Goal: Complete application form

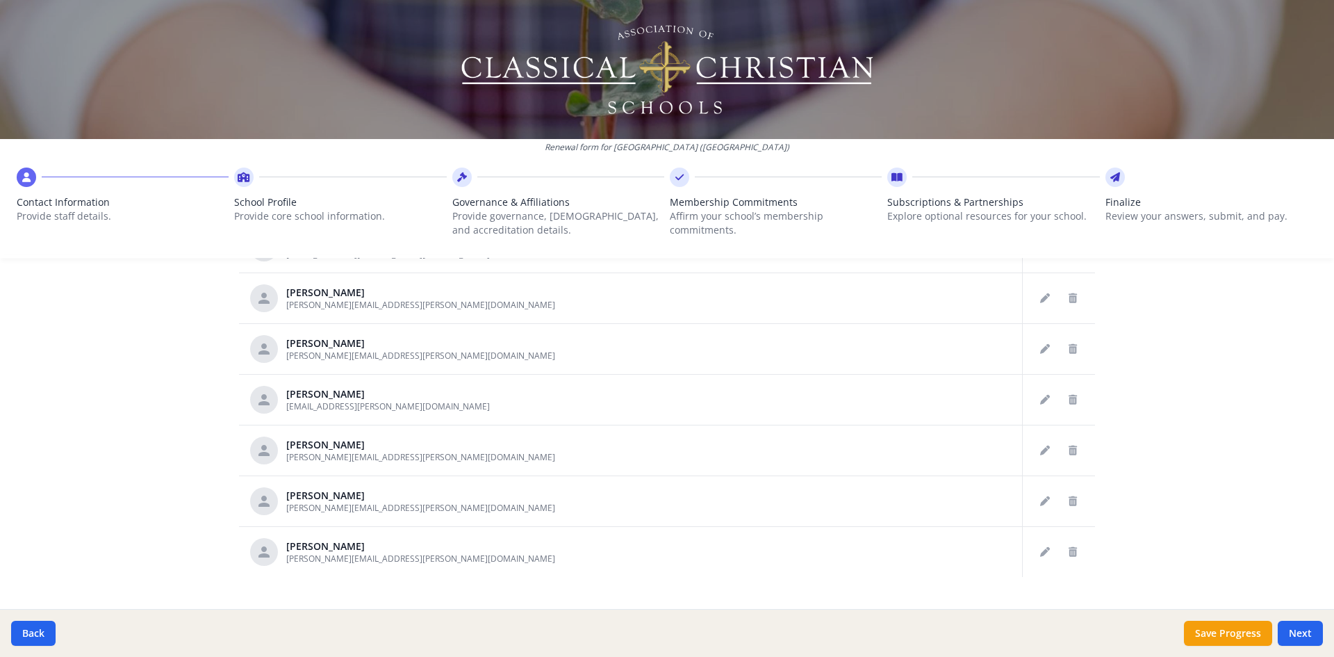
scroll to position [701, 0]
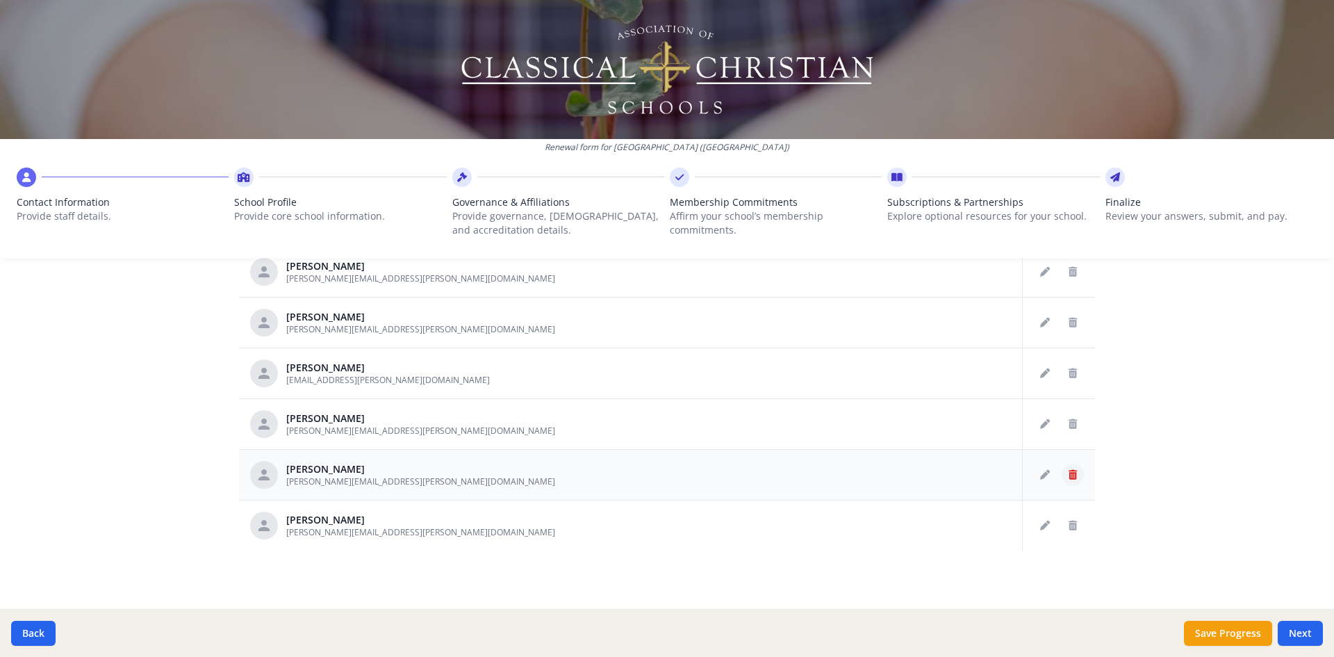
click at [1062, 480] on button "Delete staff" at bounding box center [1073, 475] width 22 height 22
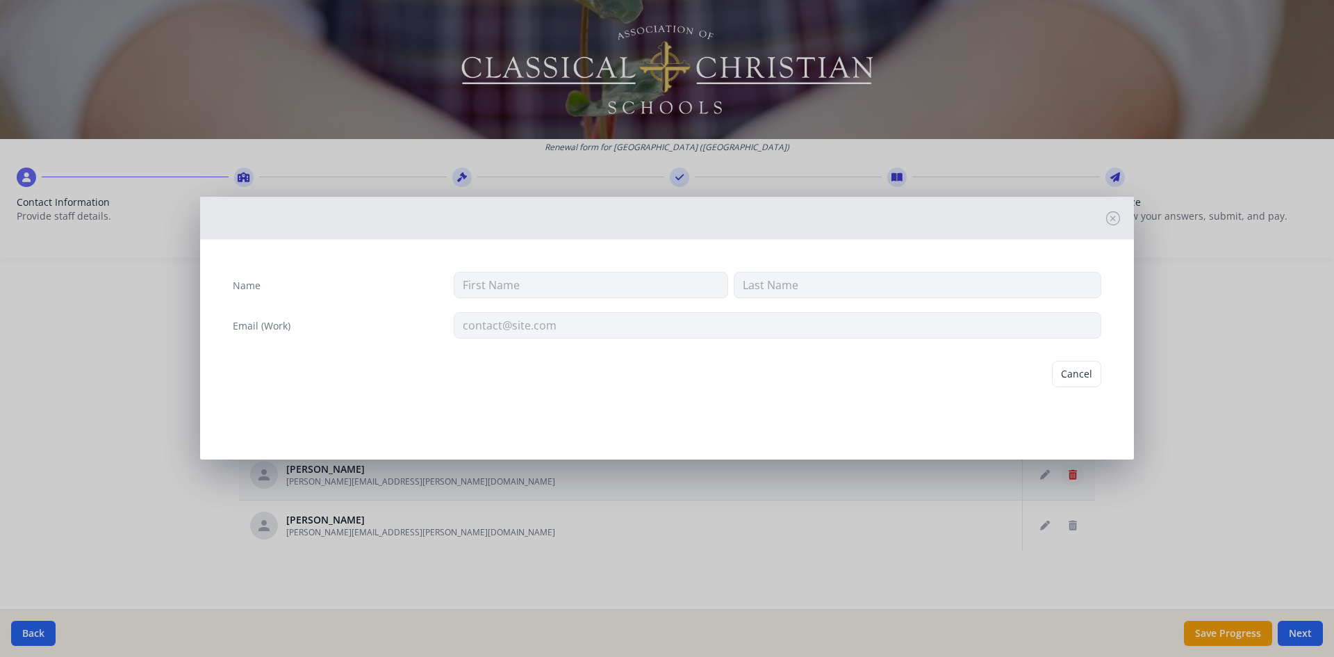
type input "[PERSON_NAME]"
type input "[PERSON_NAME][EMAIL_ADDRESS][PERSON_NAME][DOMAIN_NAME]"
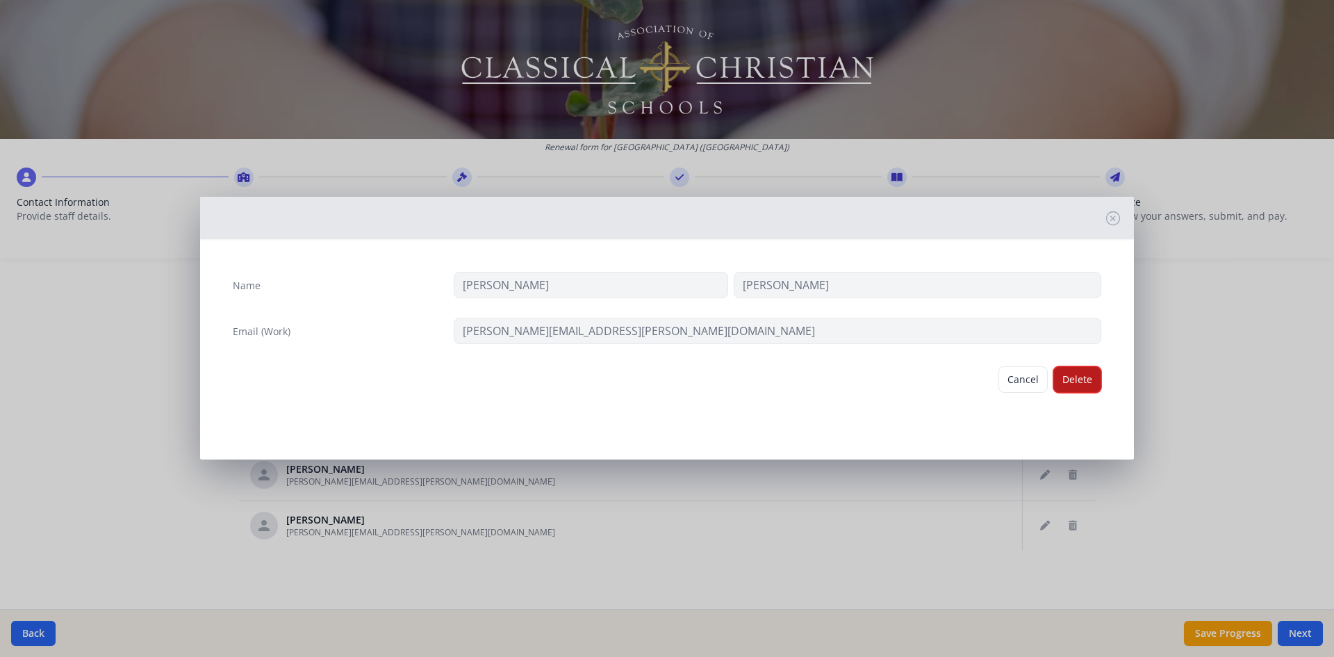
click at [1086, 376] on button "Delete" at bounding box center [1078, 379] width 48 height 26
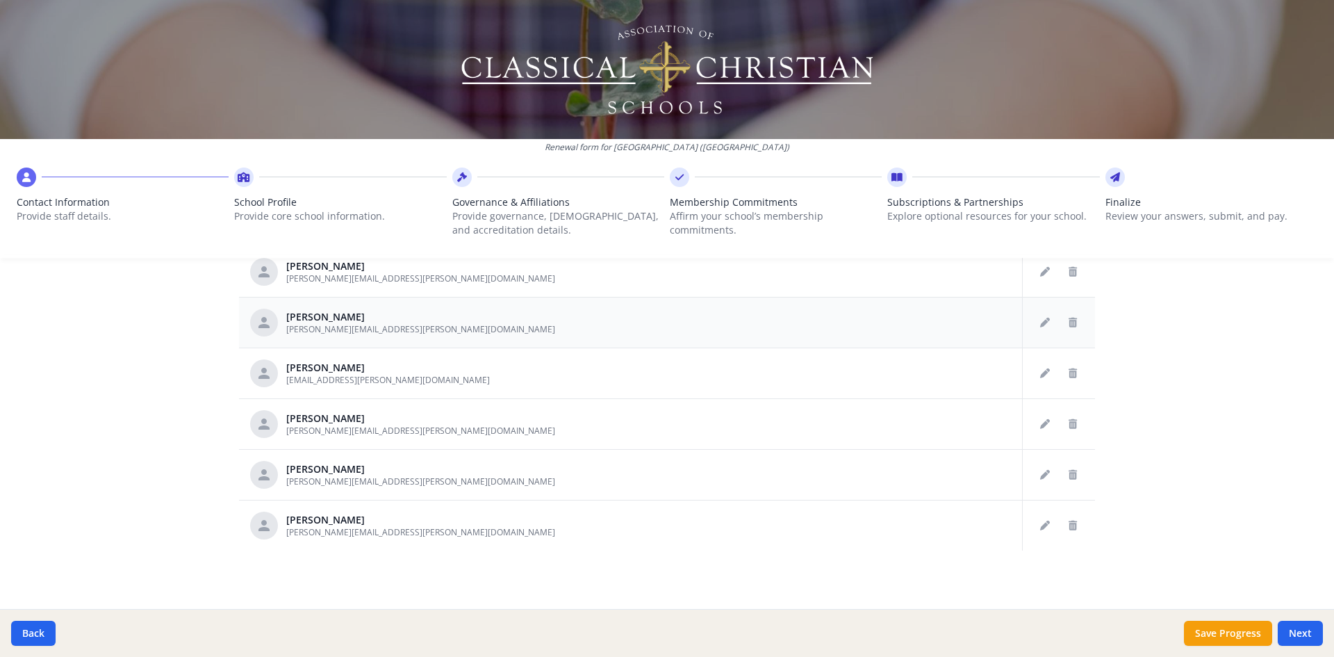
scroll to position [1412, 0]
click at [1069, 322] on icon "Delete staff" at bounding box center [1073, 323] width 8 height 10
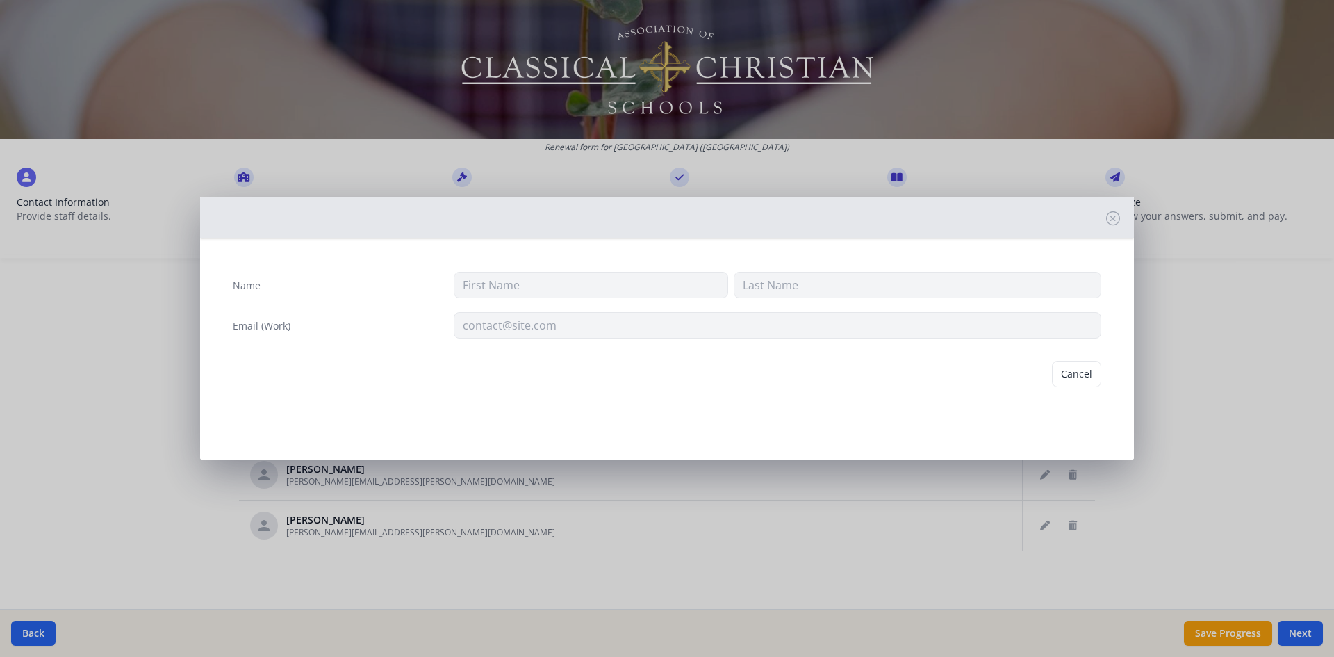
type input "[PERSON_NAME]"
type input "[PERSON_NAME][EMAIL_ADDRESS][PERSON_NAME][DOMAIN_NAME]"
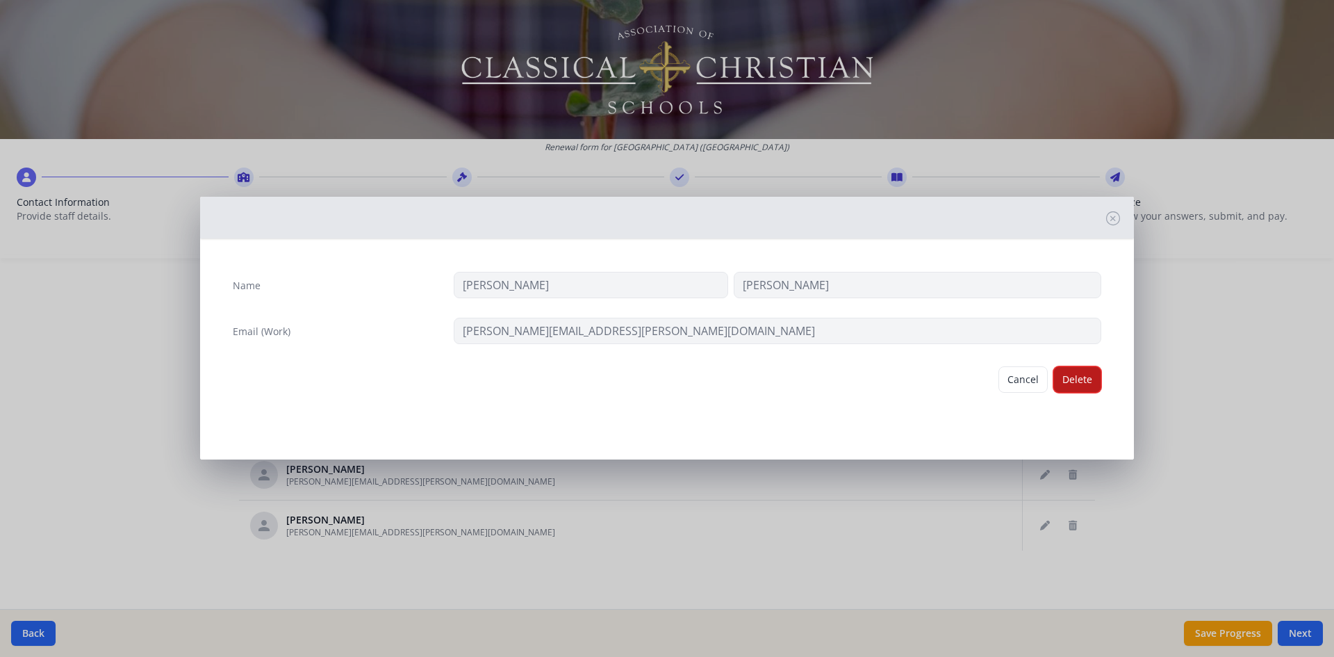
click at [1088, 382] on button "Delete" at bounding box center [1078, 379] width 48 height 26
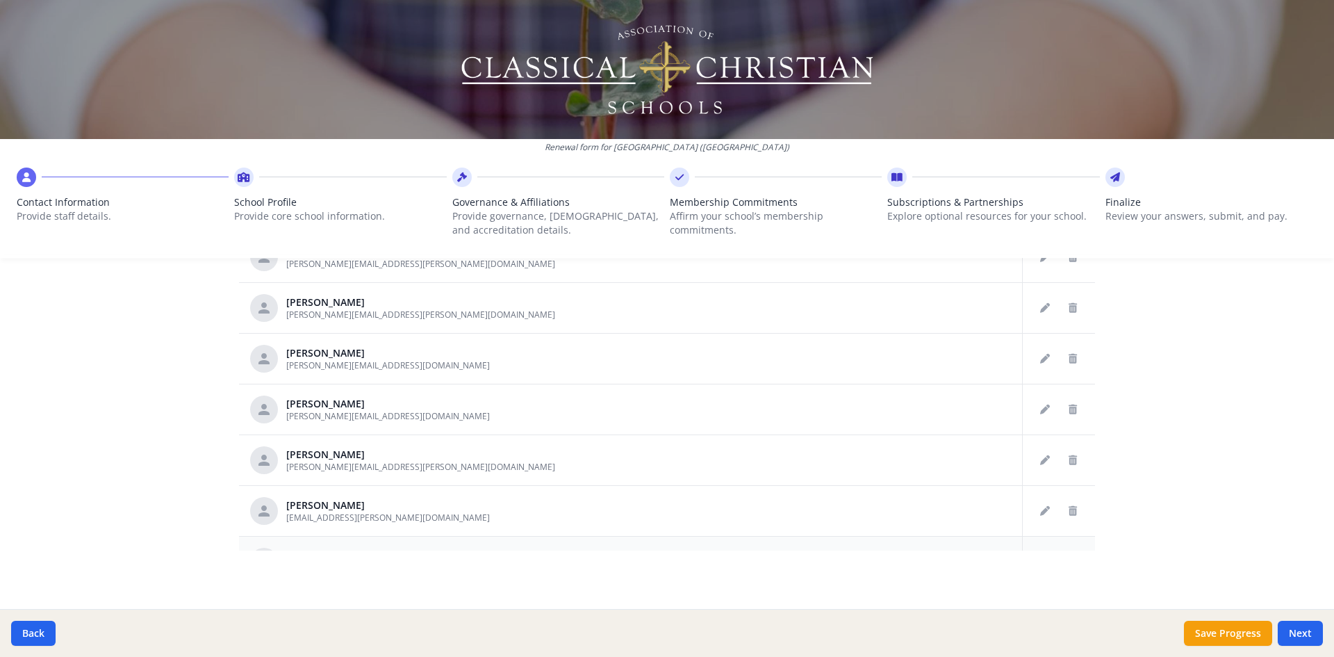
scroll to position [1153, 0]
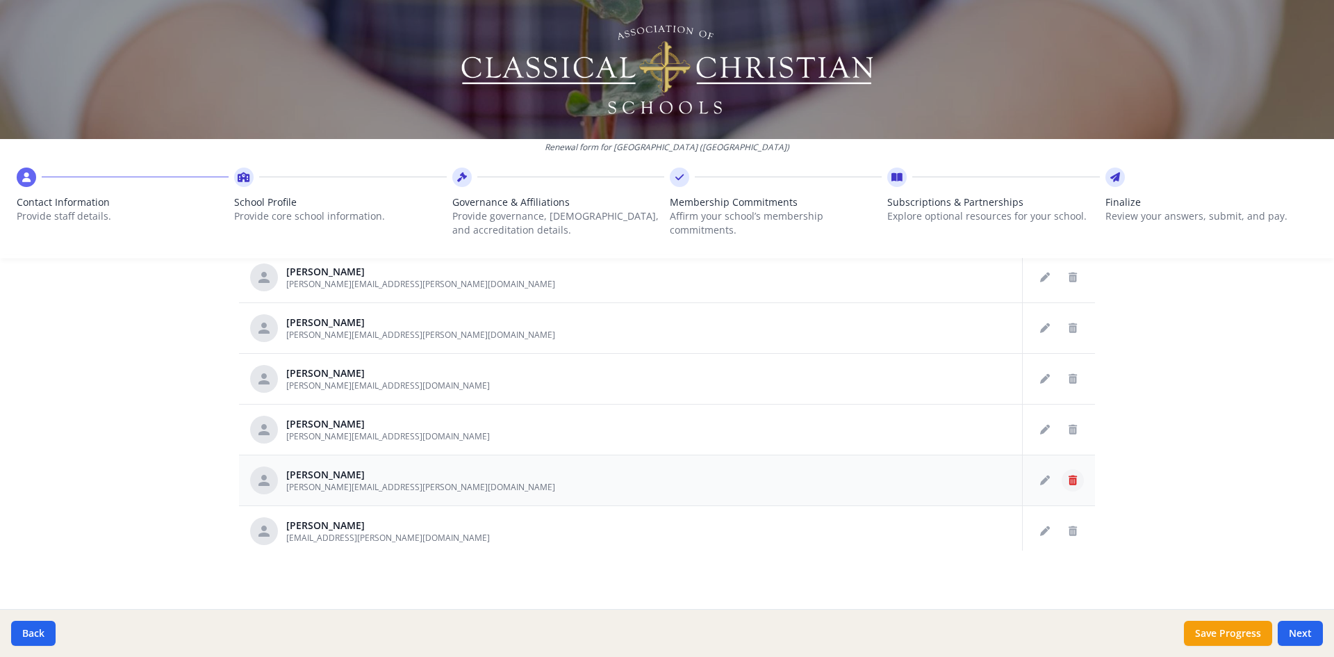
click at [1069, 480] on icon "Delete staff" at bounding box center [1073, 480] width 8 height 10
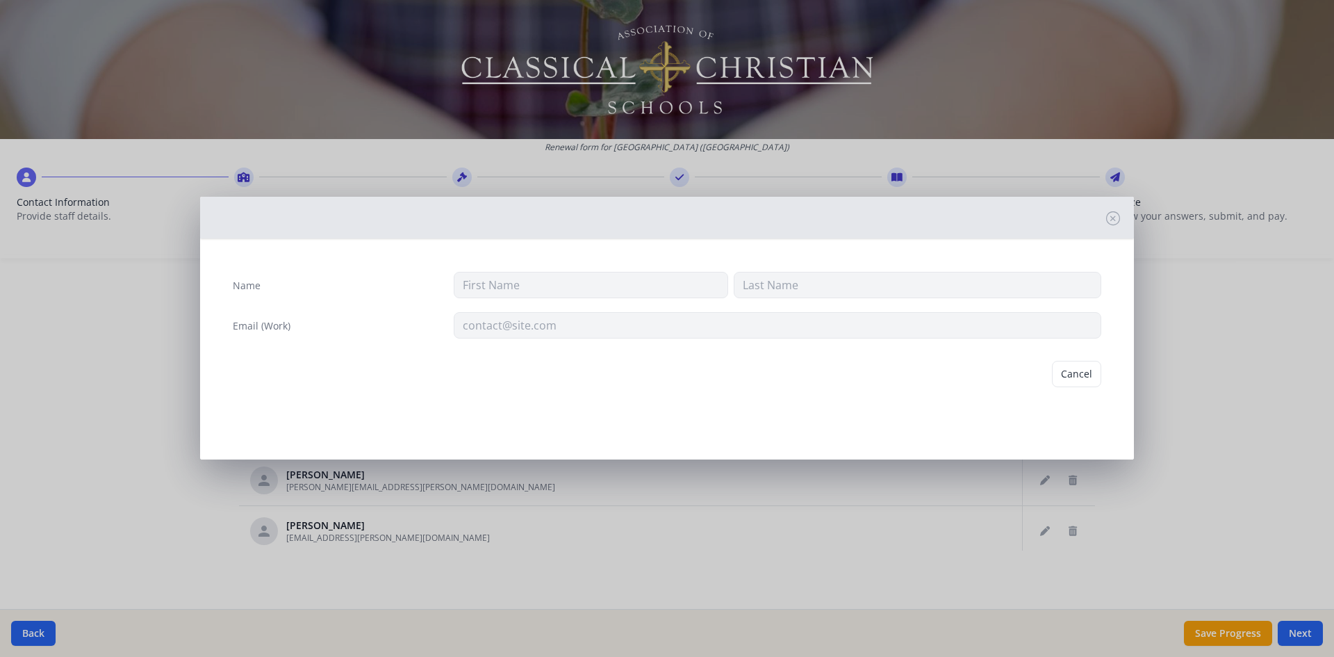
type input "[PERSON_NAME]"
type input "[PERSON_NAME][EMAIL_ADDRESS][PERSON_NAME][DOMAIN_NAME]"
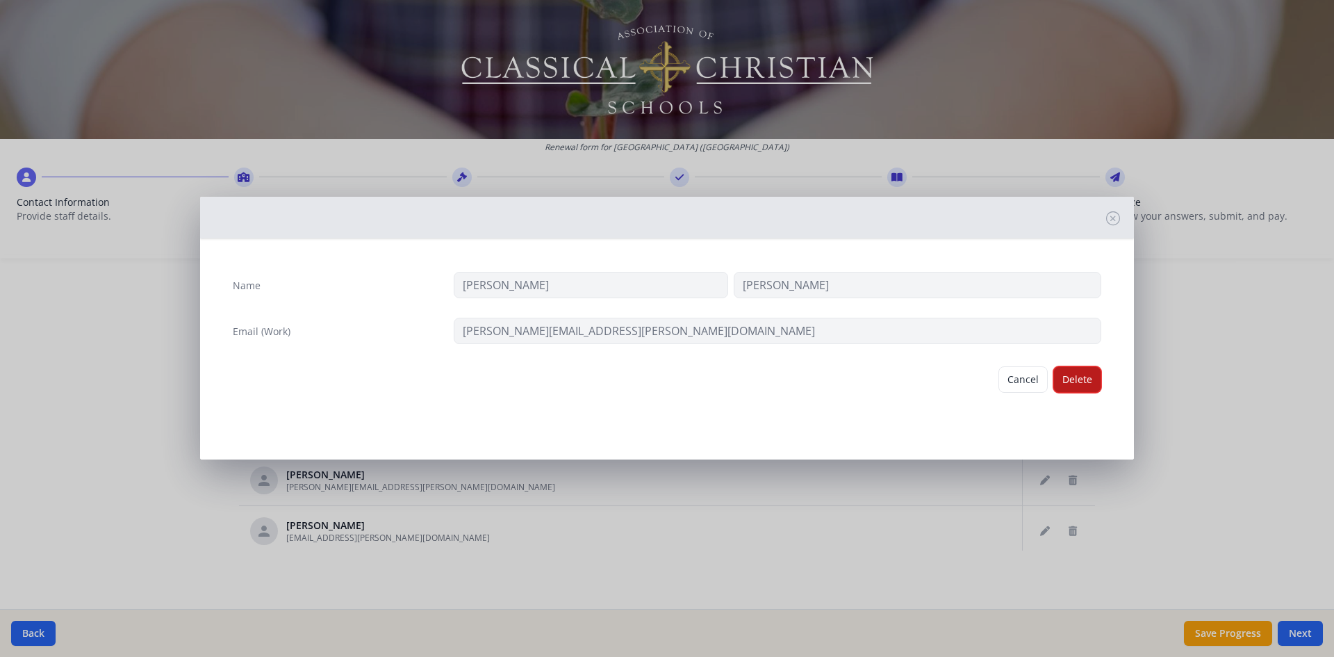
click at [1082, 380] on button "Delete" at bounding box center [1078, 379] width 48 height 26
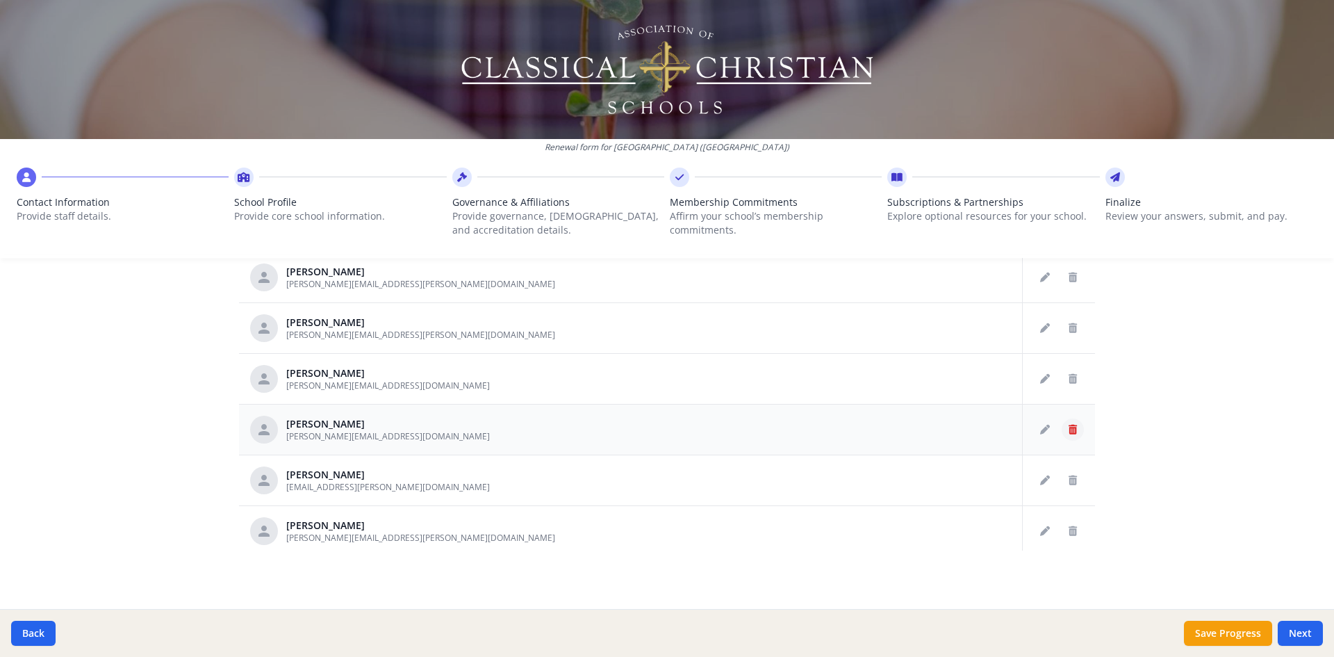
click at [1062, 429] on button "Delete staff" at bounding box center [1073, 429] width 22 height 22
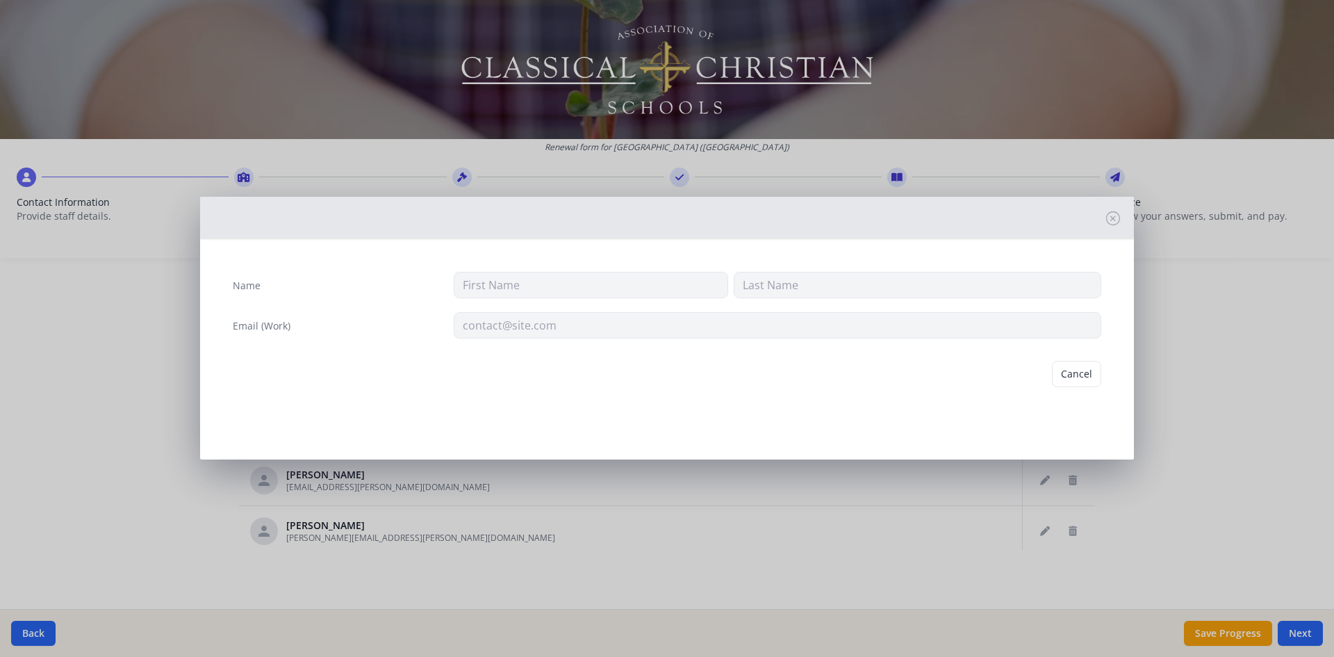
type input "[PERSON_NAME]"
type input "[PERSON_NAME][EMAIL_ADDRESS][DOMAIN_NAME]"
click at [1076, 382] on button "Delete" at bounding box center [1078, 379] width 48 height 26
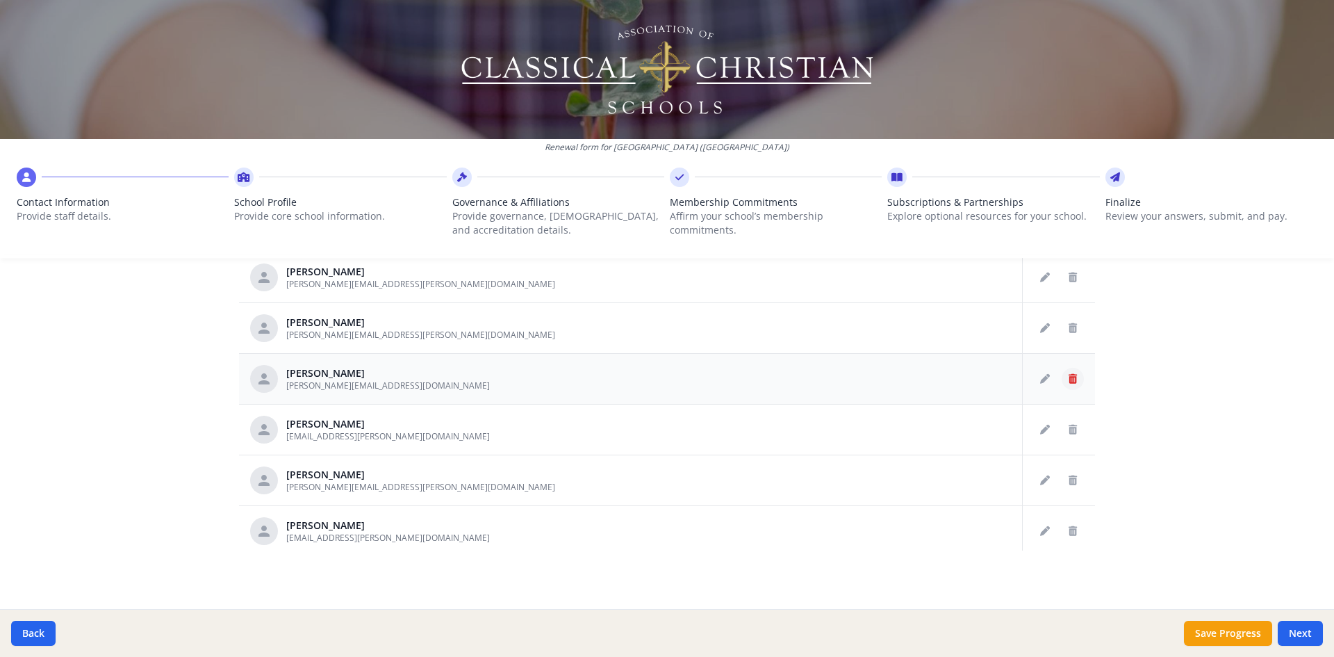
click at [1069, 378] on icon "Delete staff" at bounding box center [1073, 379] width 8 height 10
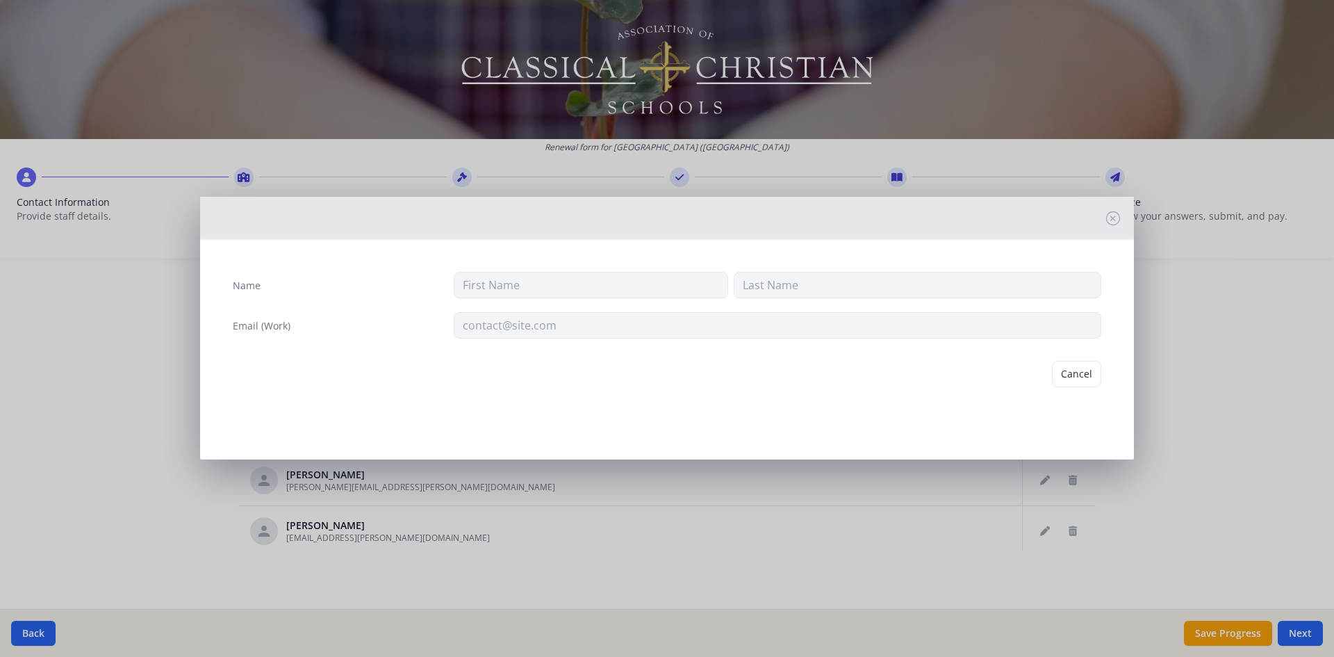
type input "[PERSON_NAME]"
type input "Orce"
type input "[PERSON_NAME][EMAIL_ADDRESS][DOMAIN_NAME]"
click at [1081, 383] on button "Delete" at bounding box center [1078, 379] width 48 height 26
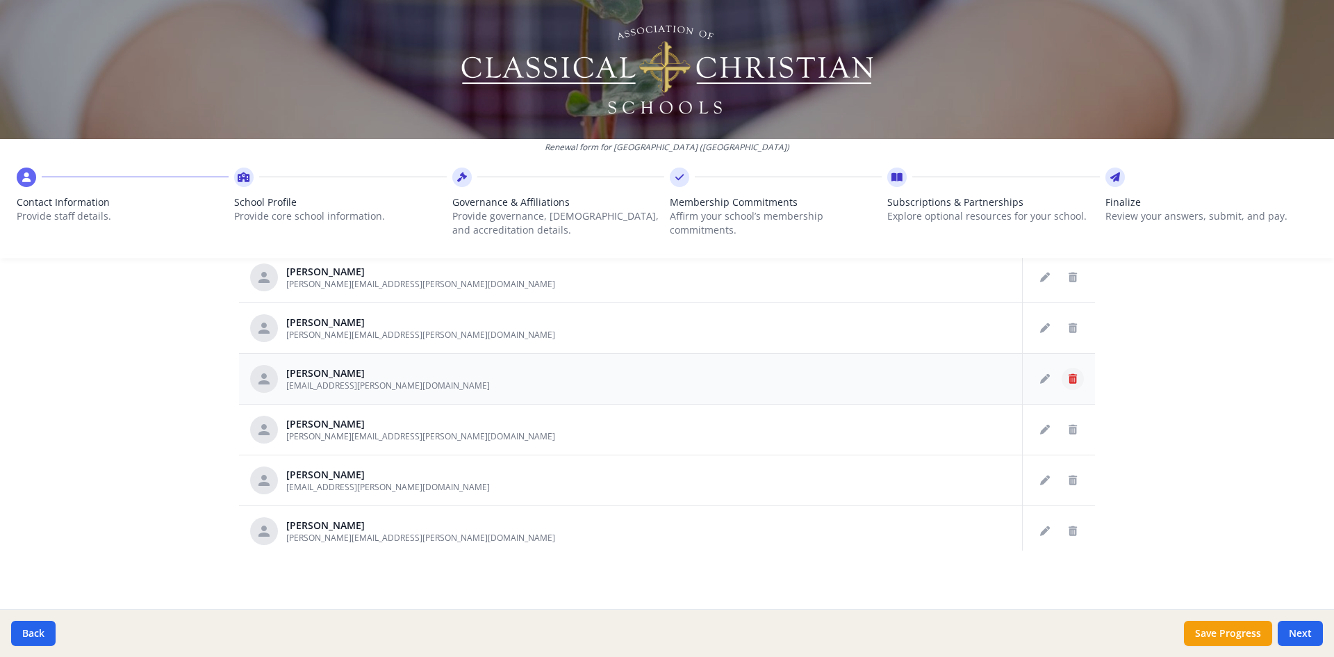
click at [1062, 384] on button "Delete staff" at bounding box center [1073, 379] width 22 height 22
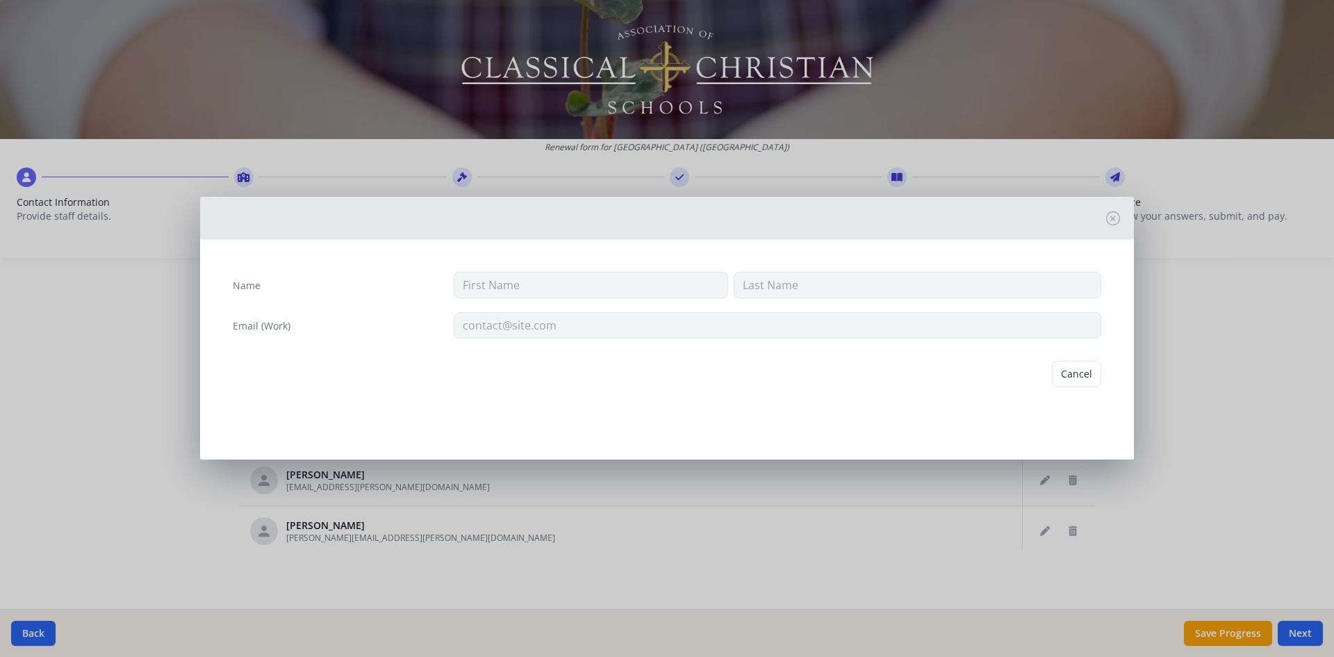
type input "Myrtle"
type input "[PERSON_NAME]"
type input "[EMAIL_ADDRESS][PERSON_NAME][DOMAIN_NAME]"
click at [1084, 375] on button "Delete" at bounding box center [1078, 379] width 48 height 26
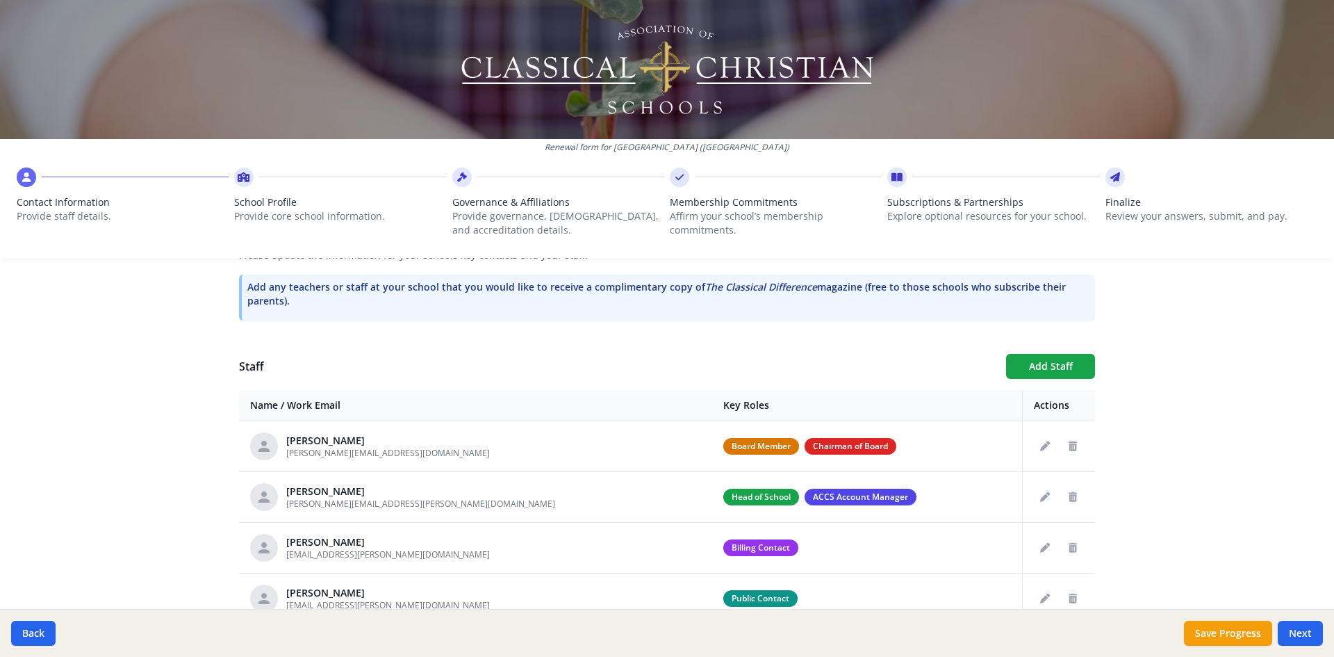
scroll to position [626, 0]
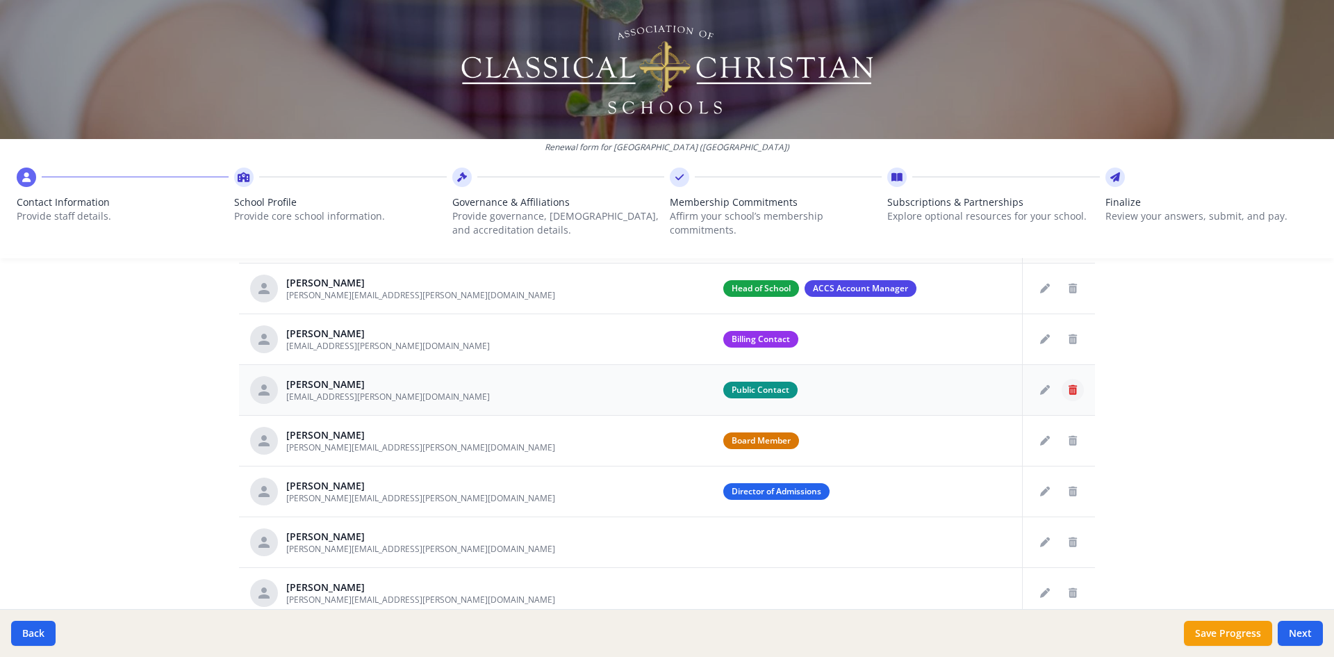
click at [1069, 388] on icon "Delete staff" at bounding box center [1073, 390] width 8 height 10
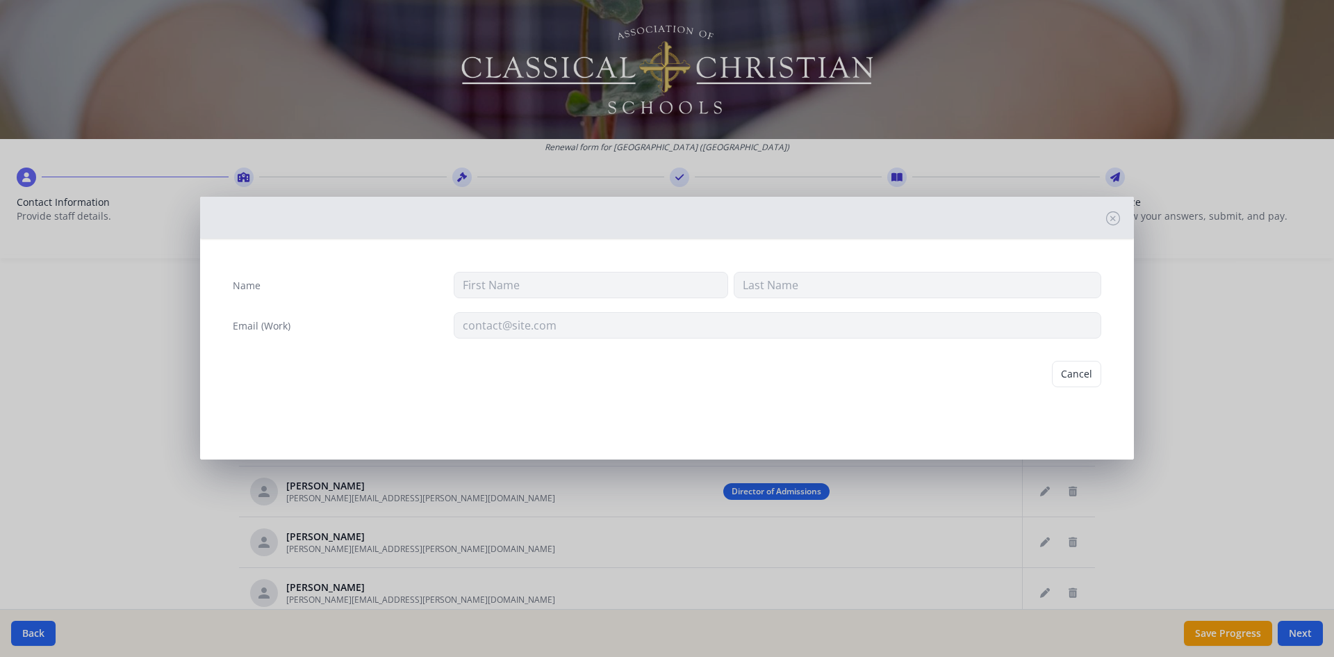
type input "Amber"
type input "[PERSON_NAME]"
type input "[EMAIL_ADDRESS][PERSON_NAME][DOMAIN_NAME]"
click at [1077, 383] on button "Delete" at bounding box center [1078, 379] width 48 height 26
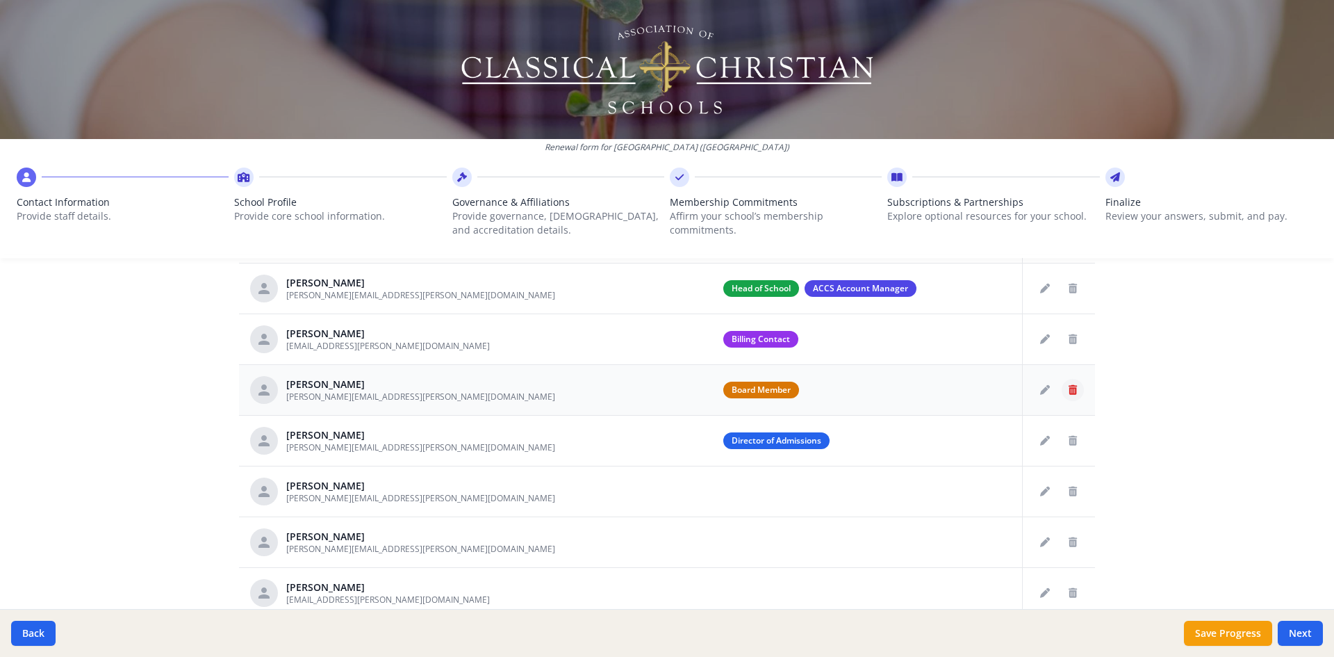
click at [1069, 389] on icon "Delete staff" at bounding box center [1073, 390] width 8 height 10
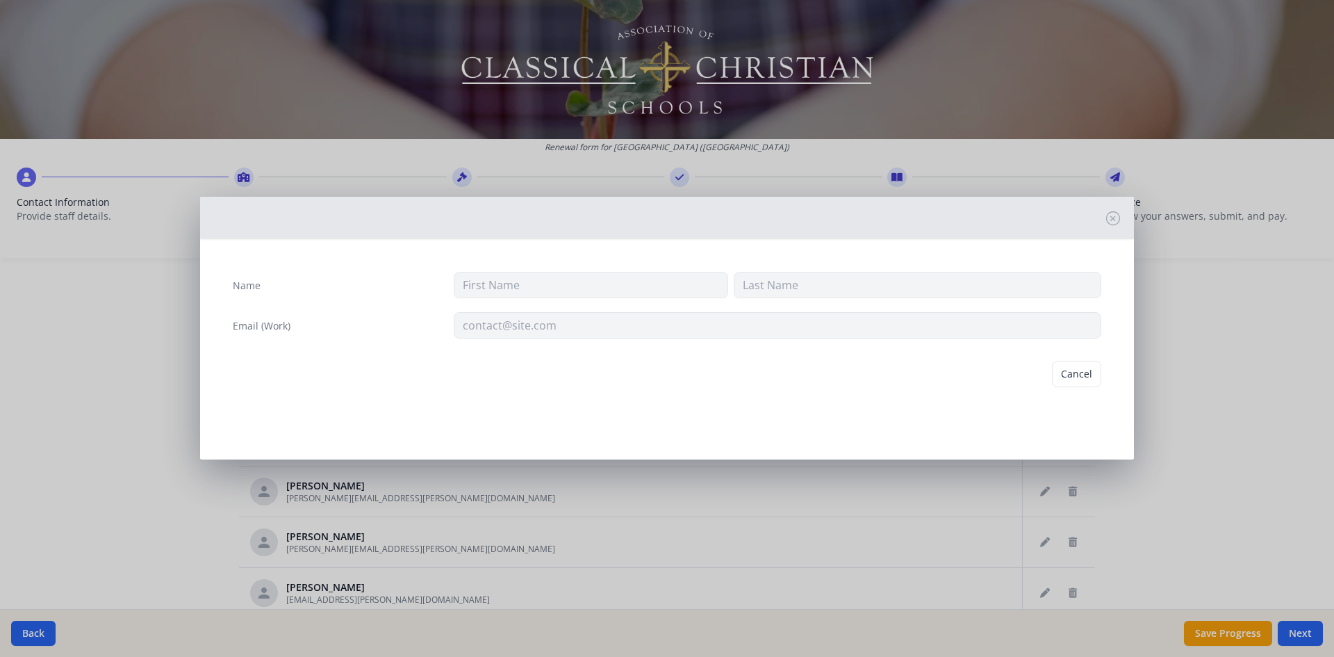
type input "[PERSON_NAME]"
type input "[PERSON_NAME][EMAIL_ADDRESS][PERSON_NAME][DOMAIN_NAME]"
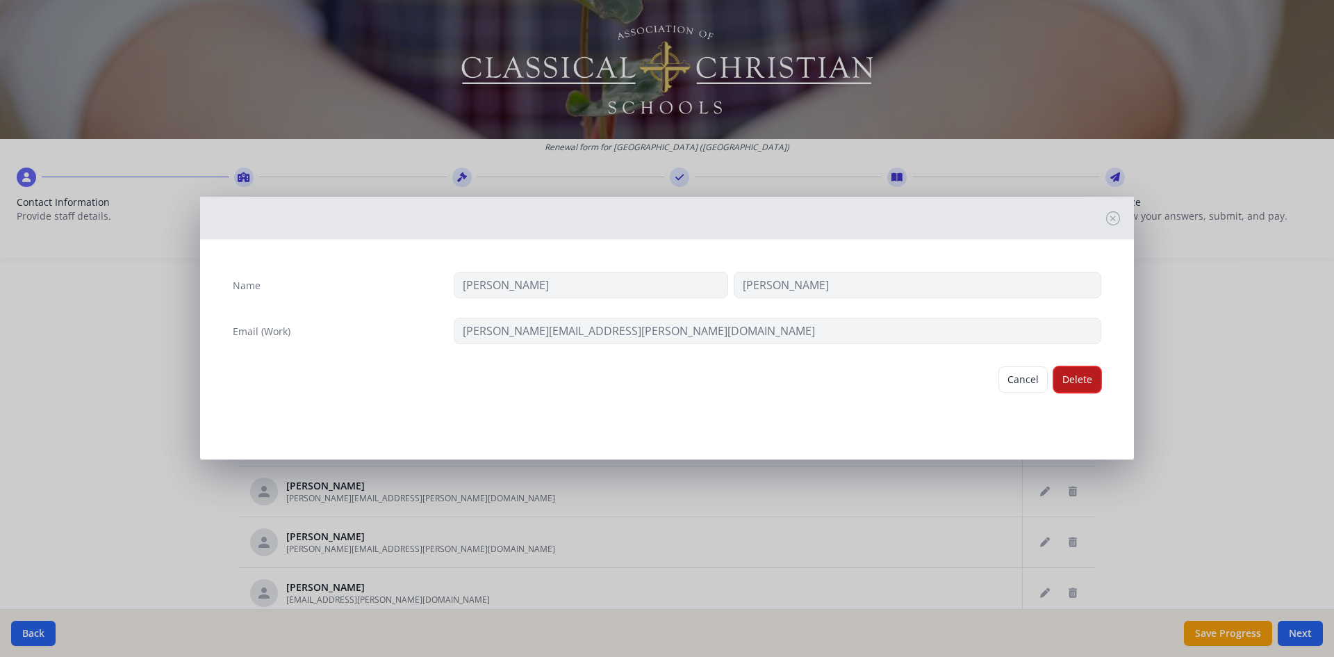
click at [1073, 383] on button "Delete" at bounding box center [1078, 379] width 48 height 26
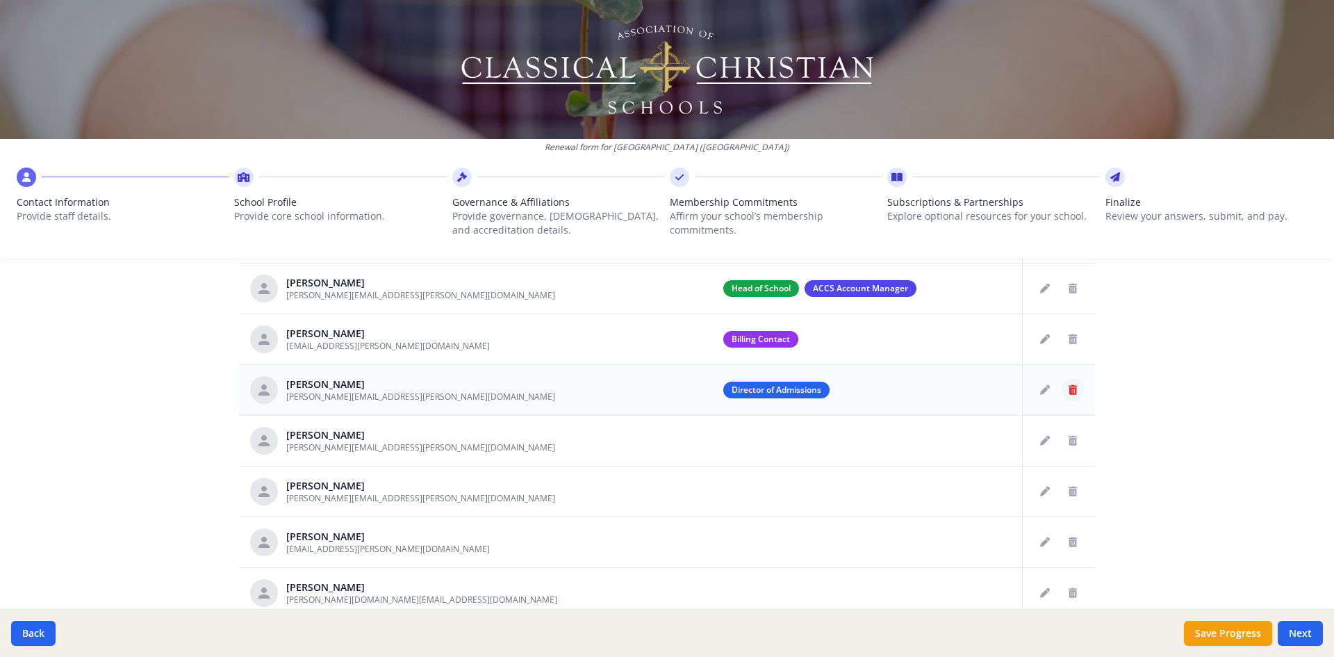
click at [1069, 392] on icon "Delete staff" at bounding box center [1073, 390] width 8 height 10
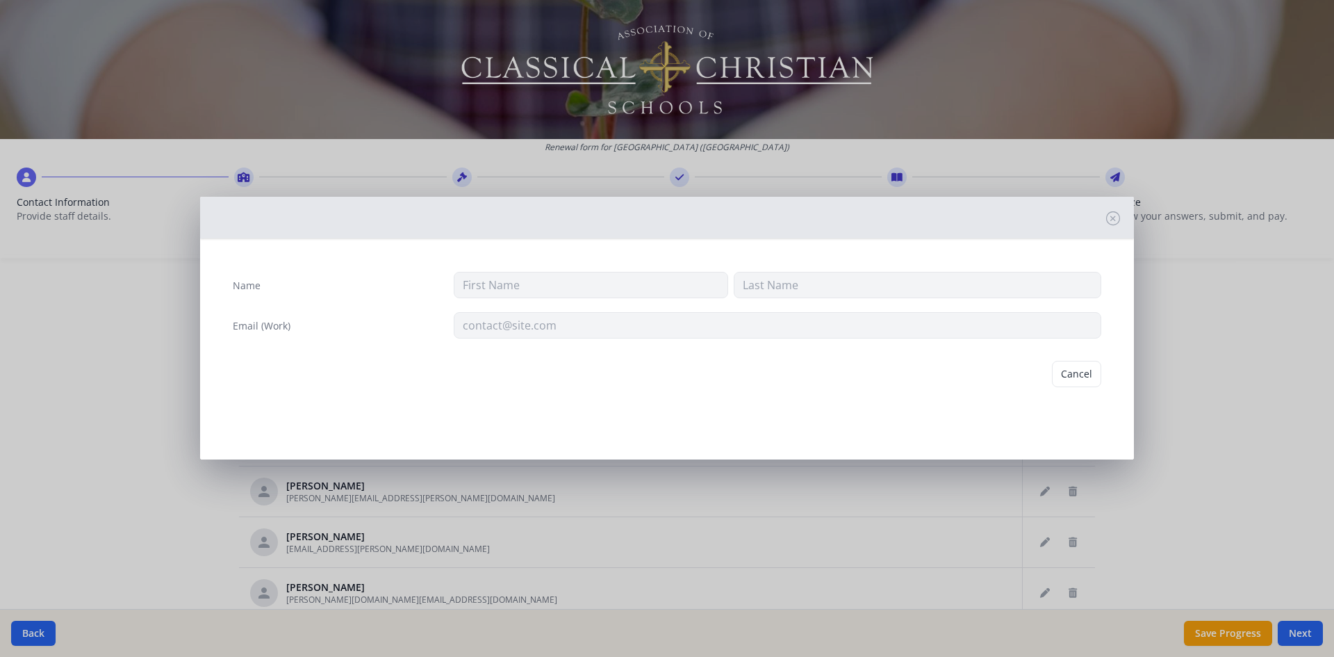
type input "[PERSON_NAME]"
type input "[PERSON_NAME][EMAIL_ADDRESS][PERSON_NAME][DOMAIN_NAME]"
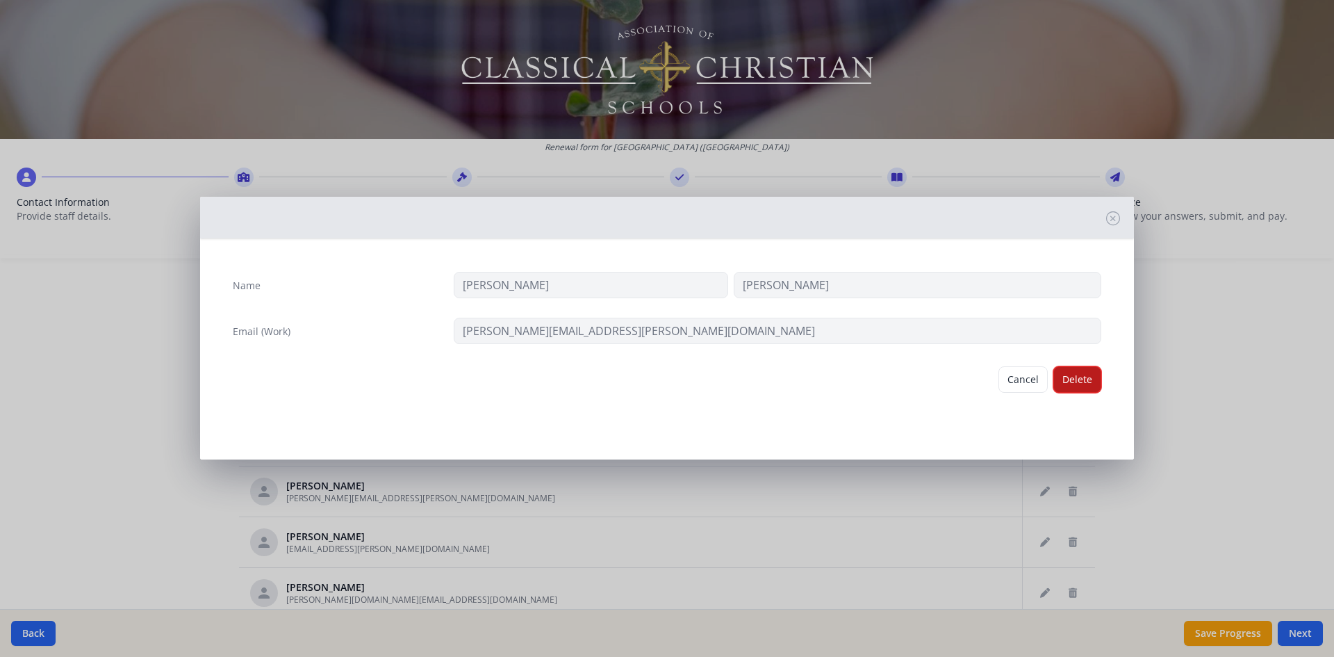
click at [1074, 376] on button "Delete" at bounding box center [1078, 379] width 48 height 26
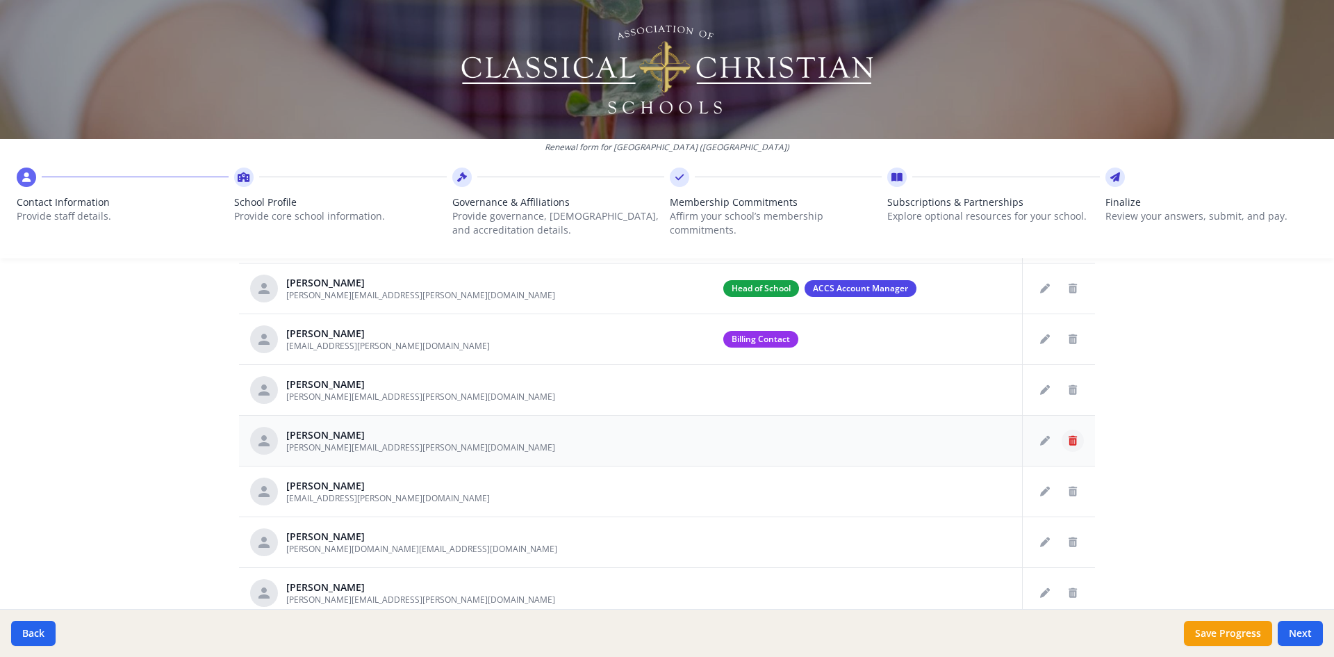
click at [1069, 443] on icon "Delete staff" at bounding box center [1073, 441] width 8 height 10
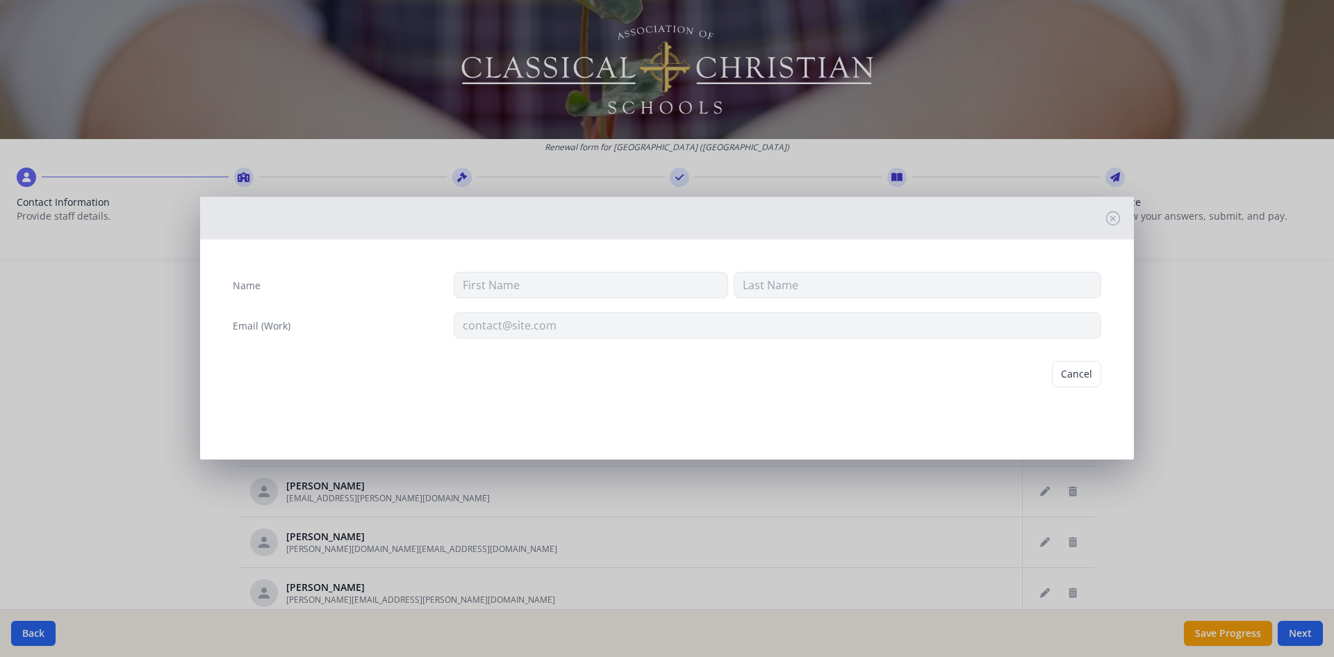
type input "[PERSON_NAME]"
type input "[PERSON_NAME][EMAIL_ADDRESS][PERSON_NAME][DOMAIN_NAME]"
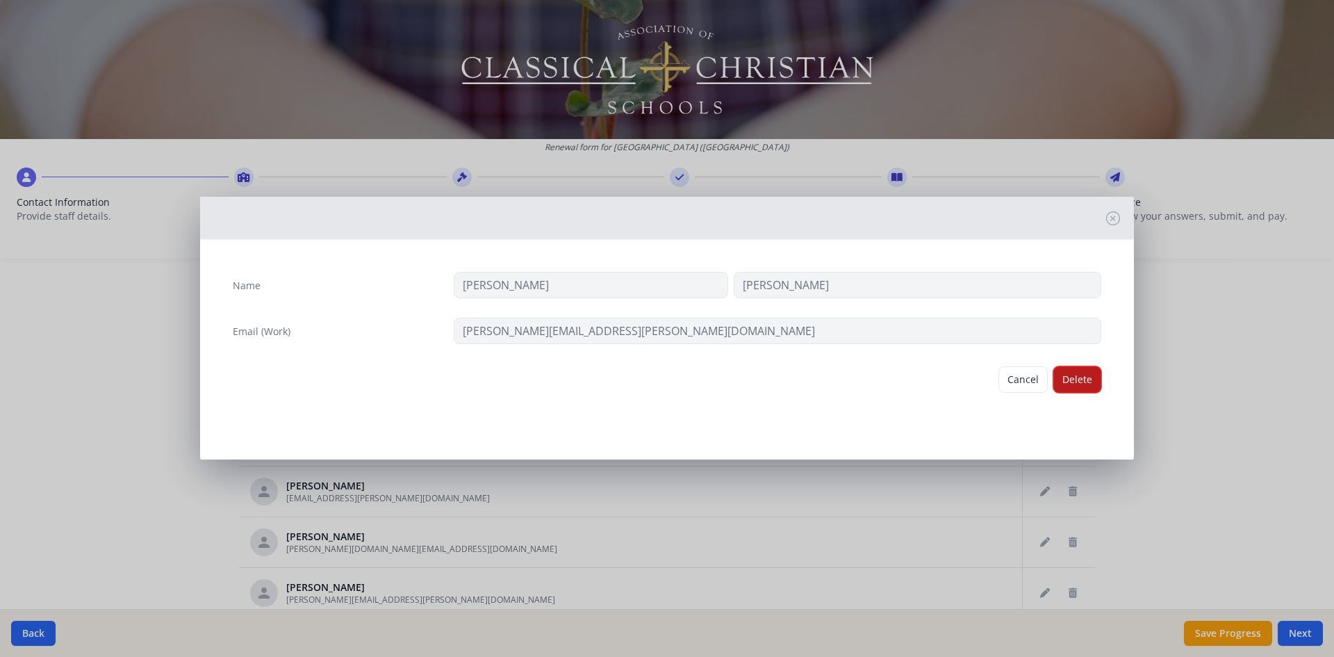
click at [1079, 384] on button "Delete" at bounding box center [1078, 379] width 48 height 26
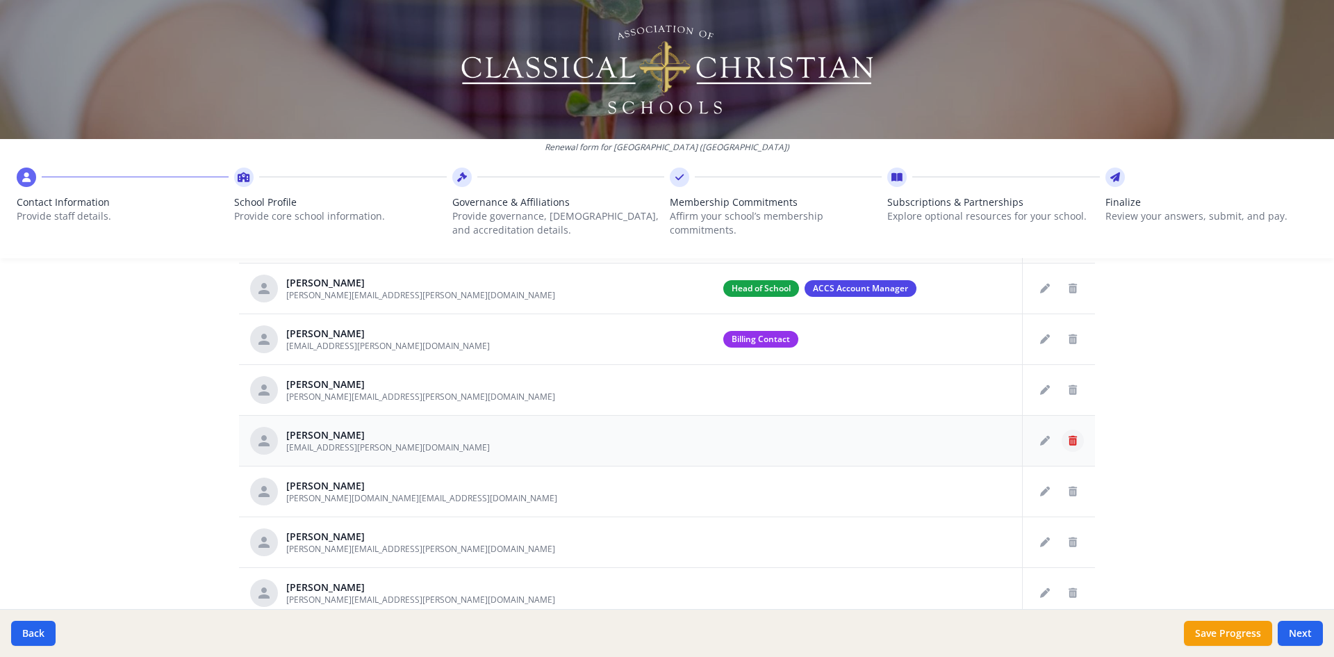
click at [1069, 439] on icon "Delete staff" at bounding box center [1073, 441] width 8 height 10
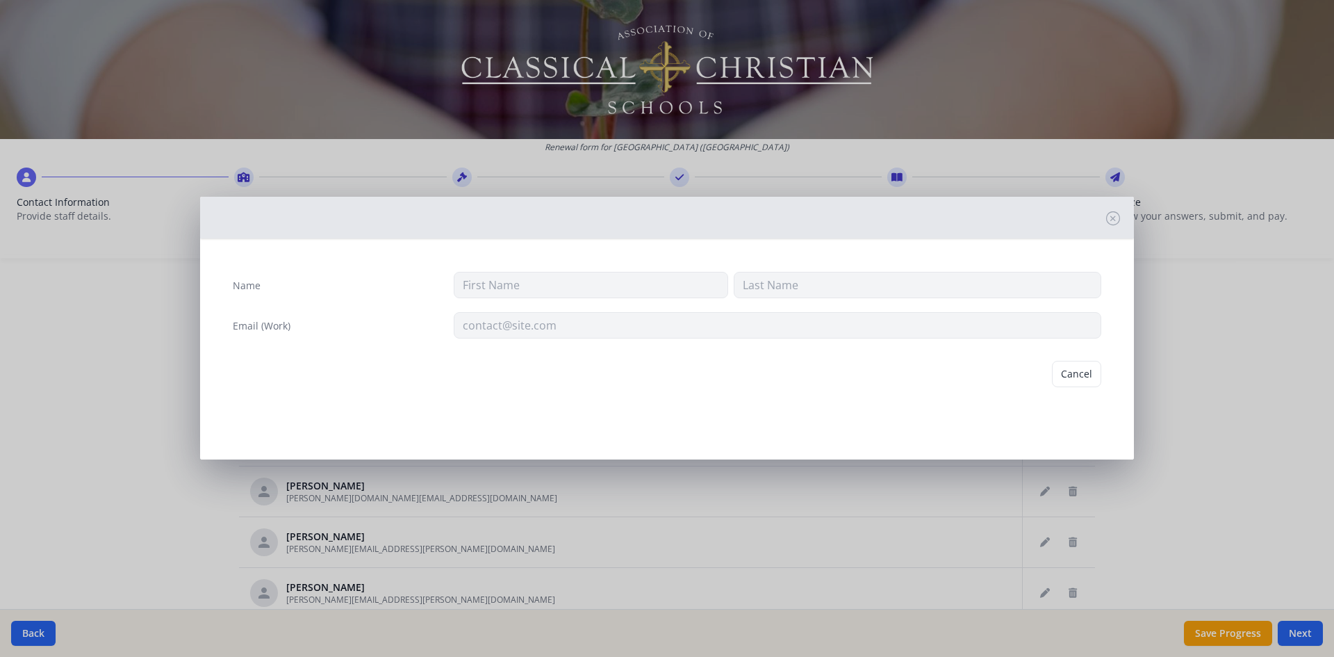
type input "[PERSON_NAME]"
type input "[EMAIL_ADDRESS][PERSON_NAME][DOMAIN_NAME]"
click at [1081, 376] on button "Delete" at bounding box center [1078, 379] width 48 height 26
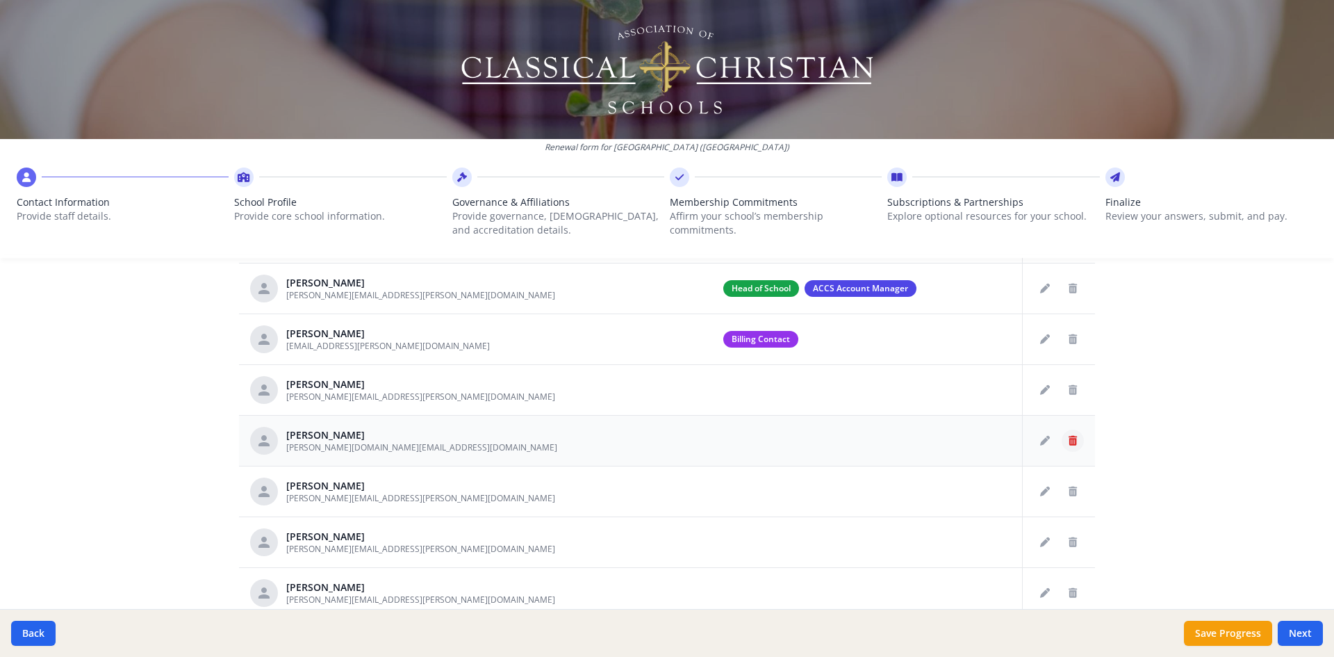
click at [1062, 447] on button "Delete staff" at bounding box center [1073, 441] width 22 height 22
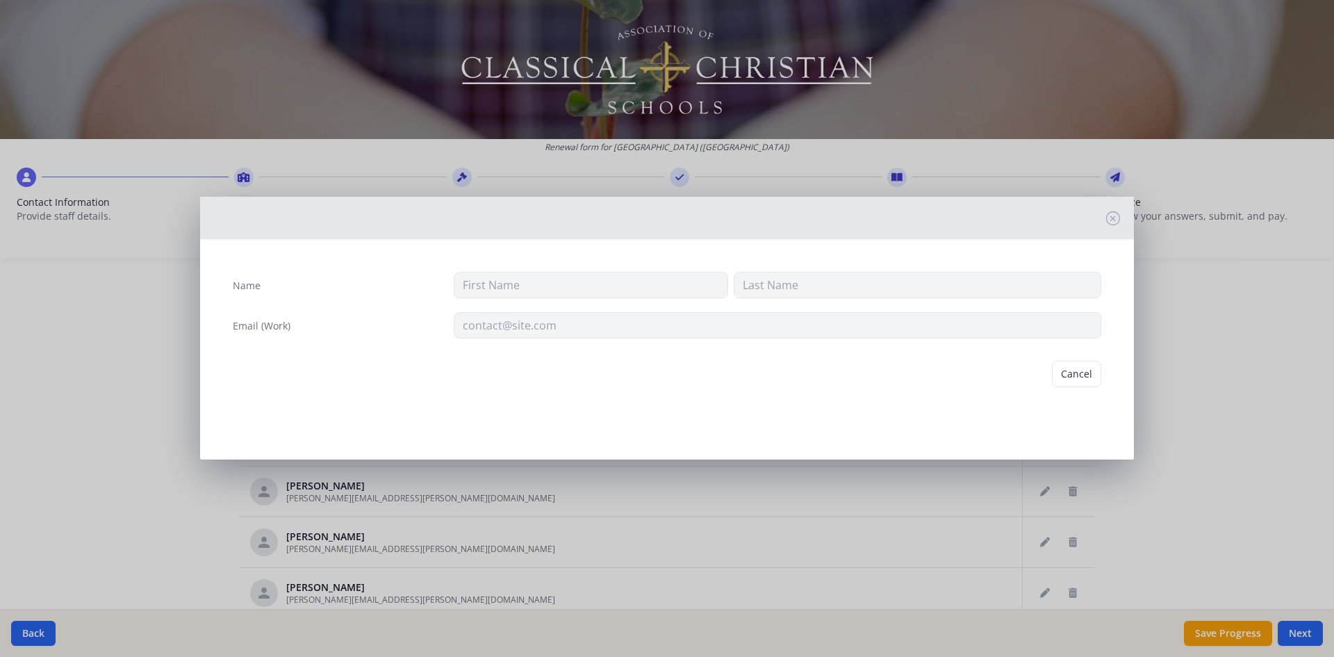
type input "[PERSON_NAME]"
type input "Broadway"
type input "[PERSON_NAME][DOMAIN_NAME][EMAIL_ADDRESS][DOMAIN_NAME]"
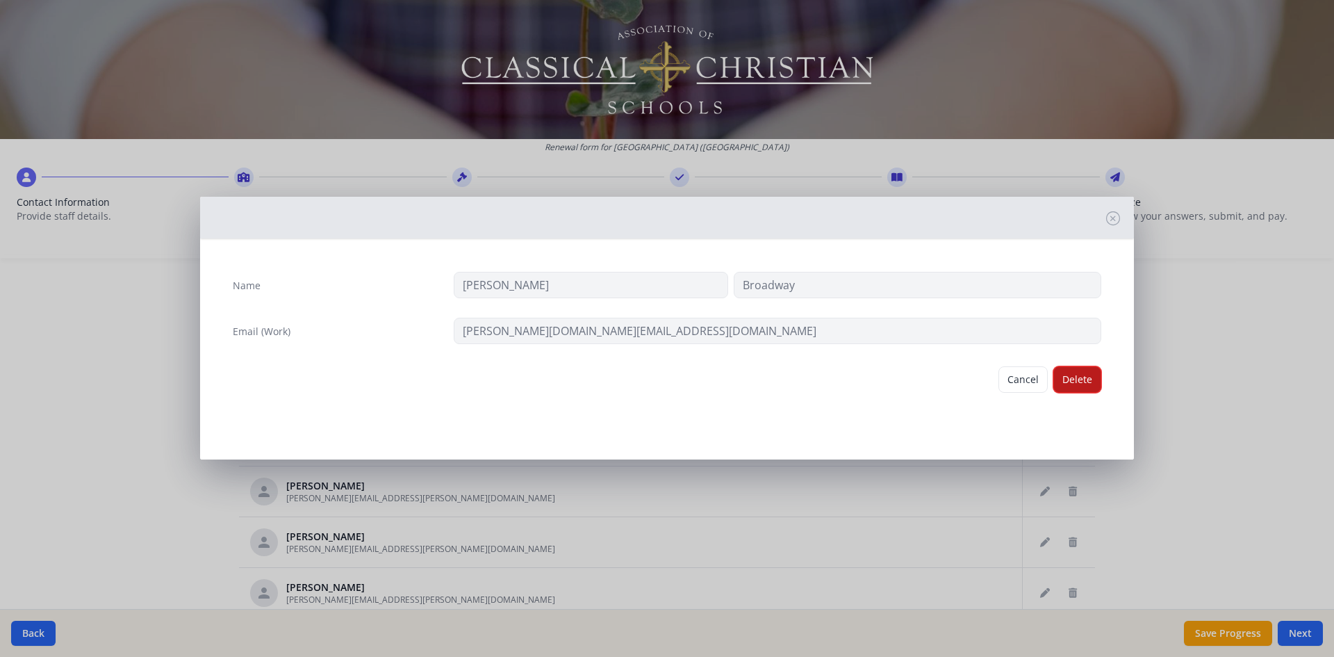
click at [1077, 379] on button "Delete" at bounding box center [1078, 379] width 48 height 26
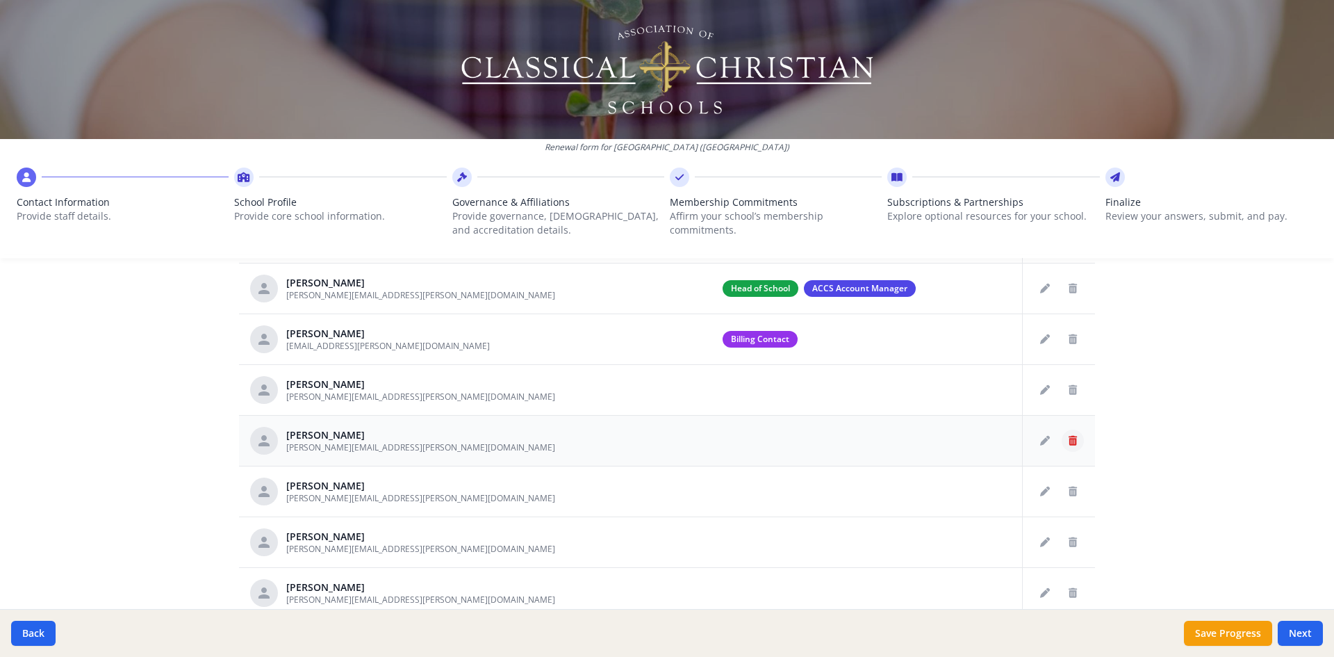
click at [1069, 443] on icon "Delete staff" at bounding box center [1073, 441] width 8 height 10
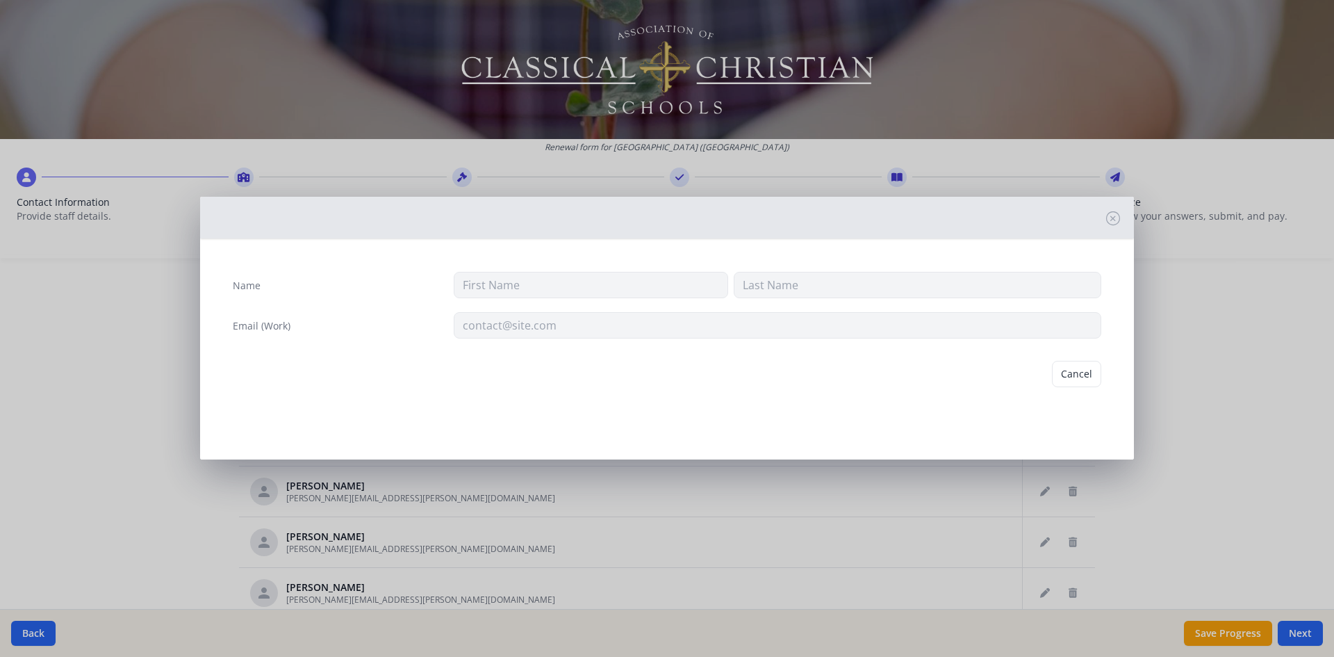
type input "[PERSON_NAME]"
type input "[PERSON_NAME][EMAIL_ADDRESS][PERSON_NAME][DOMAIN_NAME]"
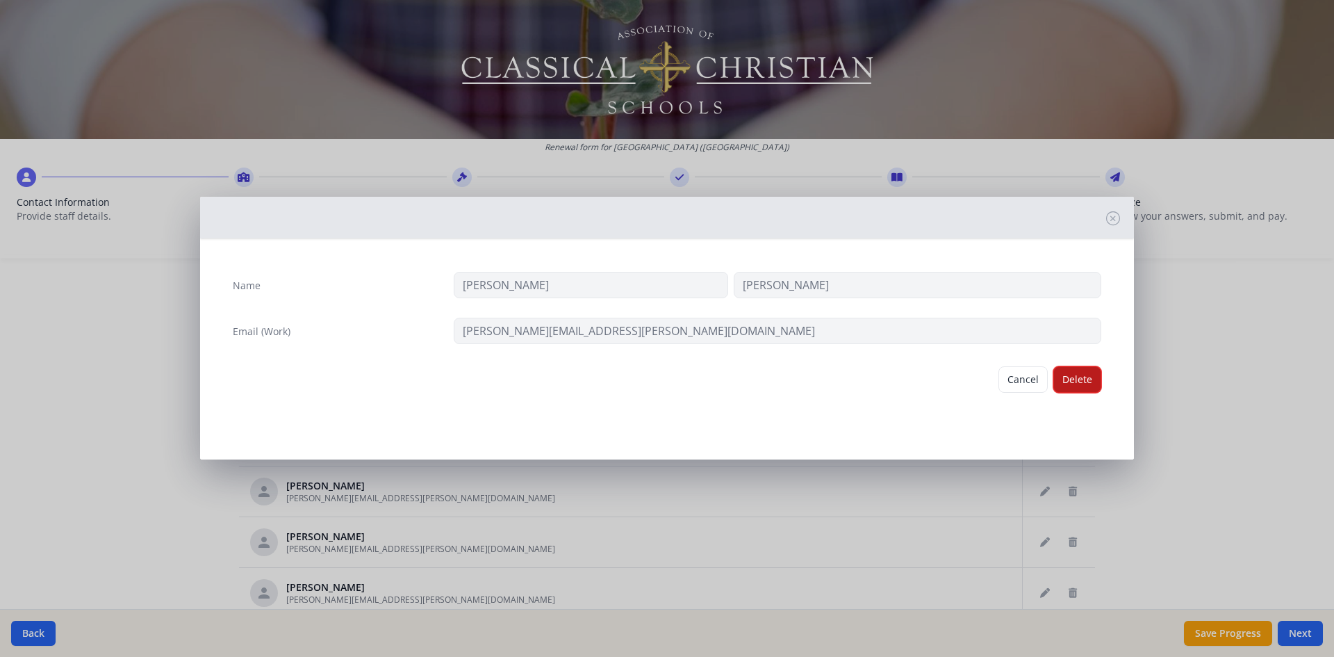
click at [1078, 379] on button "Delete" at bounding box center [1078, 379] width 48 height 26
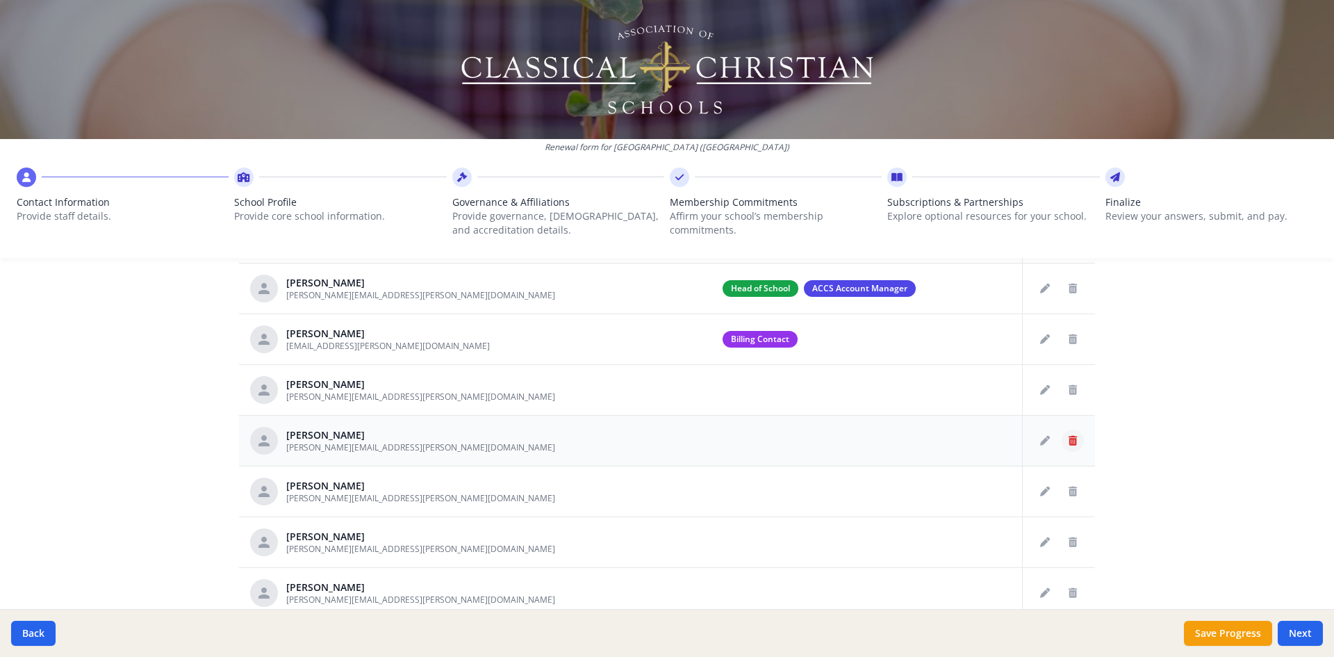
click at [1069, 444] on icon "Delete staff" at bounding box center [1073, 441] width 8 height 10
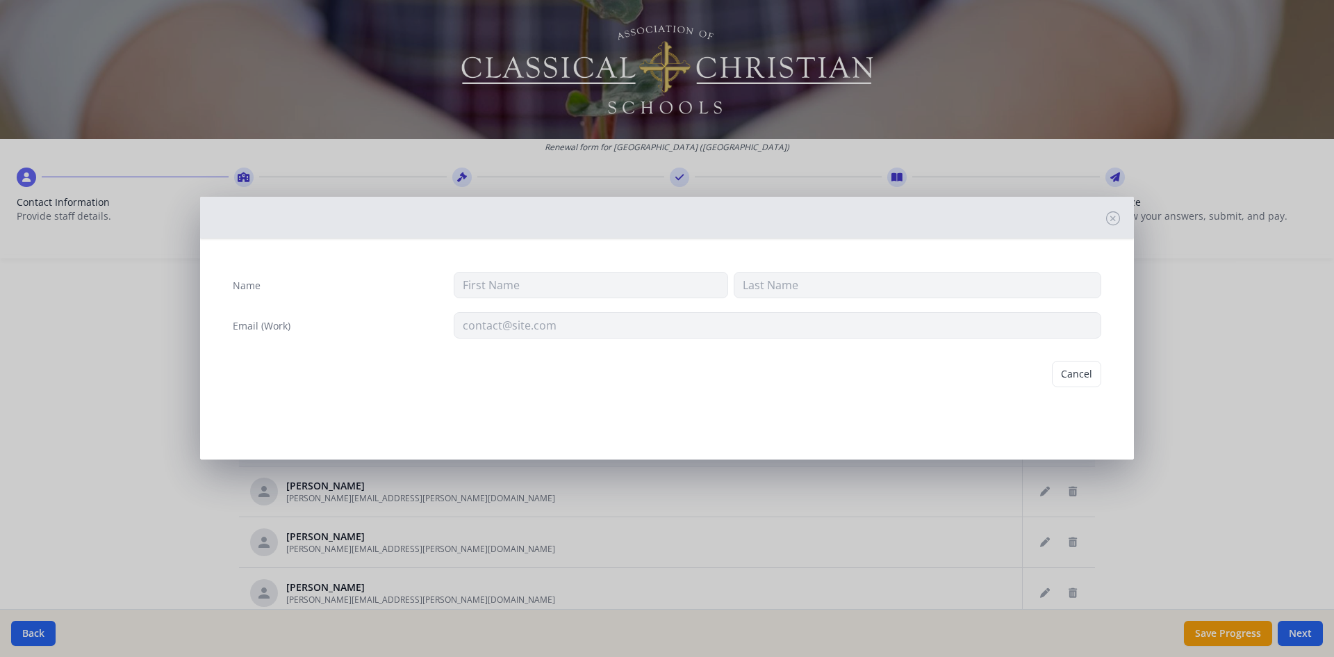
type input "[PERSON_NAME]"
type input "[PERSON_NAME][EMAIL_ADDRESS][PERSON_NAME][DOMAIN_NAME]"
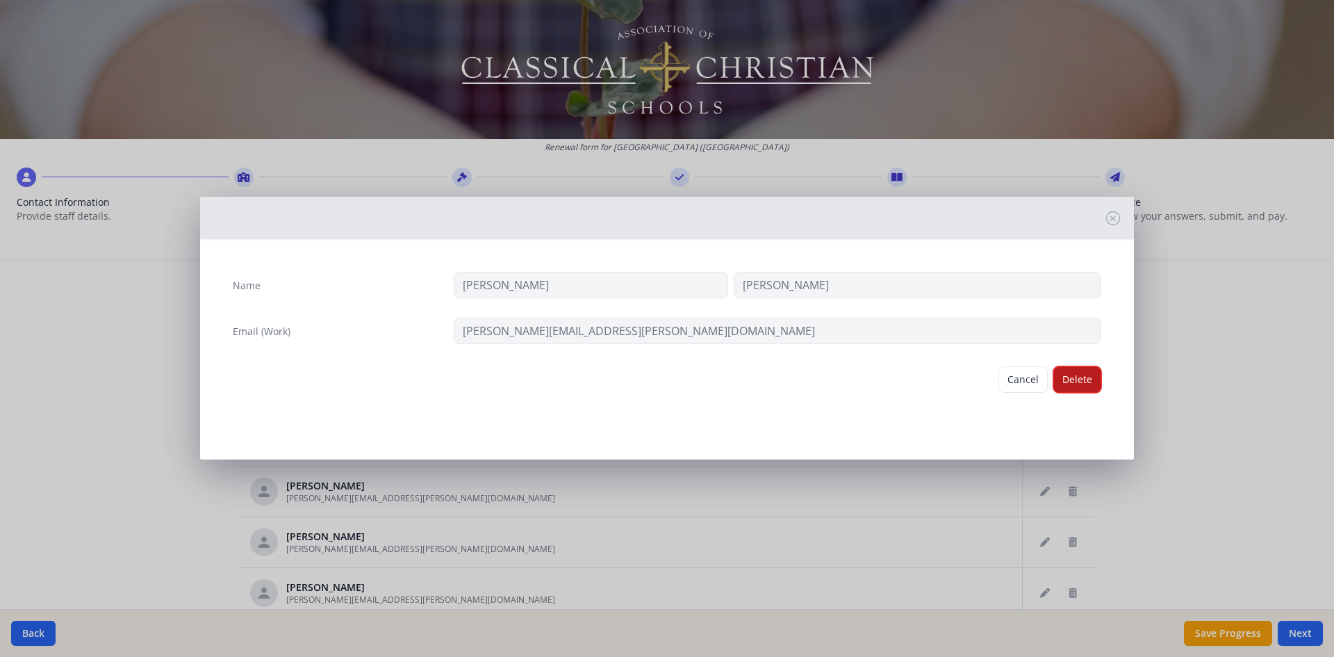
click at [1079, 377] on button "Delete" at bounding box center [1078, 379] width 48 height 26
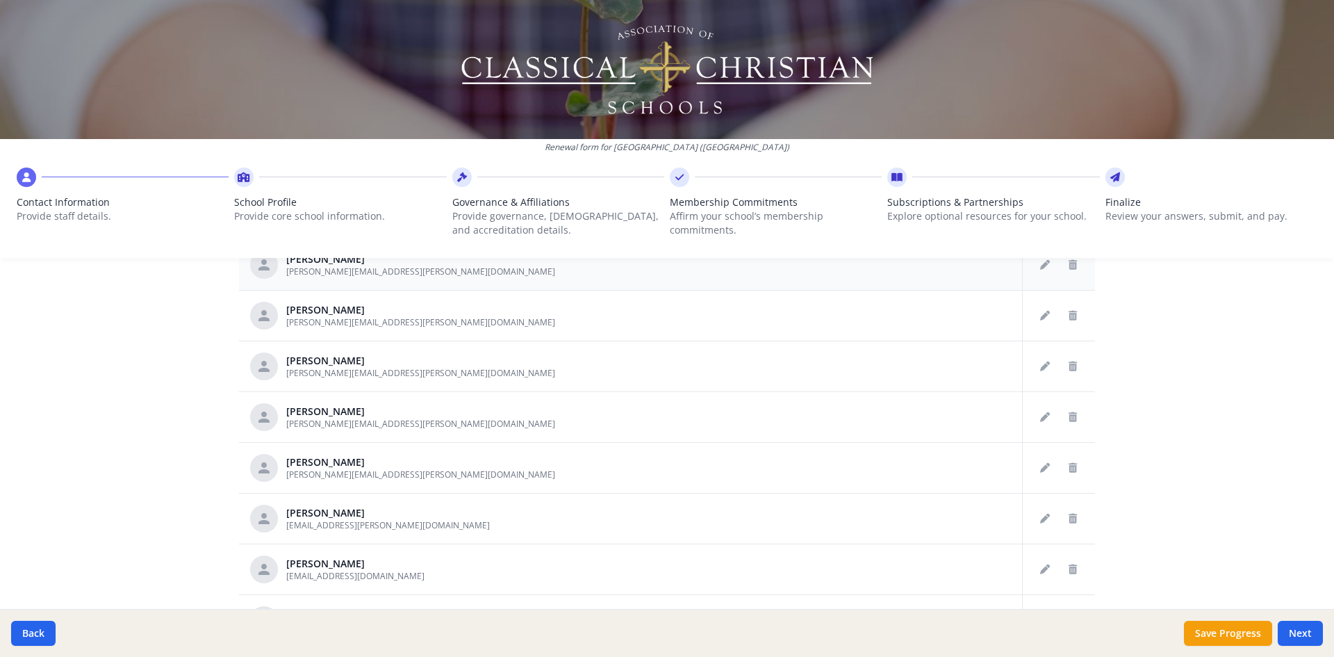
scroll to position [209, 0]
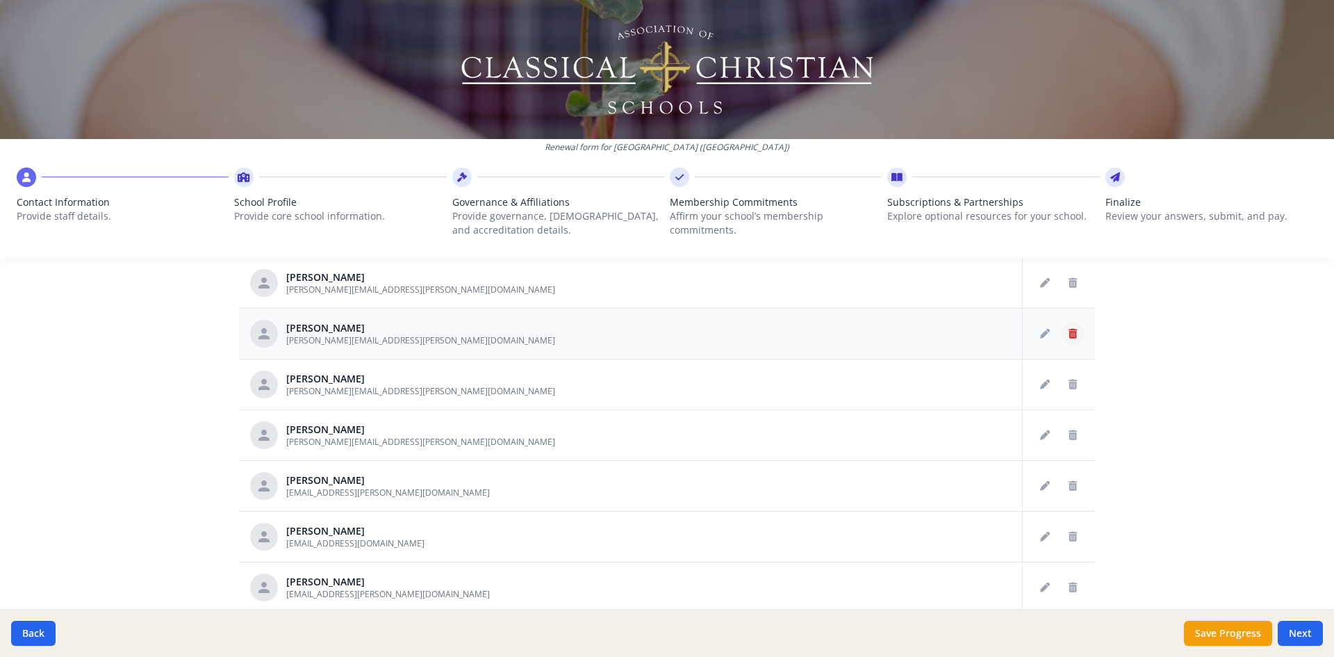
click at [1069, 337] on icon "Delete staff" at bounding box center [1073, 334] width 8 height 10
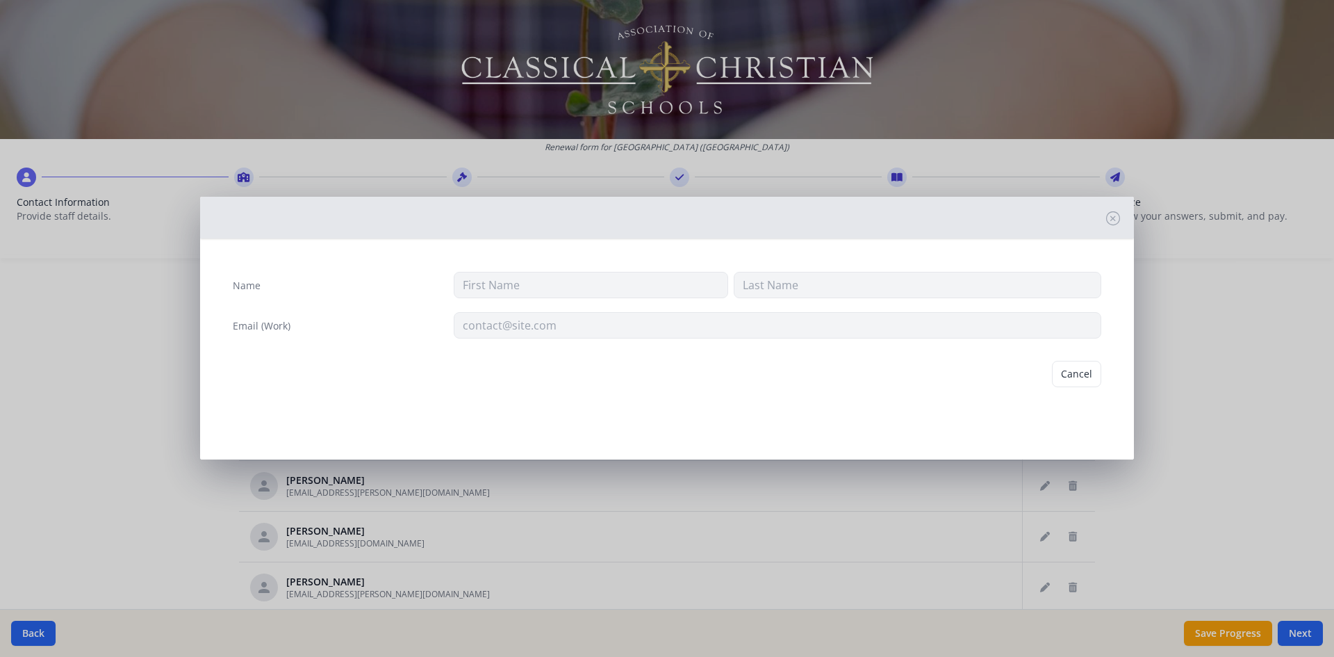
type input "[PERSON_NAME]"
type input "[PERSON_NAME][EMAIL_ADDRESS][PERSON_NAME][DOMAIN_NAME]"
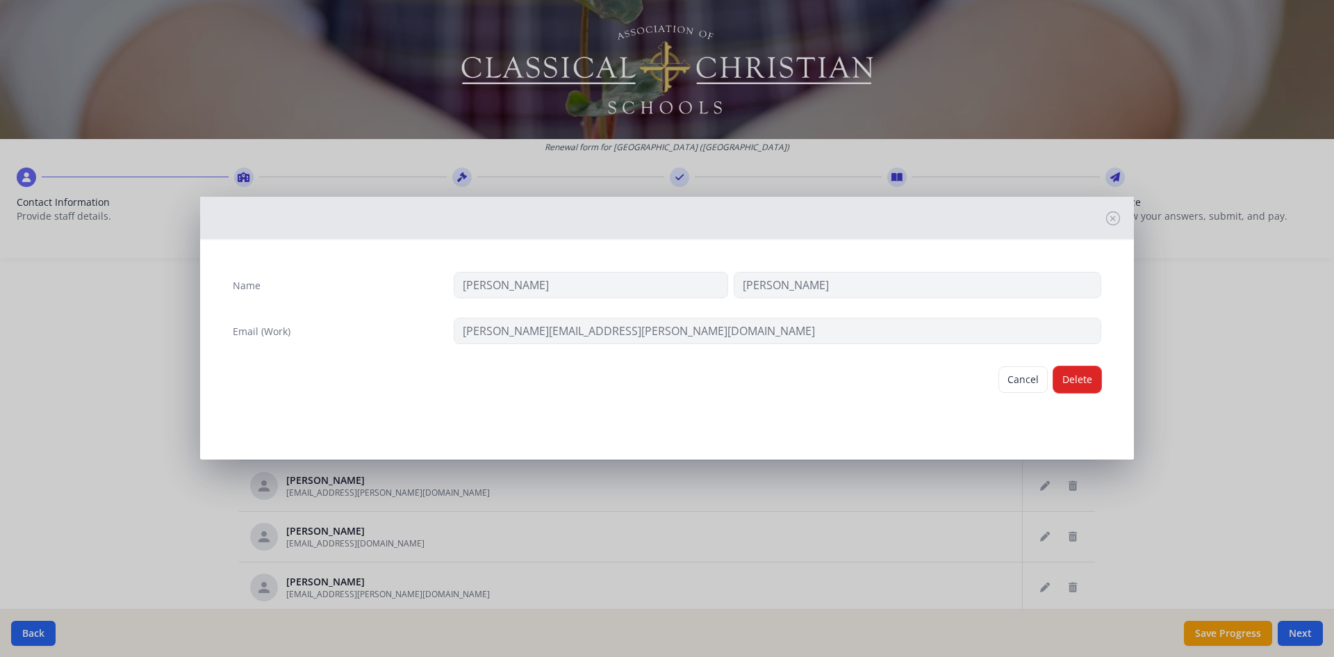
click at [1092, 375] on button "Delete" at bounding box center [1078, 379] width 48 height 26
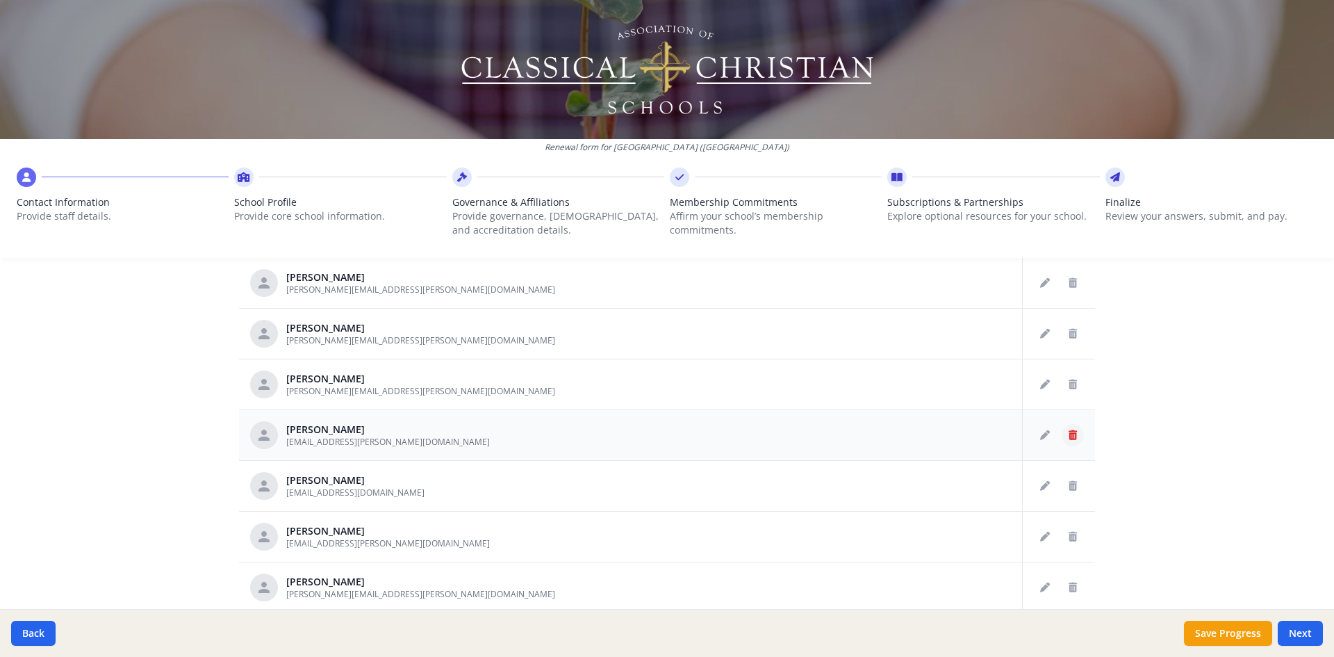
click at [1069, 434] on icon "Delete staff" at bounding box center [1073, 435] width 8 height 10
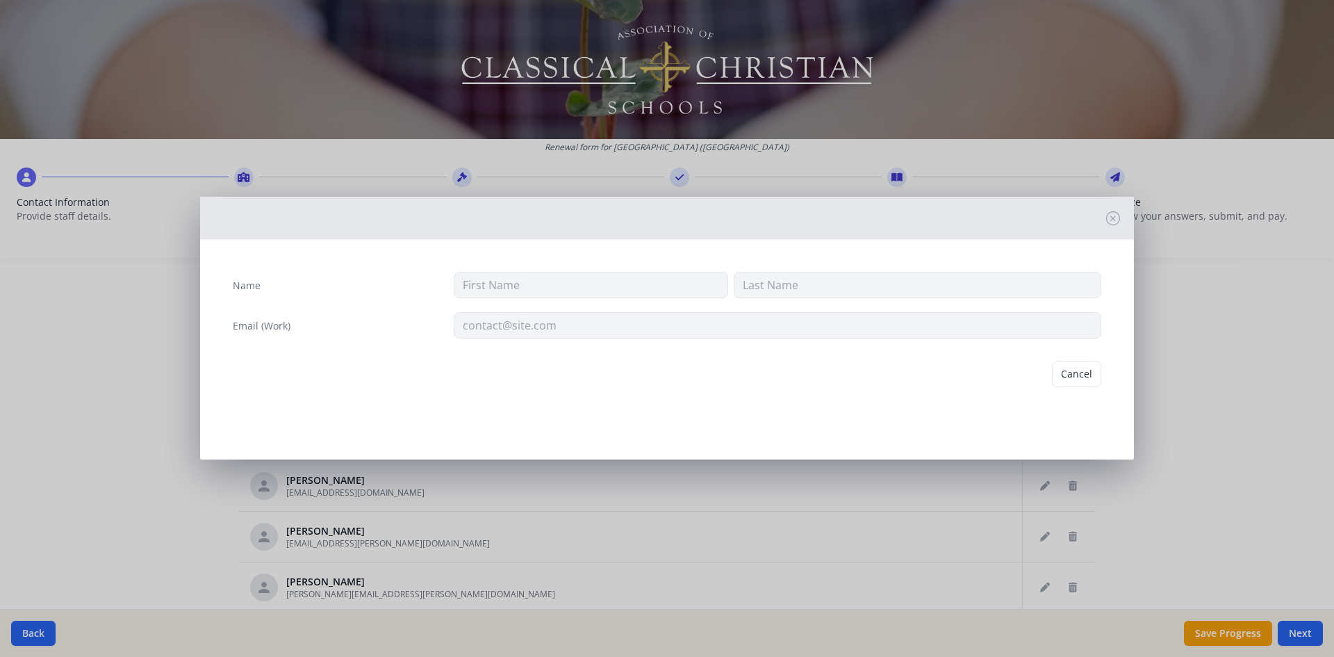
type input "[PERSON_NAME]"
type input "[EMAIL_ADDRESS][PERSON_NAME][DOMAIN_NAME]"
click at [1086, 375] on button "Delete" at bounding box center [1078, 379] width 48 height 26
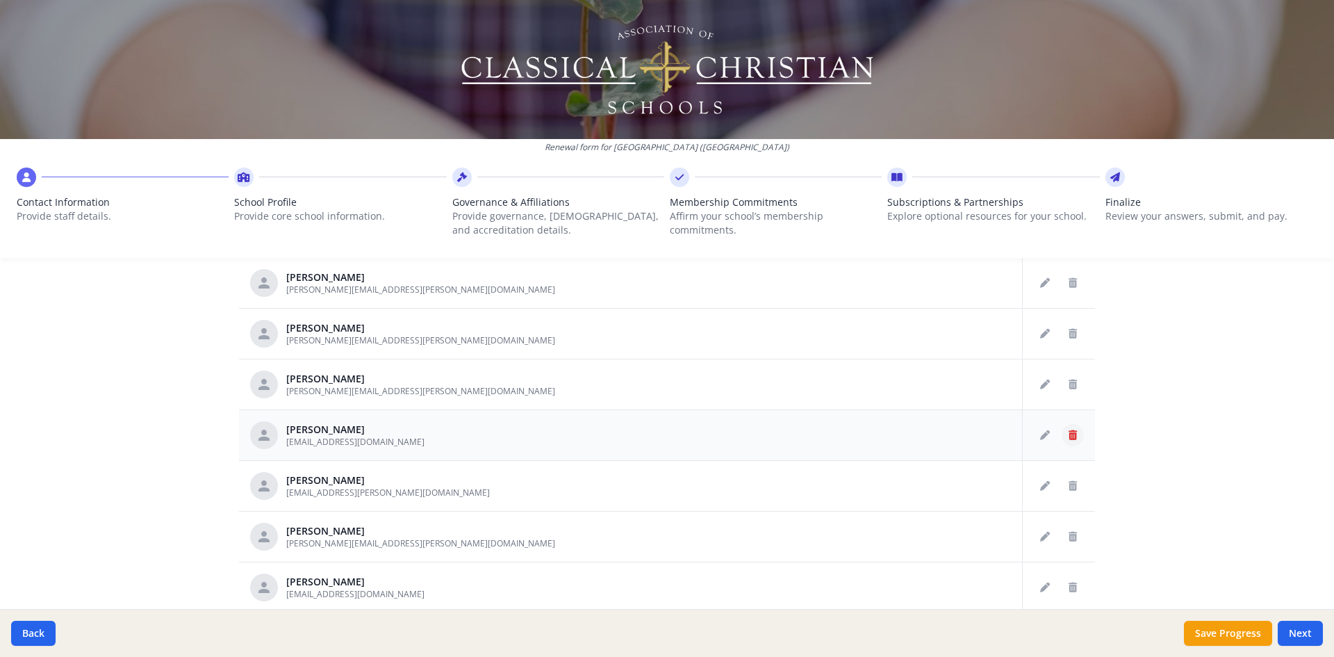
click at [1062, 439] on button "Delete staff" at bounding box center [1073, 435] width 22 height 22
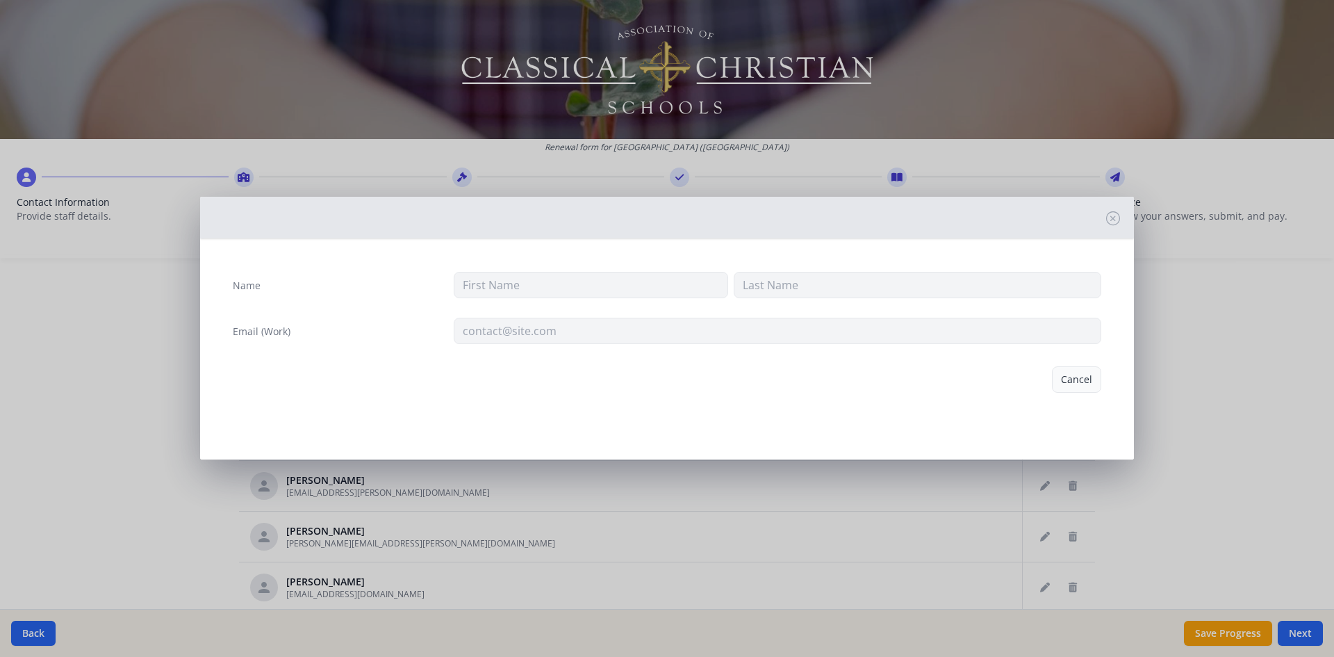
type input "Joy"
type input "Gorgans"
type input "[EMAIL_ADDRESS][DOMAIN_NAME]"
click at [1075, 379] on button "Delete" at bounding box center [1078, 379] width 48 height 26
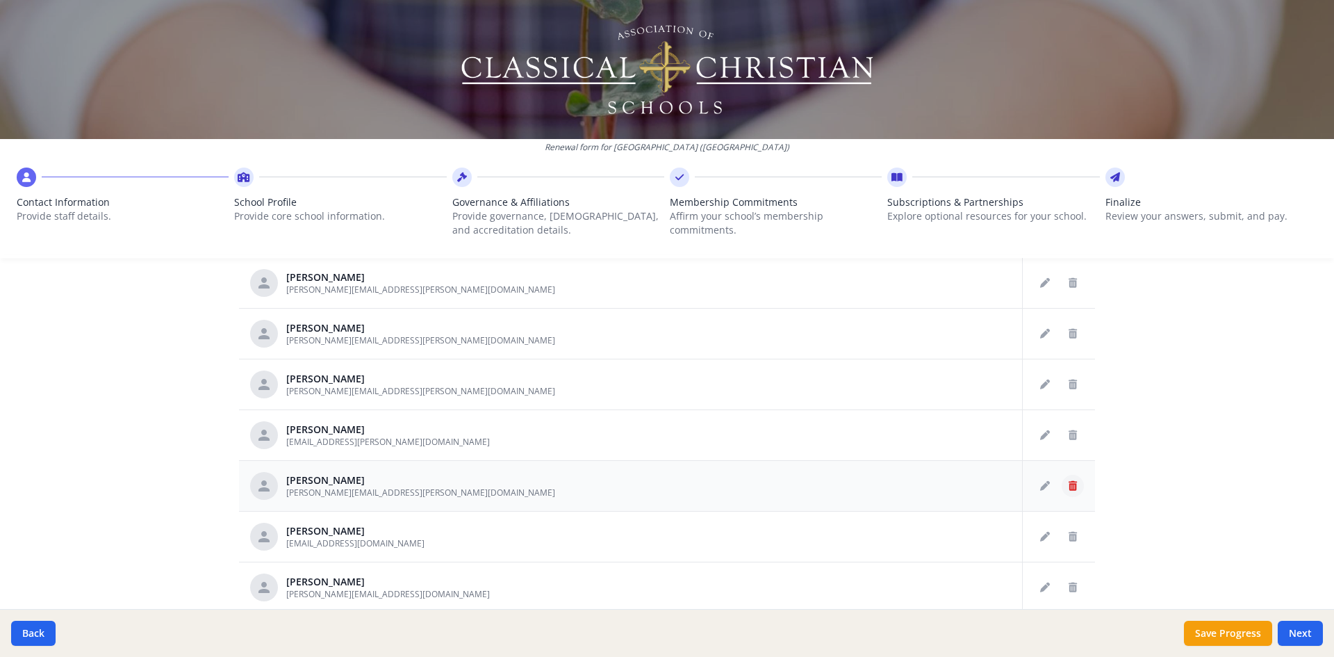
click at [1062, 484] on button "Delete staff" at bounding box center [1073, 486] width 22 height 22
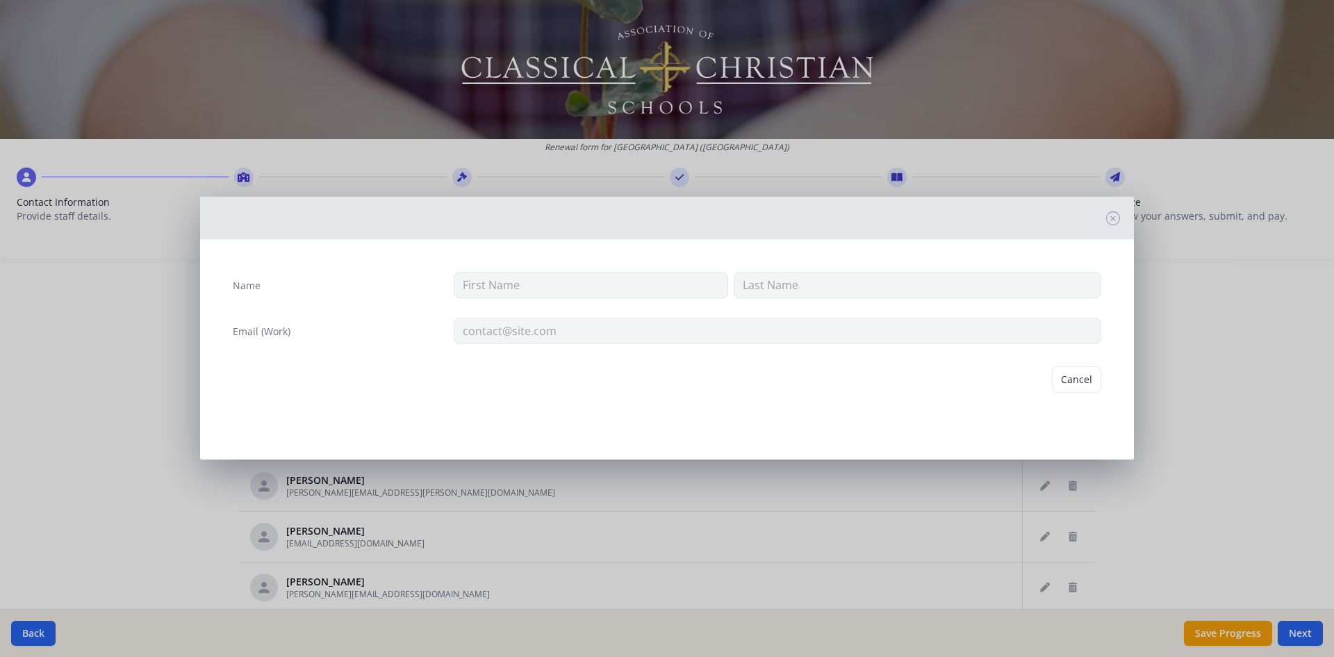
type input "[PERSON_NAME]"
type input "[PERSON_NAME][EMAIL_ADDRESS][PERSON_NAME][DOMAIN_NAME]"
click at [1215, 314] on div "Name [PERSON_NAME] Email (Work) [PERSON_NAME][EMAIL_ADDRESS][PERSON_NAME][DOMAI…" at bounding box center [667, 328] width 1334 height 657
click at [1076, 384] on button "Delete" at bounding box center [1078, 379] width 48 height 26
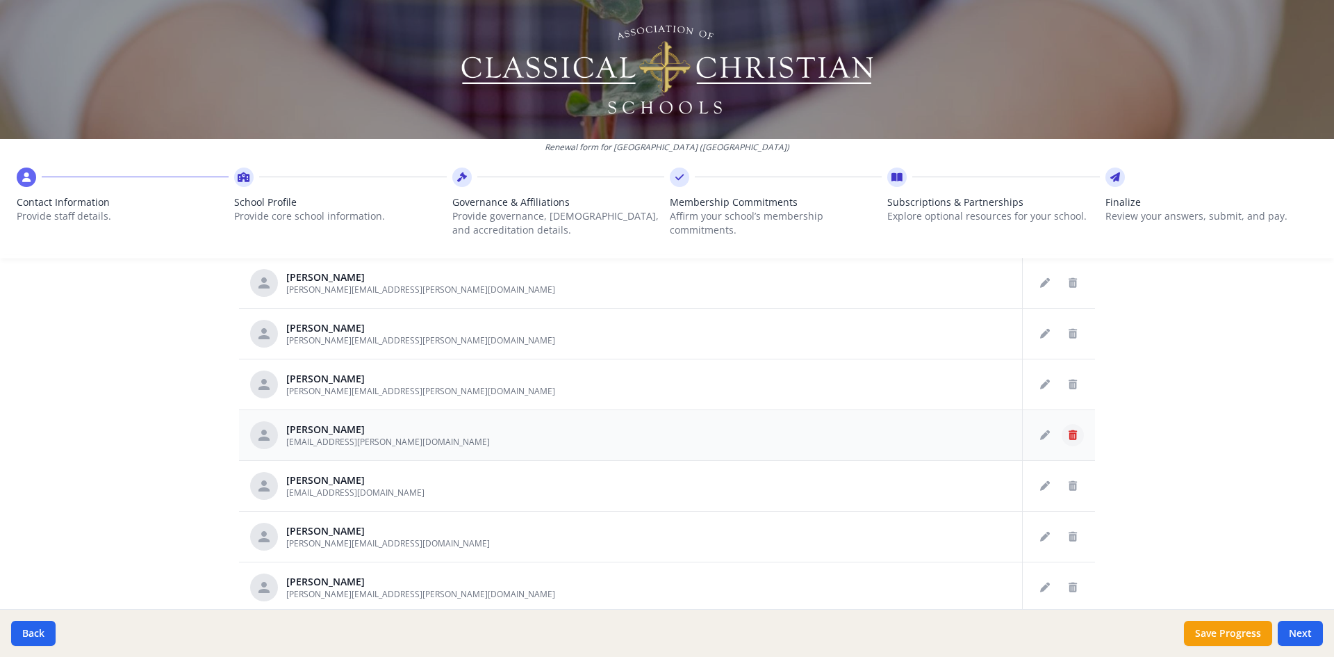
click at [1069, 437] on icon "Delete staff" at bounding box center [1073, 435] width 8 height 10
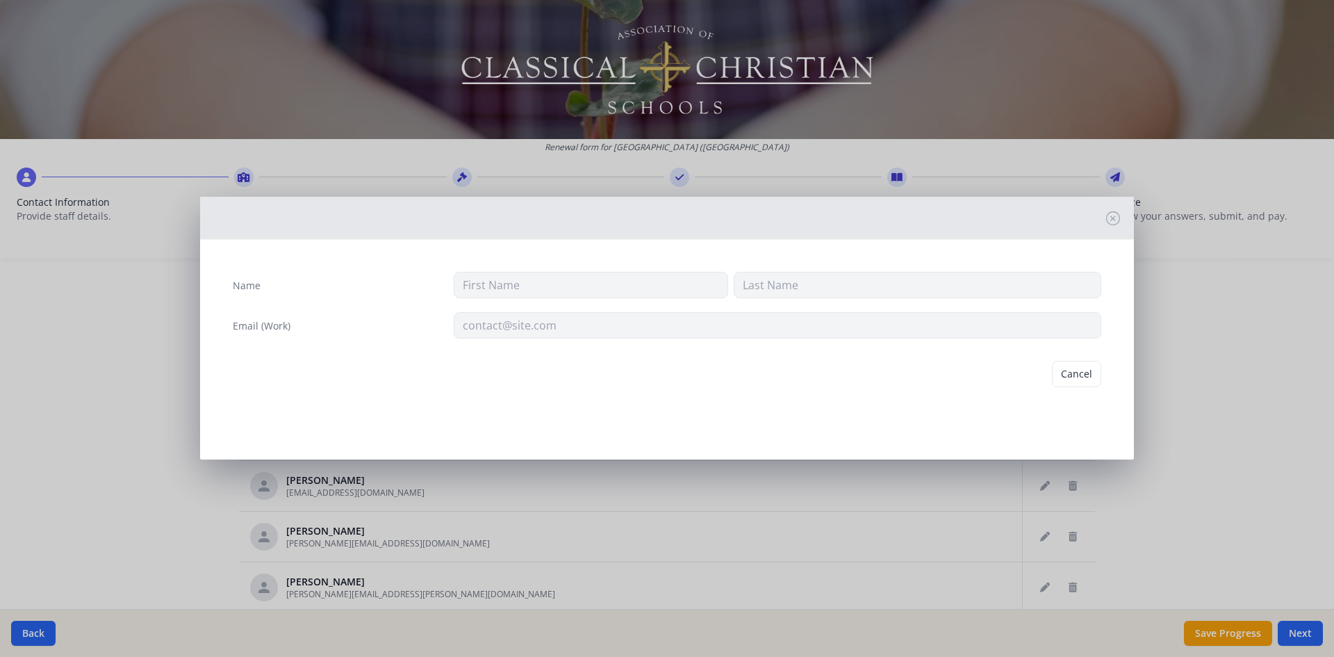
type input "Suzie"
type input "[PERSON_NAME]"
type input "[EMAIL_ADDRESS][PERSON_NAME][DOMAIN_NAME]"
click at [1093, 386] on button "Delete" at bounding box center [1078, 379] width 48 height 26
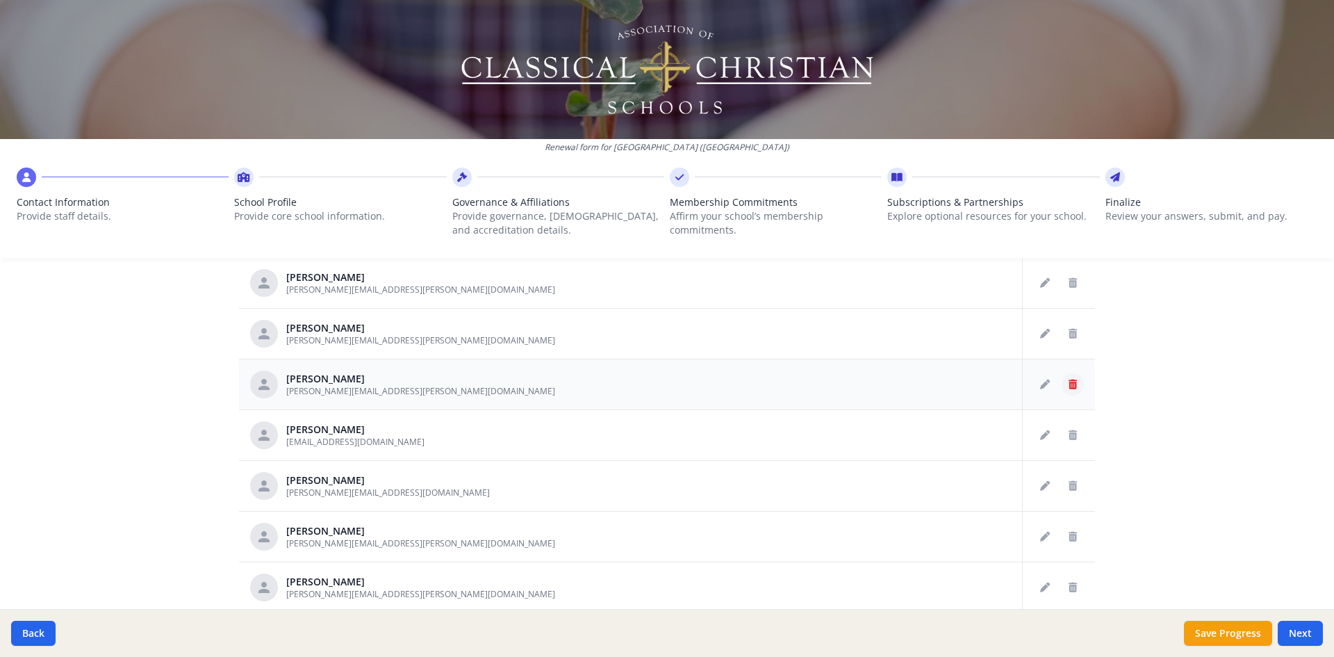
click at [1069, 381] on icon "Delete staff" at bounding box center [1073, 384] width 8 height 10
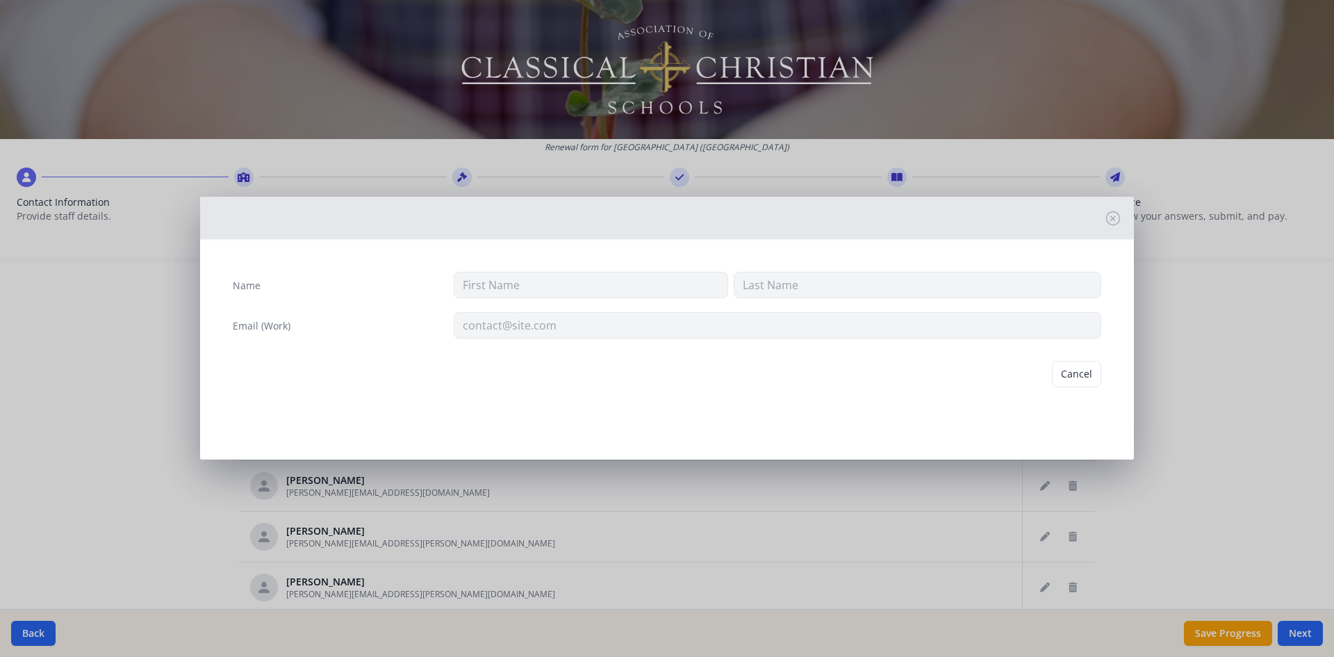
type input "[PERSON_NAME]"
type input "[PERSON_NAME][EMAIL_ADDRESS][PERSON_NAME][DOMAIN_NAME]"
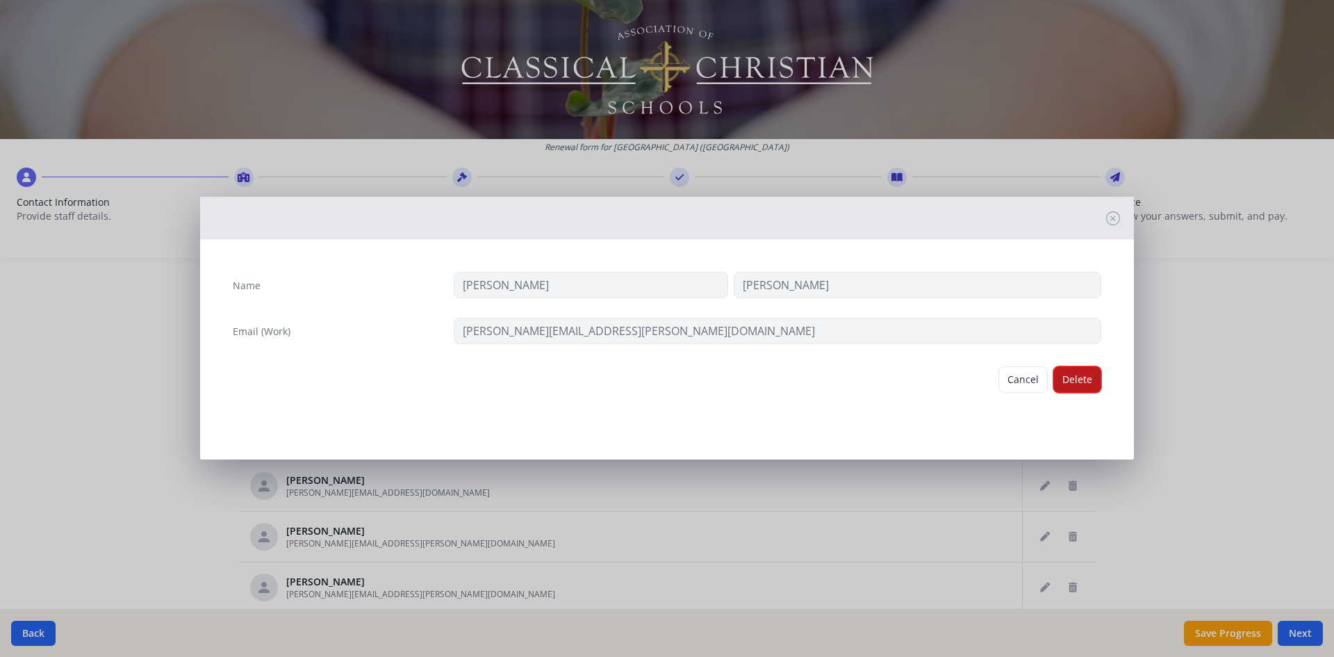
click at [1086, 379] on button "Delete" at bounding box center [1078, 379] width 48 height 26
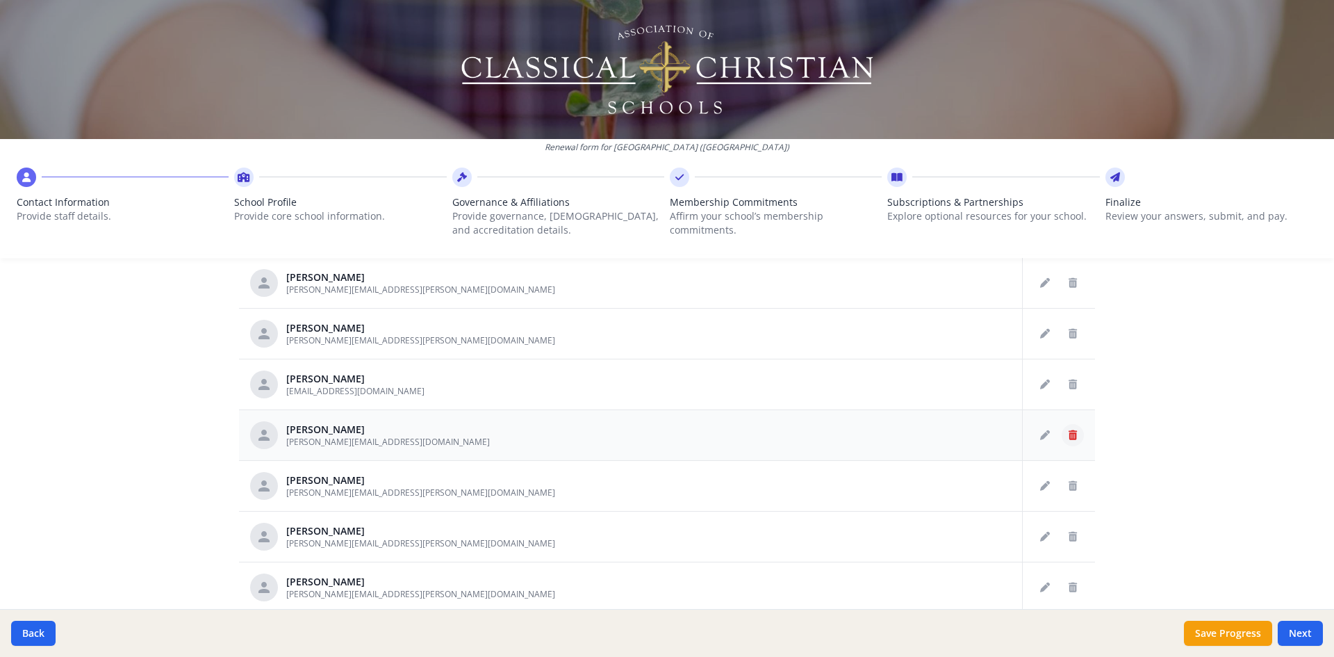
click at [1069, 436] on icon "Delete staff" at bounding box center [1073, 435] width 8 height 10
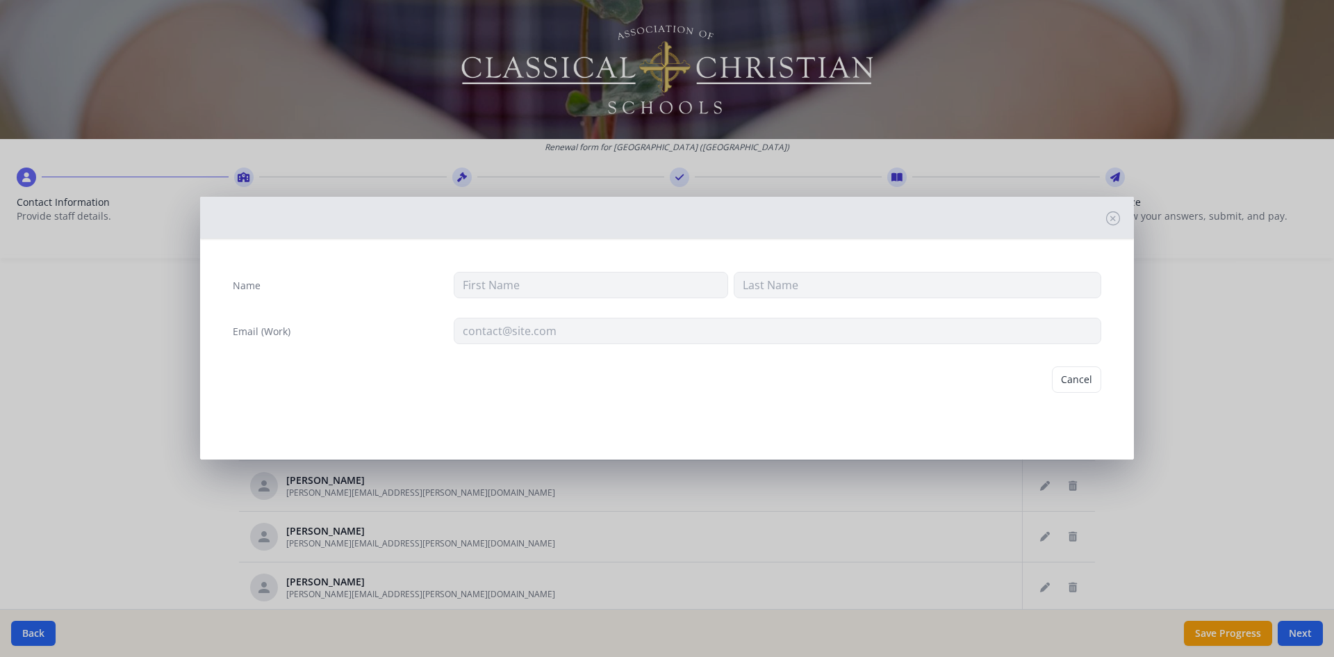
type input "[PERSON_NAME]"
type input "Ku"
type input "[PERSON_NAME][EMAIL_ADDRESS][DOMAIN_NAME]"
click at [1086, 382] on button "Delete" at bounding box center [1078, 379] width 48 height 26
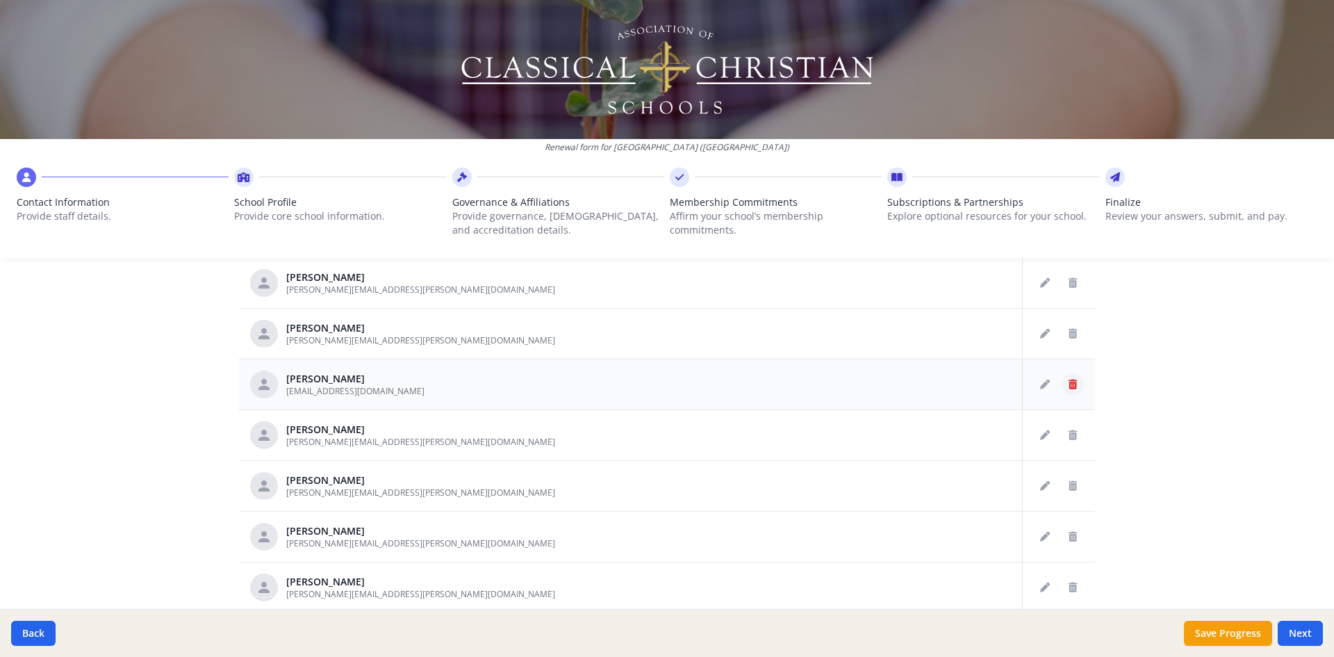
click at [1063, 383] on button "Delete staff" at bounding box center [1073, 384] width 22 height 22
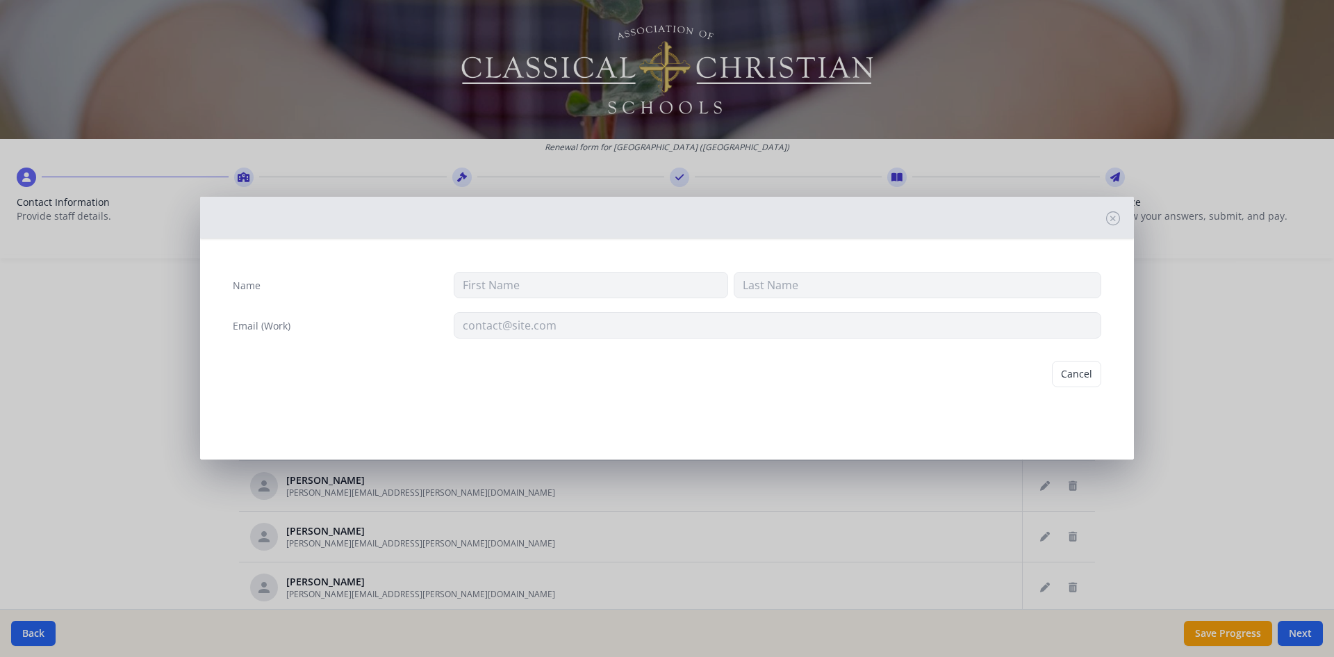
type input "Kayla"
type input "King"
type input "[EMAIL_ADDRESS][DOMAIN_NAME]"
click at [1087, 382] on button "Delete" at bounding box center [1078, 379] width 48 height 26
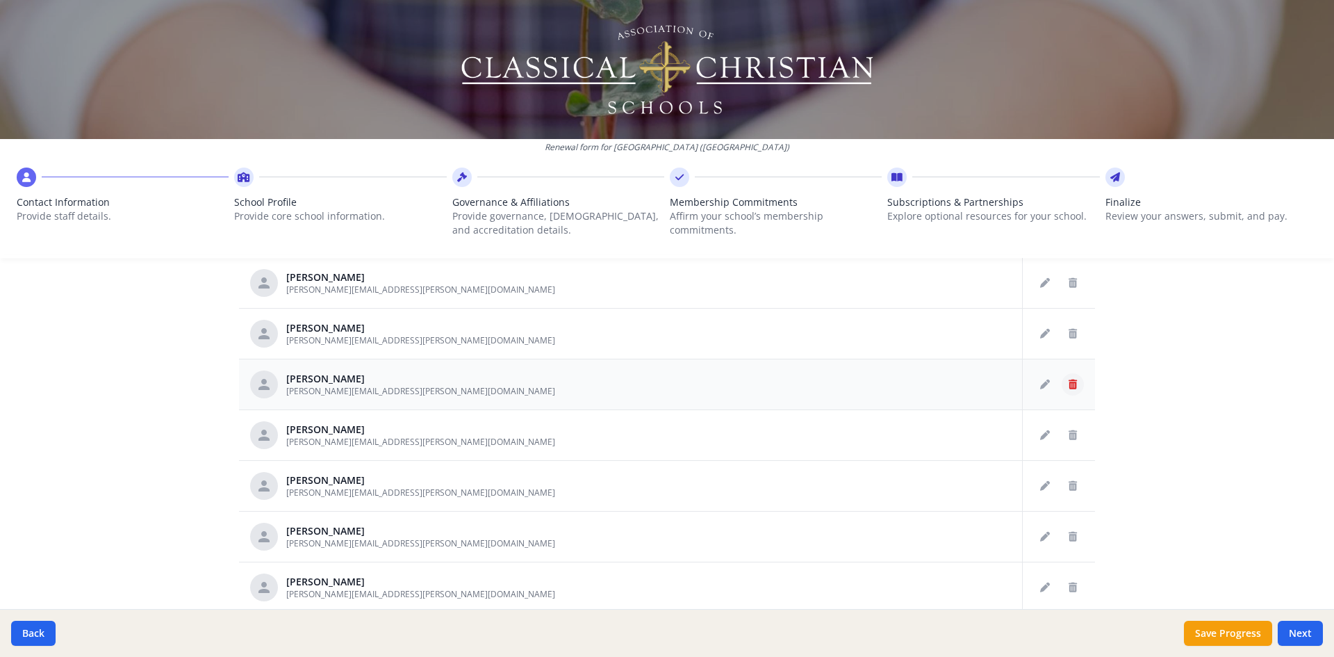
click at [1069, 384] on icon "Delete staff" at bounding box center [1073, 384] width 8 height 10
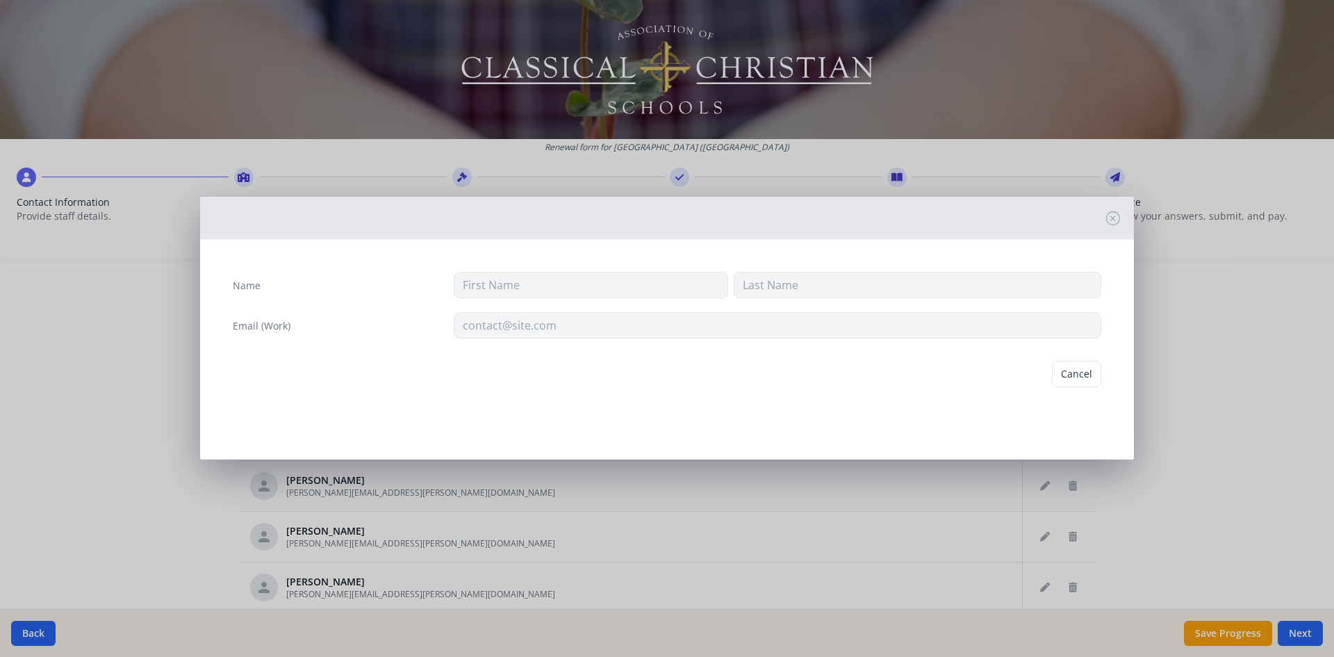
type input "[PERSON_NAME]"
type input "[PERSON_NAME][EMAIL_ADDRESS][PERSON_NAME][DOMAIN_NAME]"
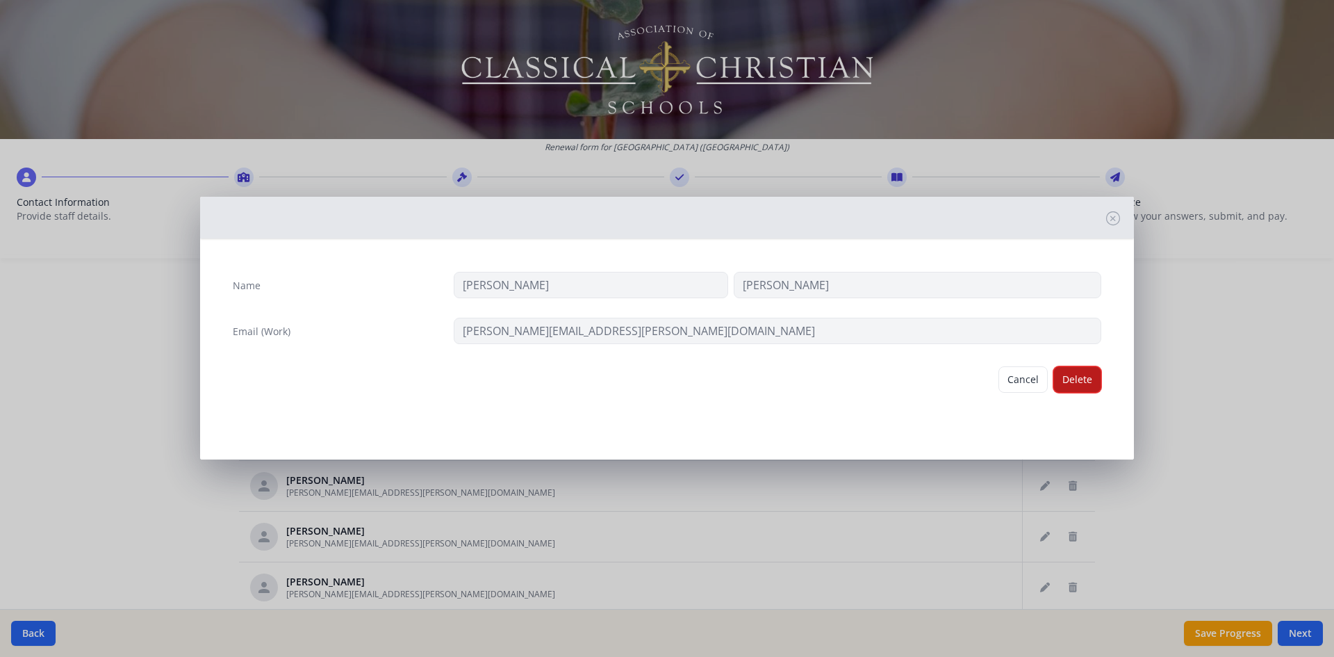
click at [1080, 381] on button "Delete" at bounding box center [1078, 379] width 48 height 26
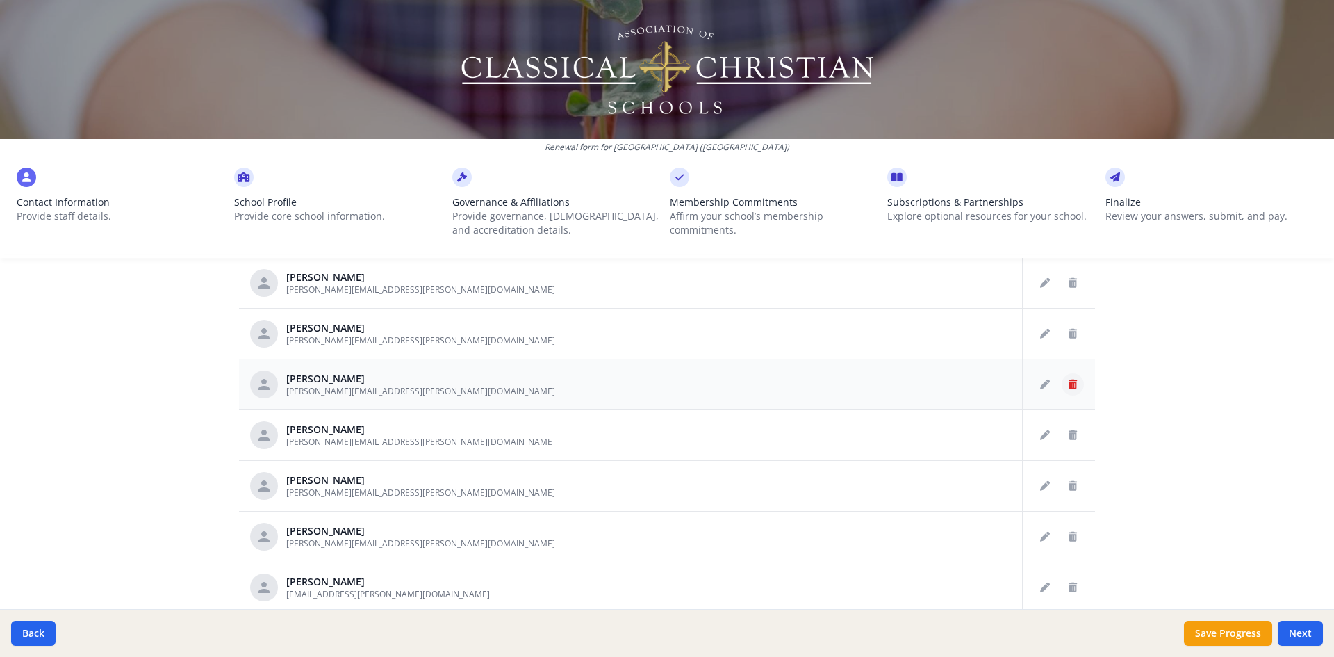
click at [1069, 388] on icon "Delete staff" at bounding box center [1073, 384] width 8 height 10
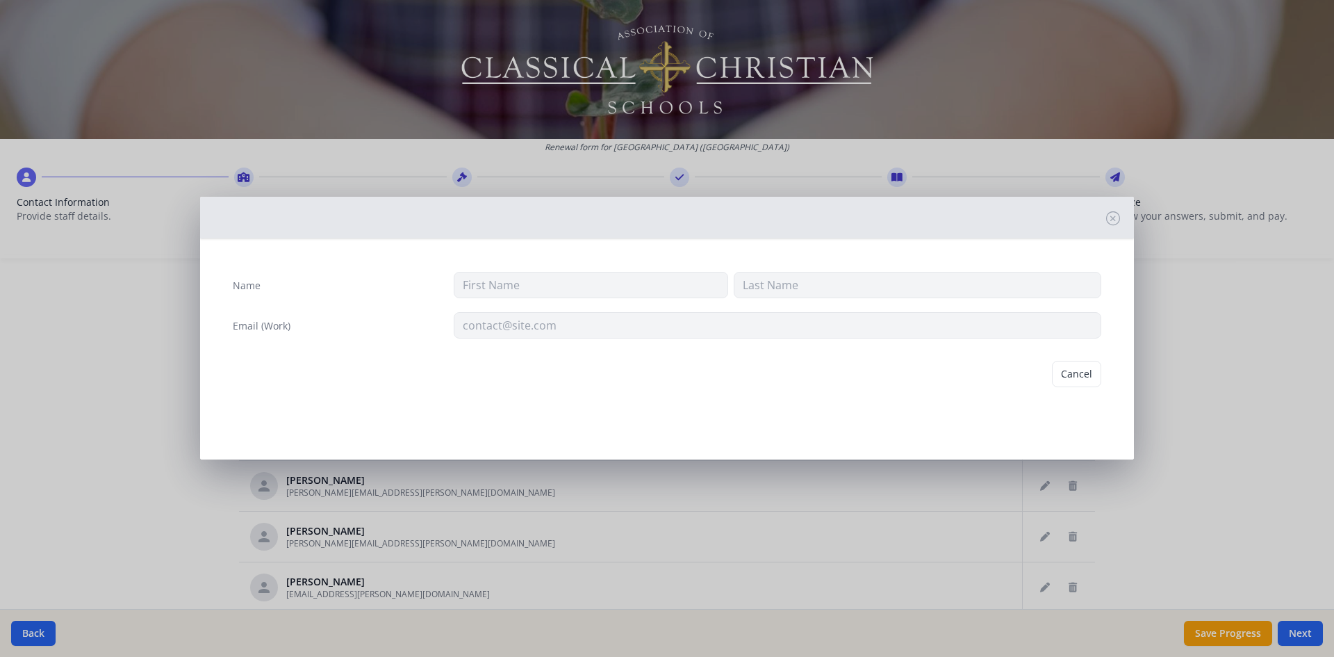
type input "[PERSON_NAME]"
type input "Leino"
type input "[PERSON_NAME][EMAIL_ADDRESS][PERSON_NAME][DOMAIN_NAME]"
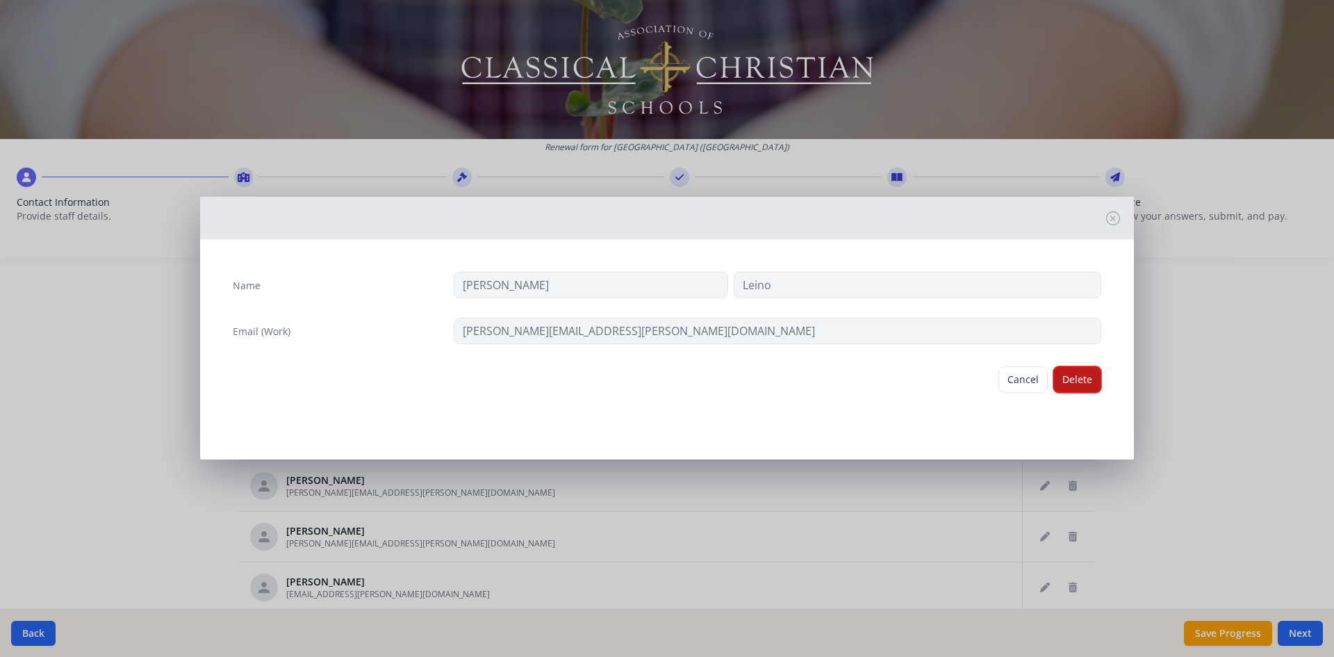
click at [1085, 384] on button "Delete" at bounding box center [1078, 379] width 48 height 26
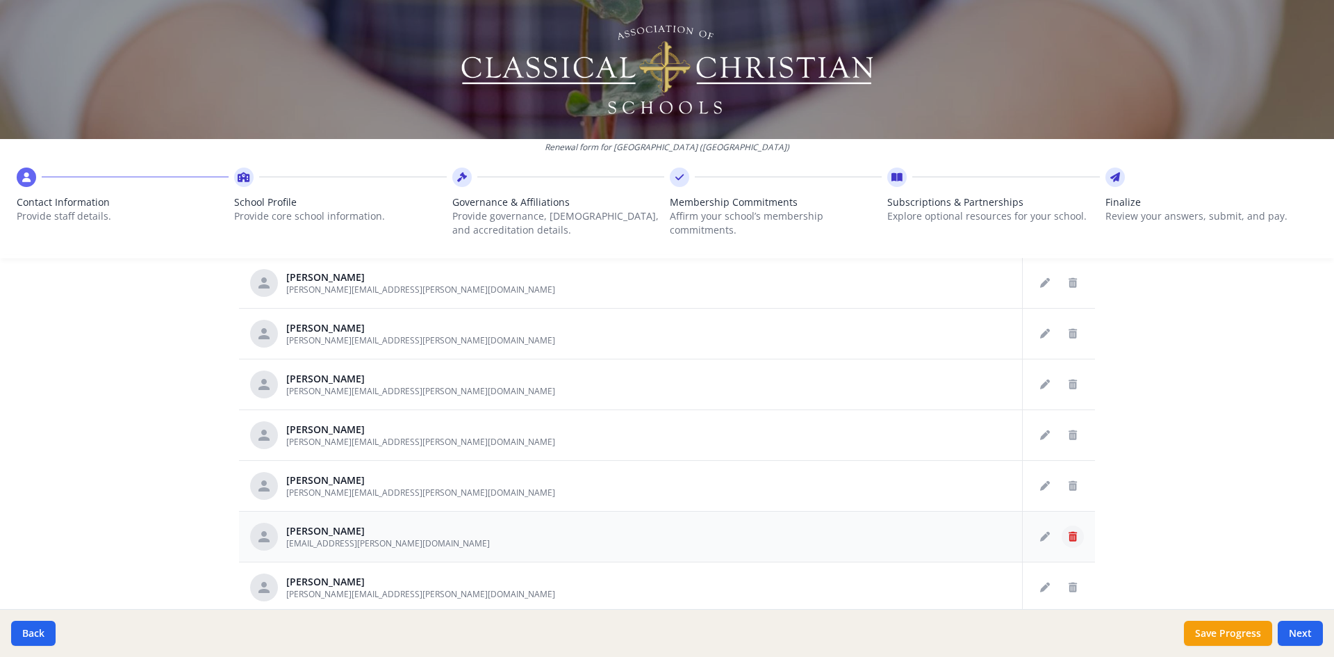
click at [1069, 534] on icon "Delete staff" at bounding box center [1073, 537] width 8 height 10
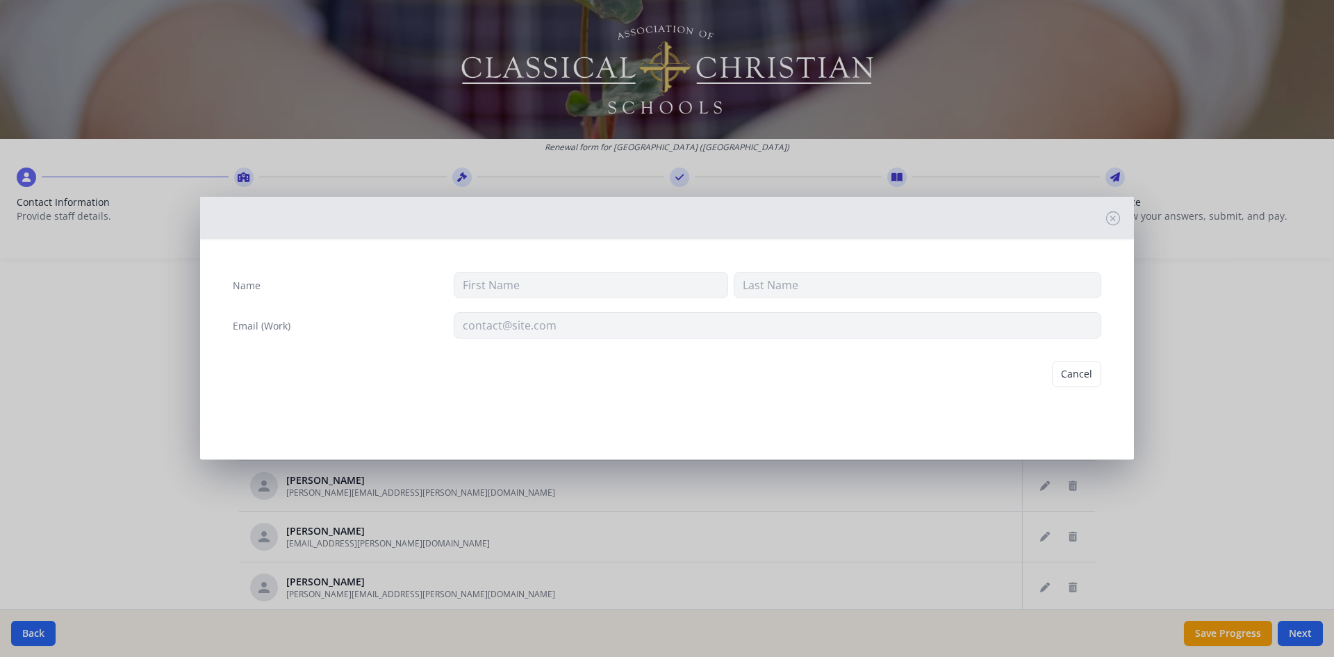
type input "Austin"
type input "[PERSON_NAME]"
type input "[EMAIL_ADDRESS][PERSON_NAME][DOMAIN_NAME]"
click at [1079, 384] on button "Delete" at bounding box center [1078, 379] width 48 height 26
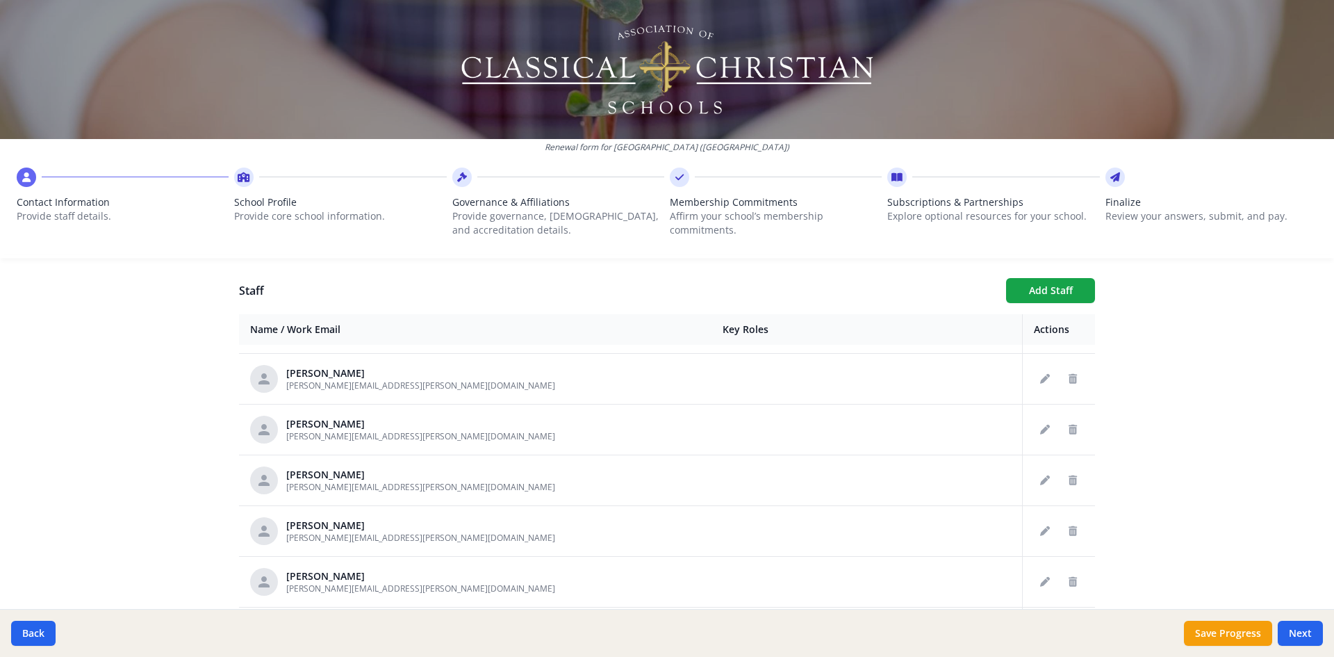
scroll to position [0, 0]
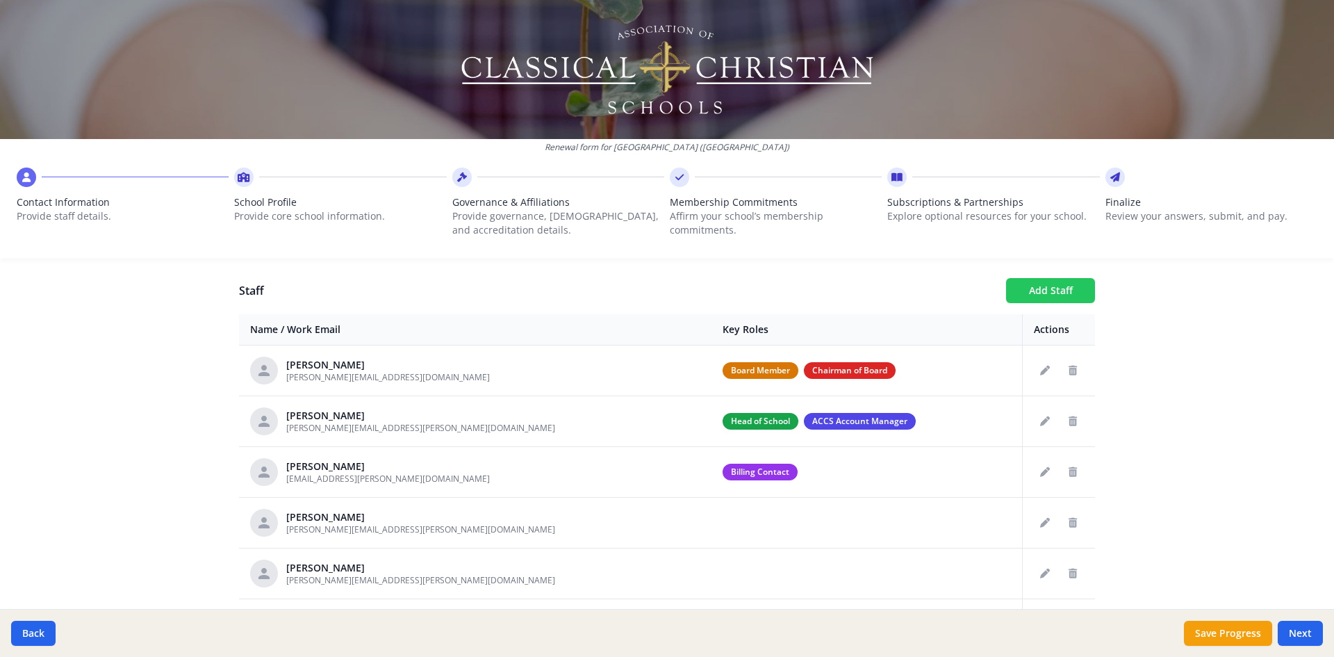
click at [1070, 288] on button "Add Staff" at bounding box center [1050, 290] width 89 height 25
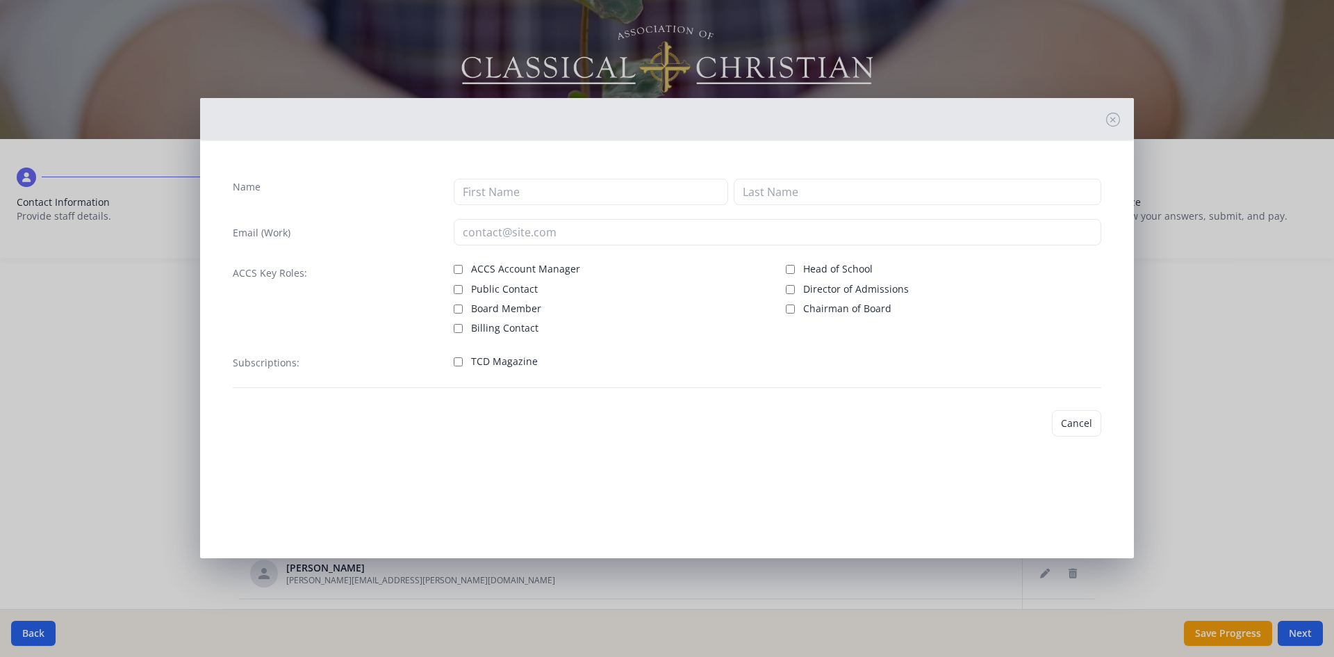
checkbox input "false"
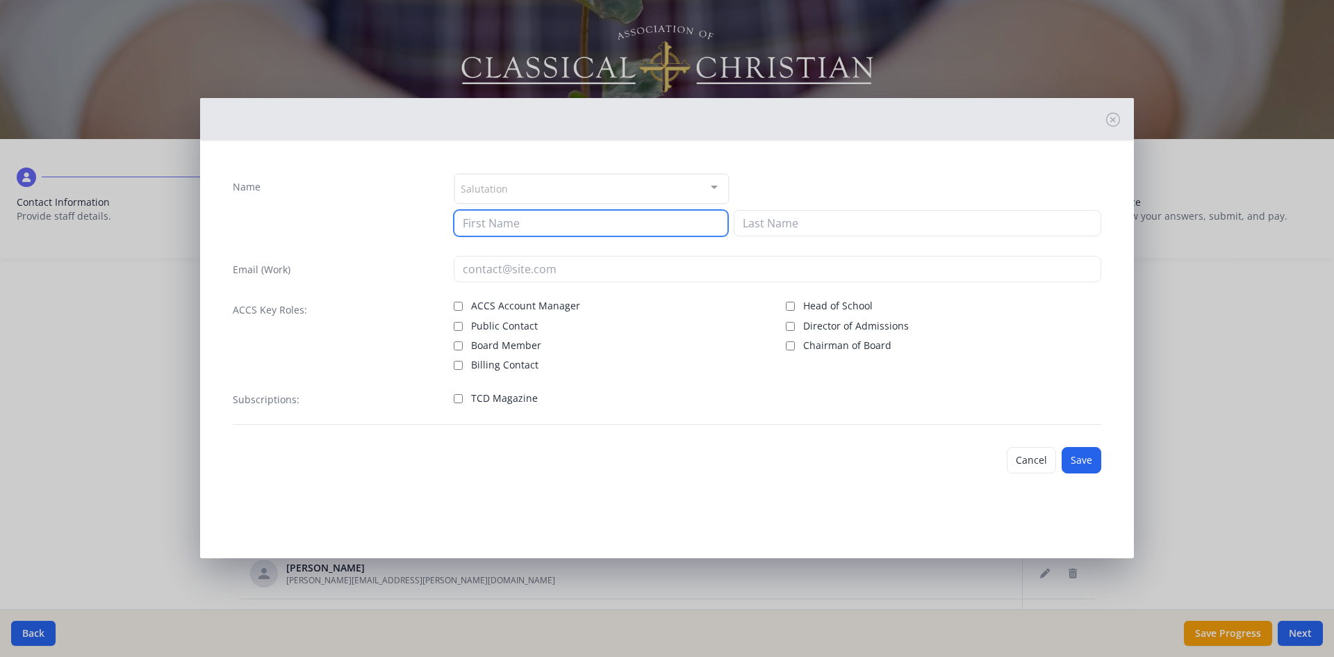
click at [501, 221] on input at bounding box center [591, 223] width 275 height 26
type input "[PERSON_NAME]"
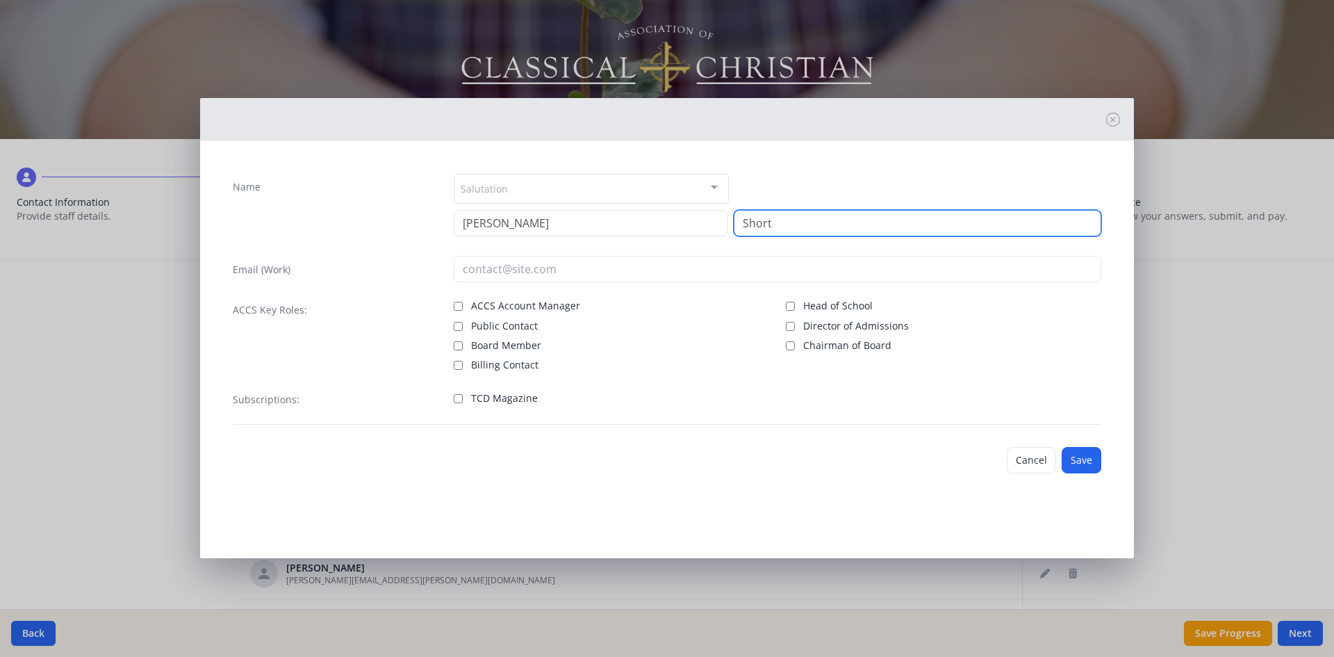
type input "Short"
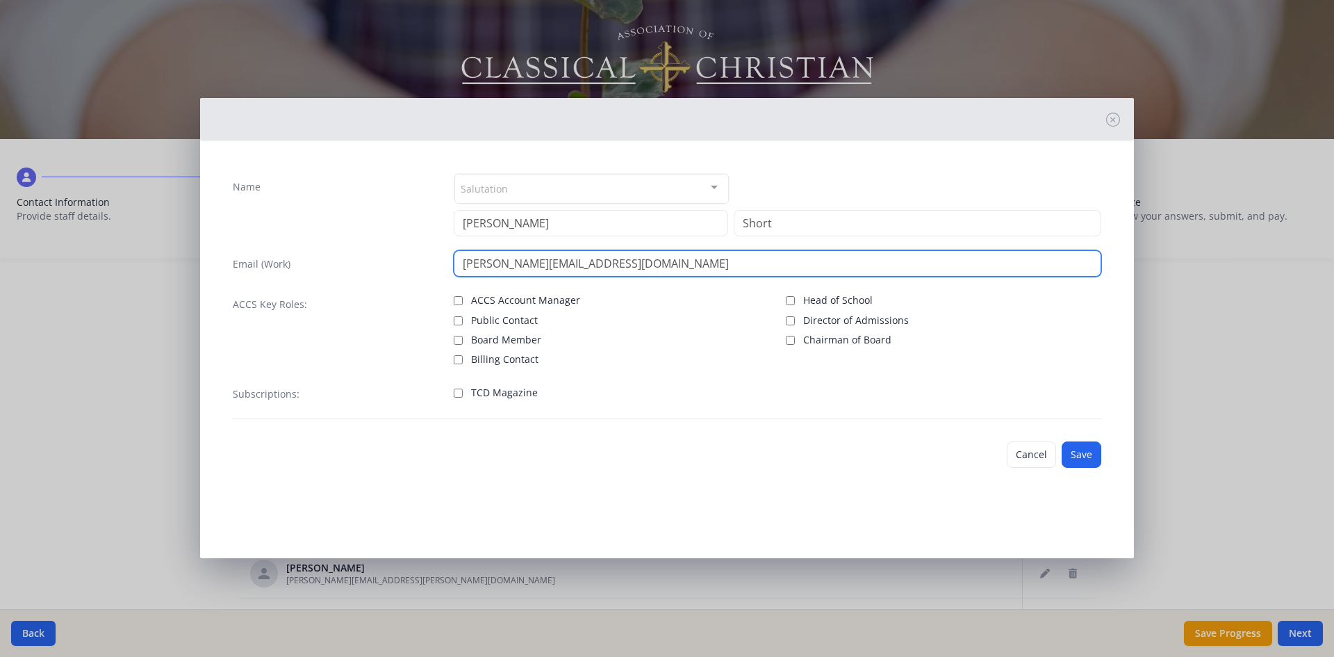
type input "[PERSON_NAME][EMAIL_ADDRESS][DOMAIN_NAME]"
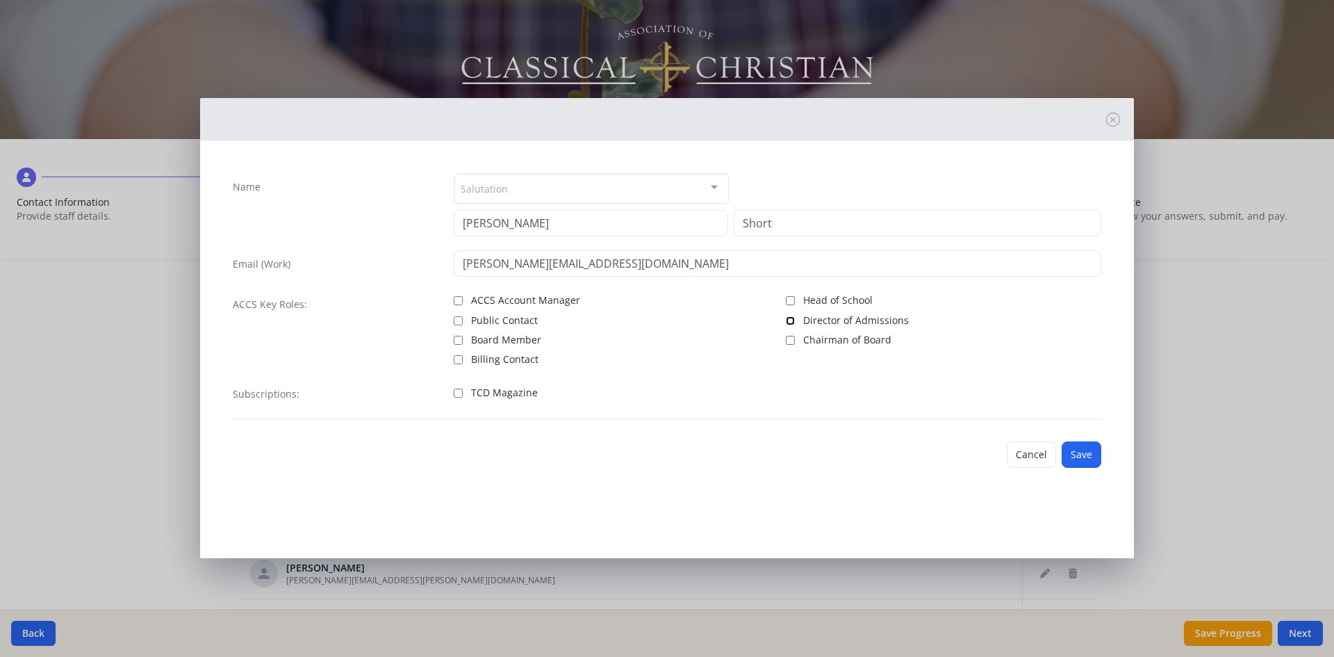
click at [790, 319] on input "Director of Admissions" at bounding box center [790, 320] width 9 height 9
checkbox input "true"
click at [1094, 457] on button "Save" at bounding box center [1082, 454] width 40 height 26
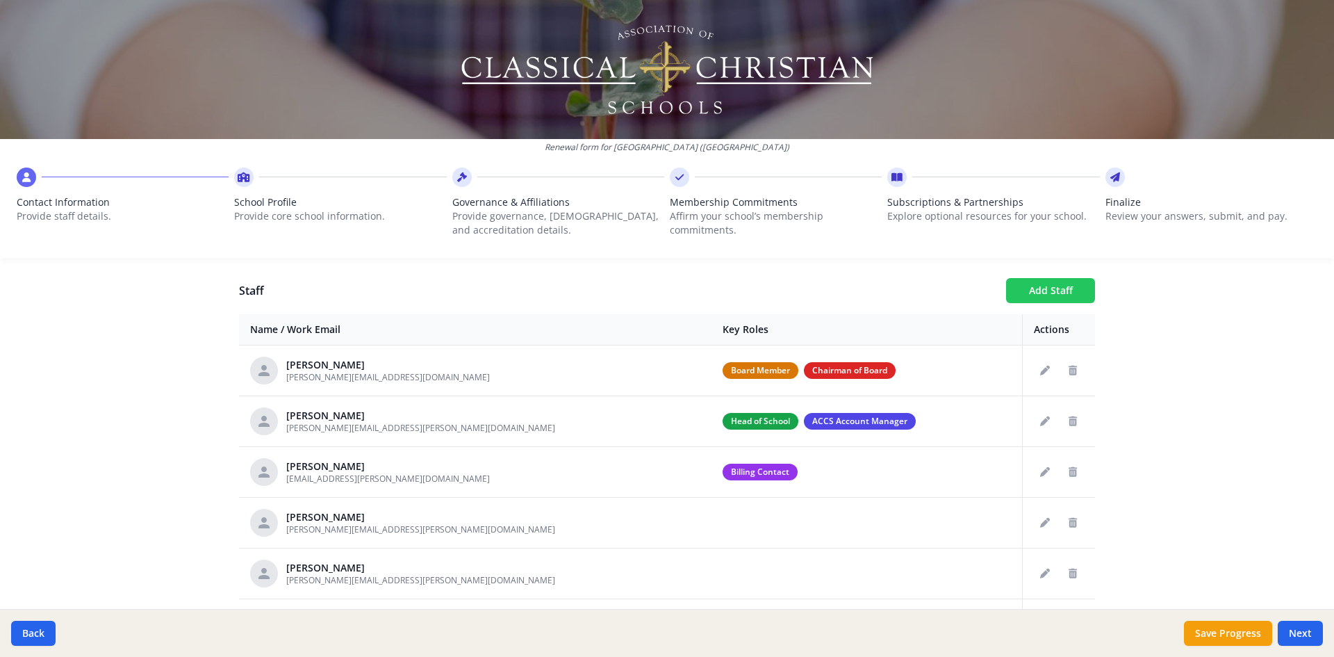
click at [1048, 294] on button "Add Staff" at bounding box center [1050, 290] width 89 height 25
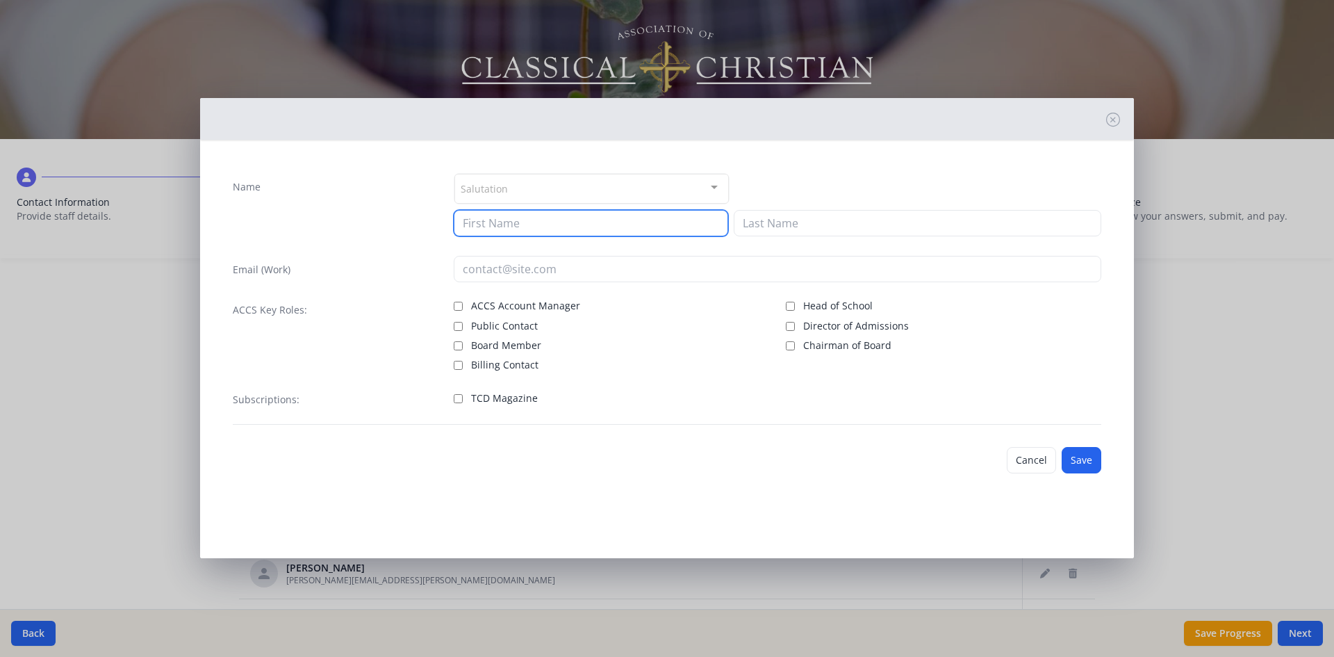
click at [505, 225] on input at bounding box center [591, 223] width 275 height 26
type input "[PERSON_NAME]"
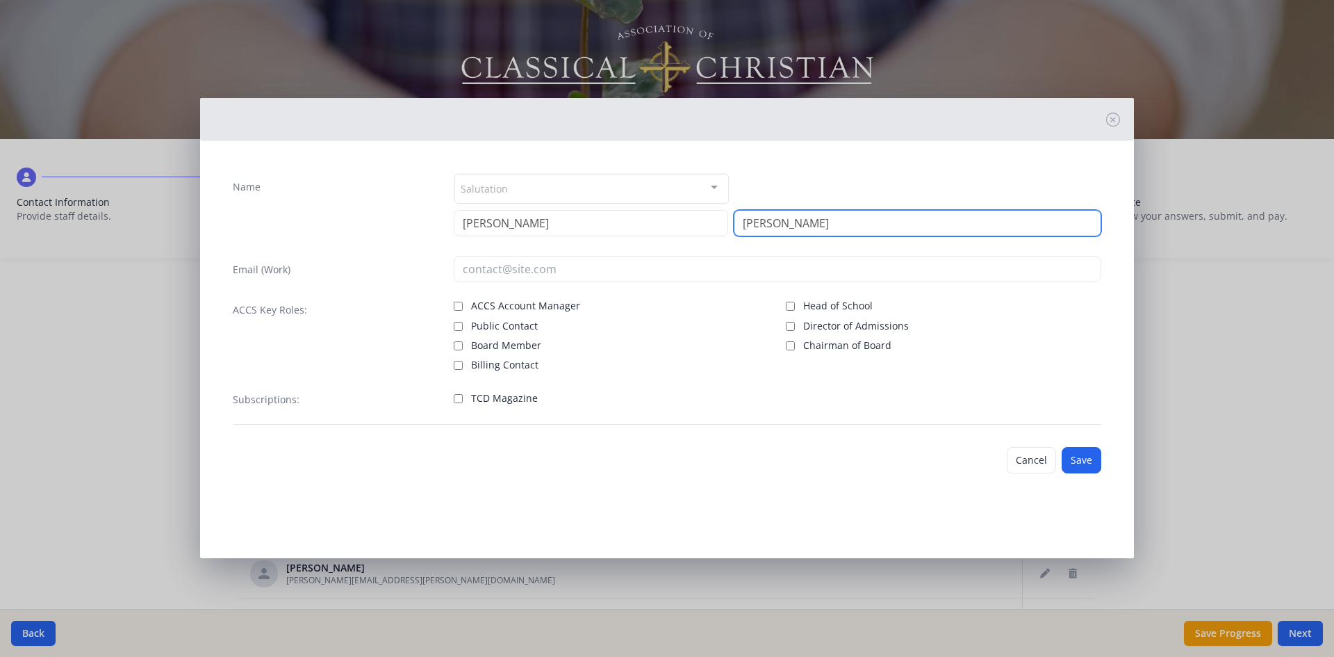
type input "[PERSON_NAME]"
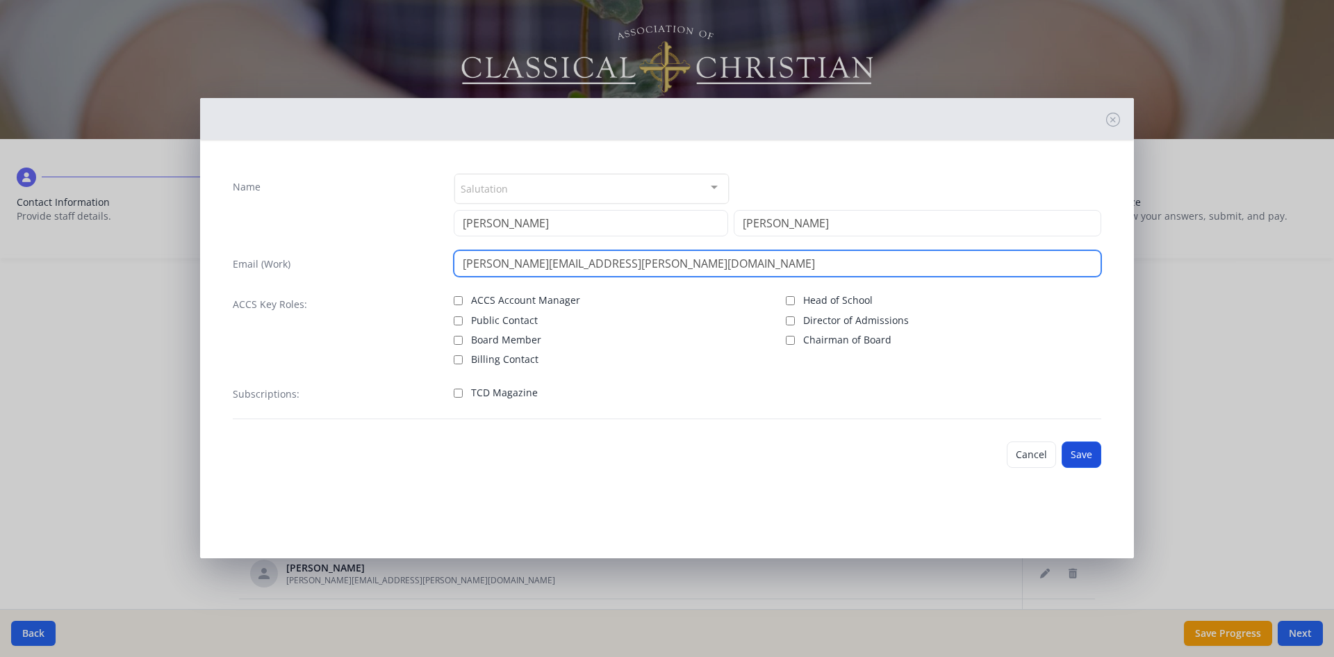
type input "[PERSON_NAME][EMAIL_ADDRESS][PERSON_NAME][DOMAIN_NAME]"
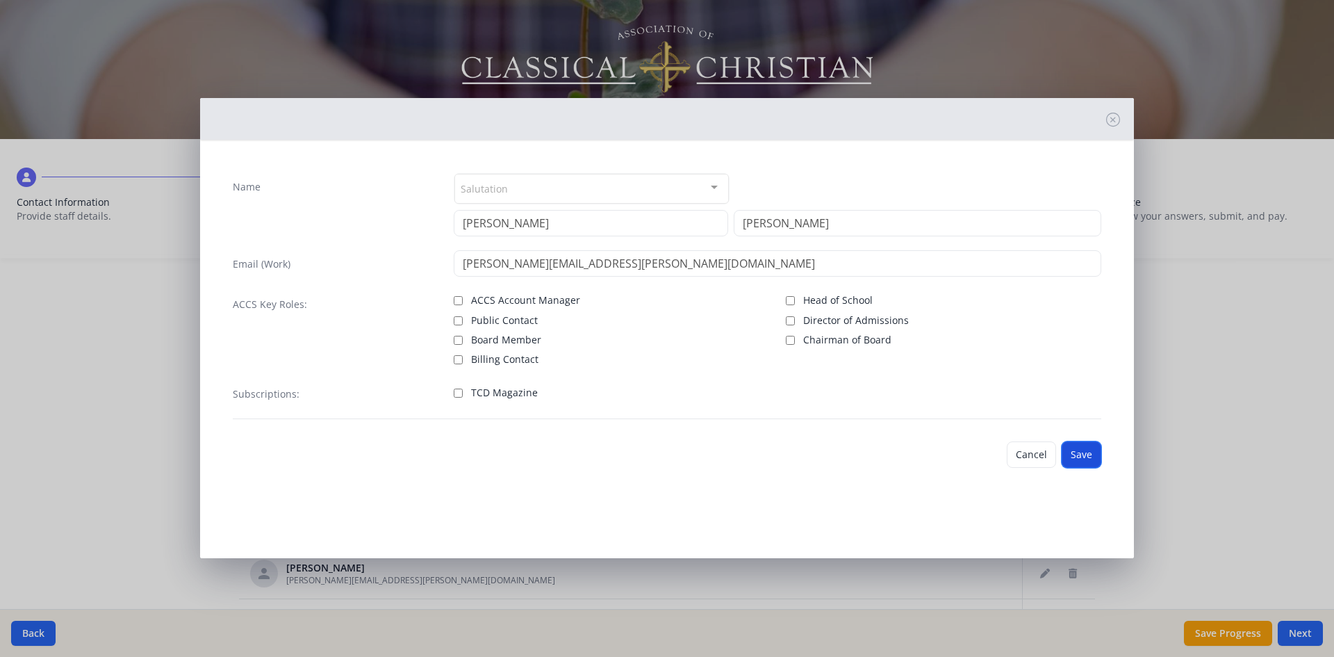
click at [1087, 459] on button "Save" at bounding box center [1082, 454] width 40 height 26
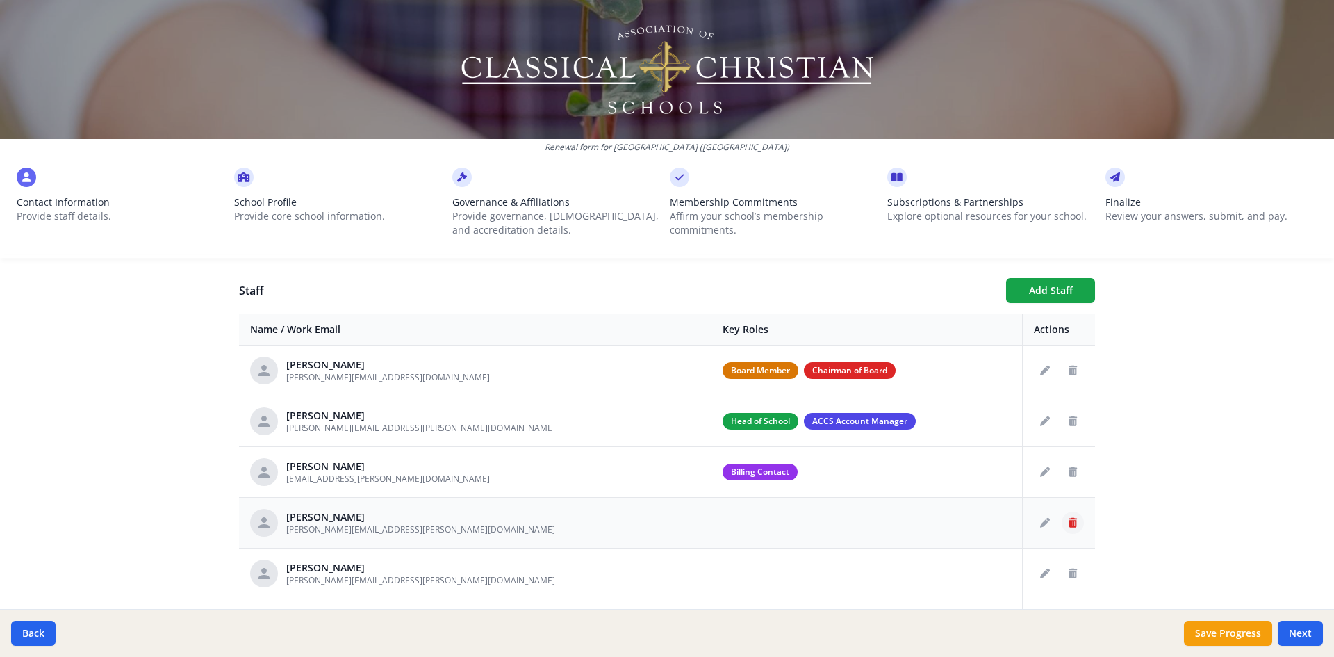
click at [1069, 520] on icon "Delete staff" at bounding box center [1073, 523] width 8 height 10
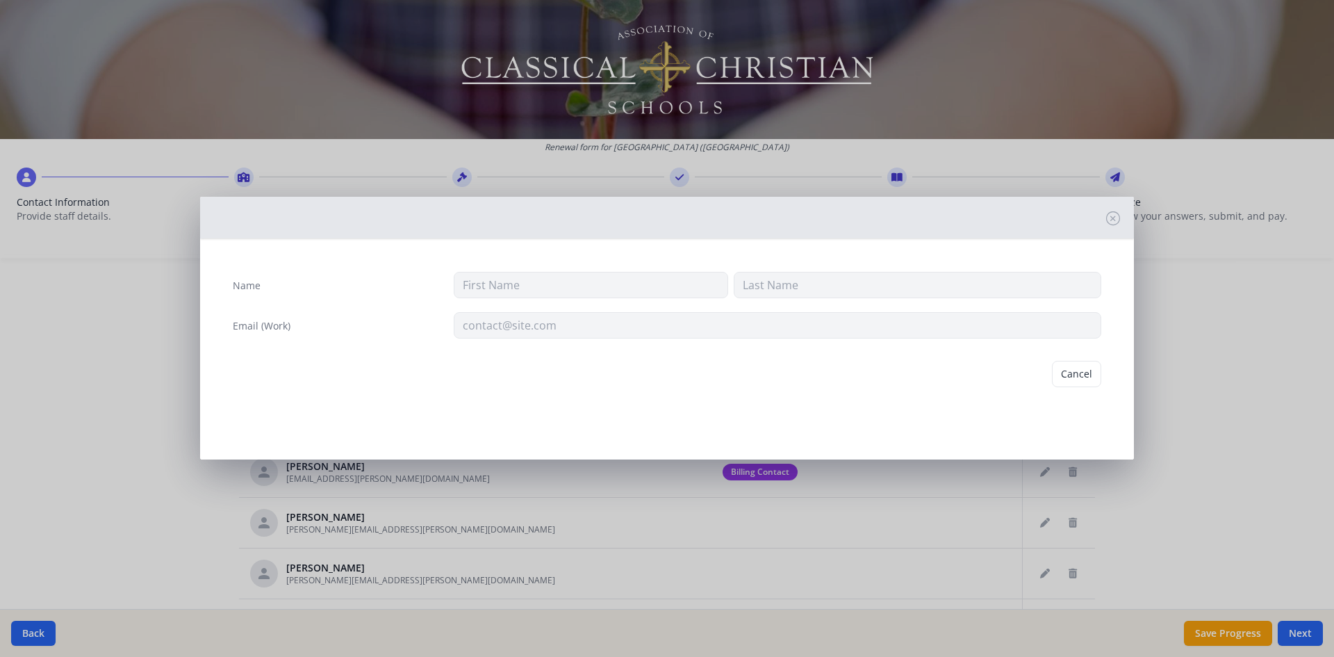
type input "[PERSON_NAME]"
type input "[PERSON_NAME][EMAIL_ADDRESS][PERSON_NAME][DOMAIN_NAME]"
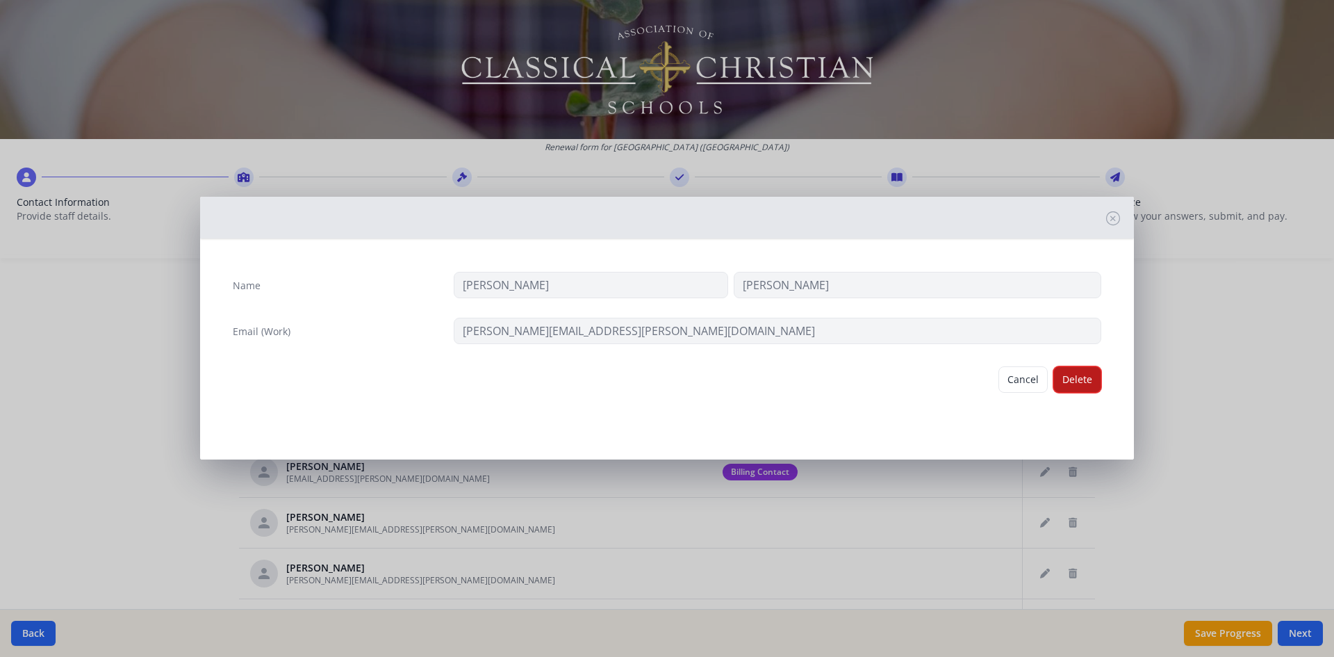
click at [1078, 383] on button "Delete" at bounding box center [1078, 379] width 48 height 26
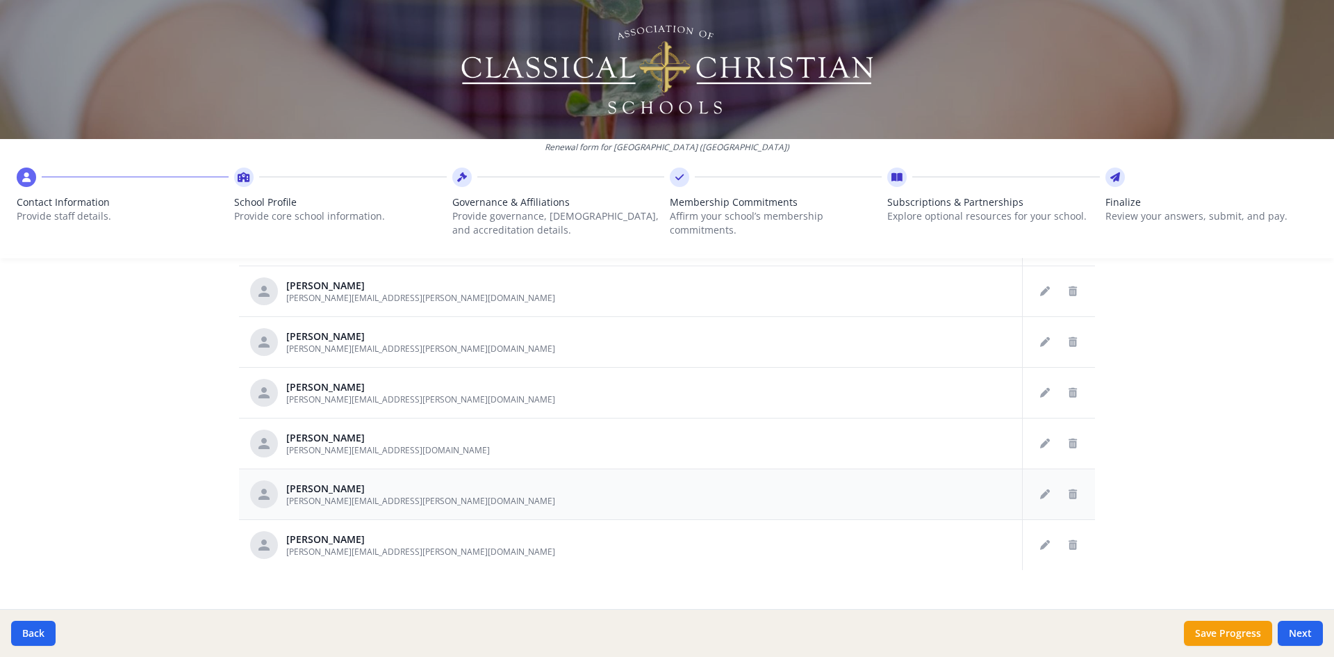
scroll to position [701, 0]
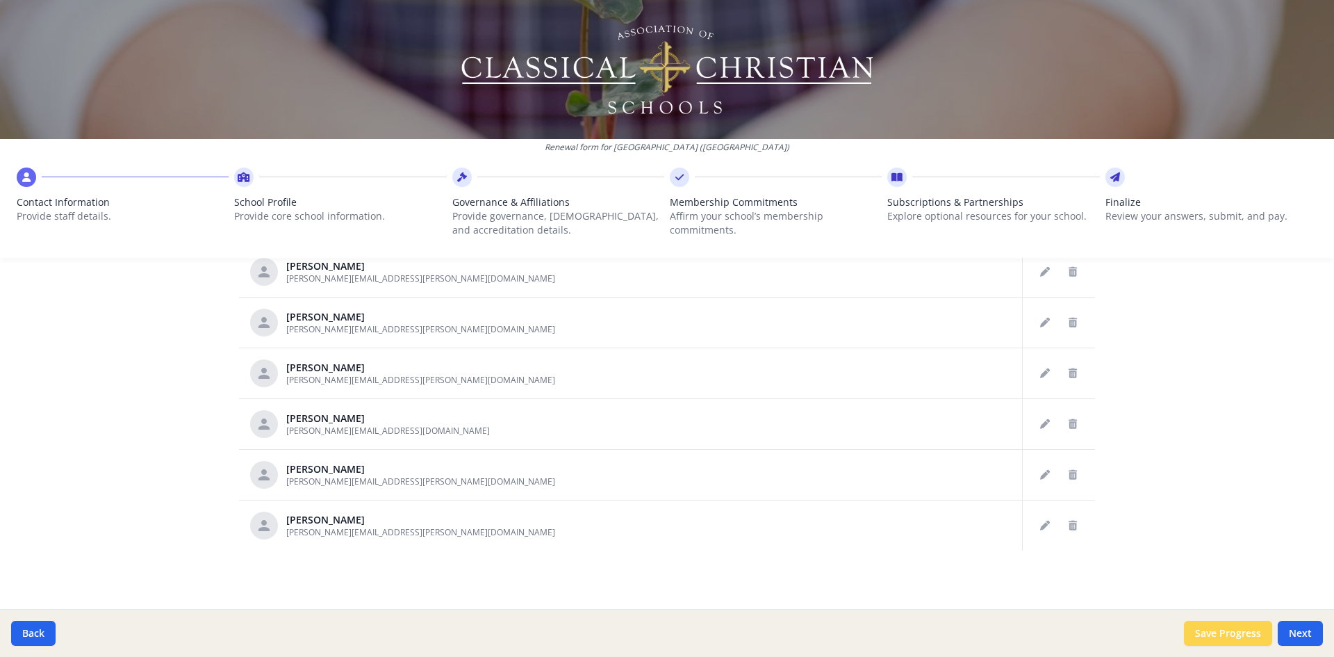
click at [1222, 630] on button "Save Progress" at bounding box center [1228, 633] width 88 height 25
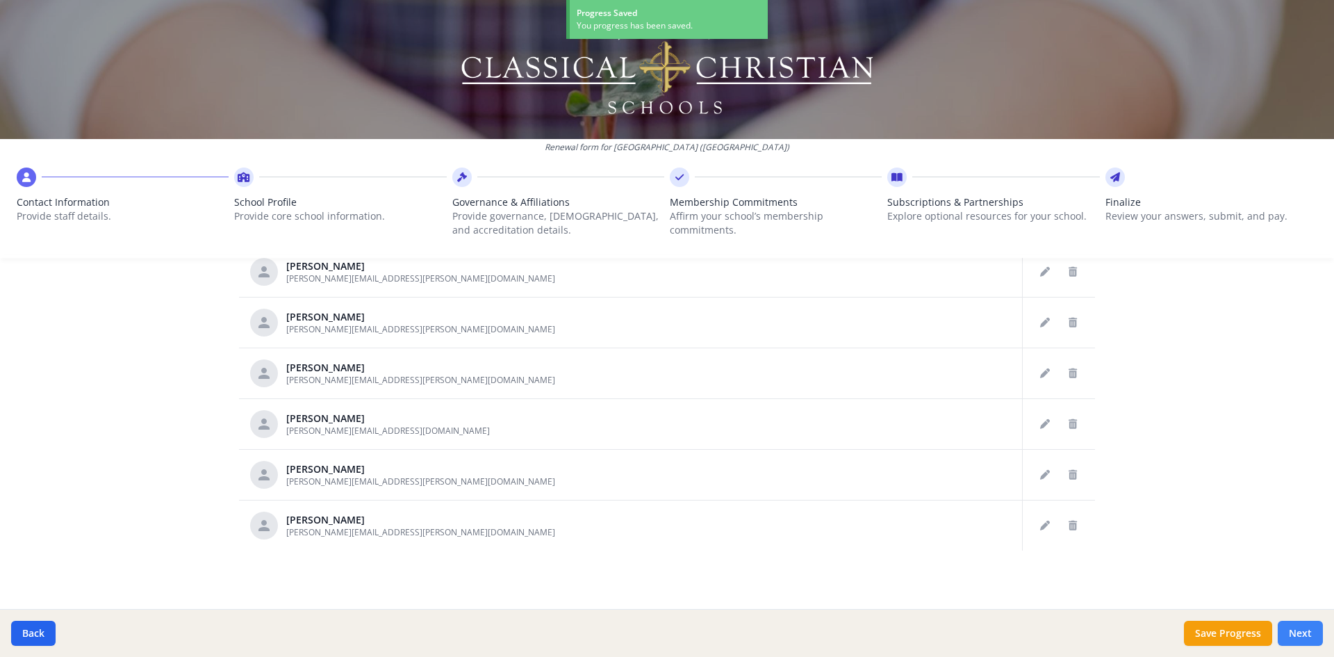
click at [1305, 636] on button "Next" at bounding box center [1300, 633] width 45 height 25
type input "[PHONE_NUMBER]"
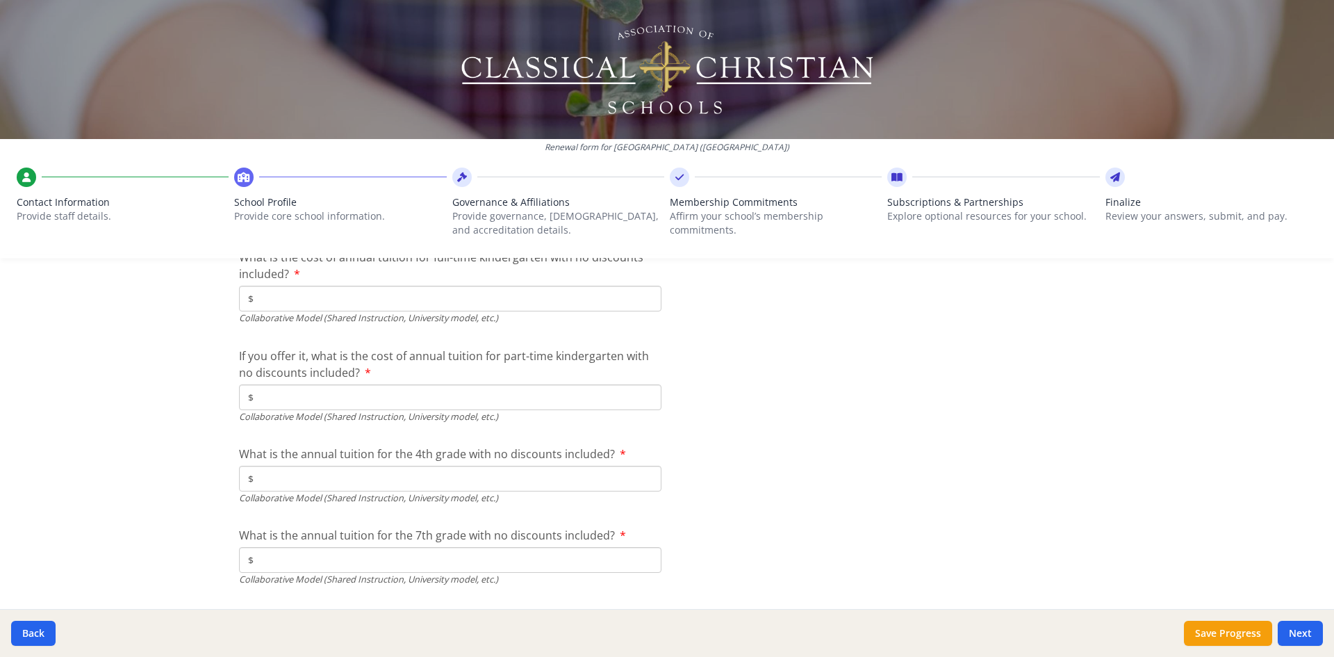
scroll to position [4670, 0]
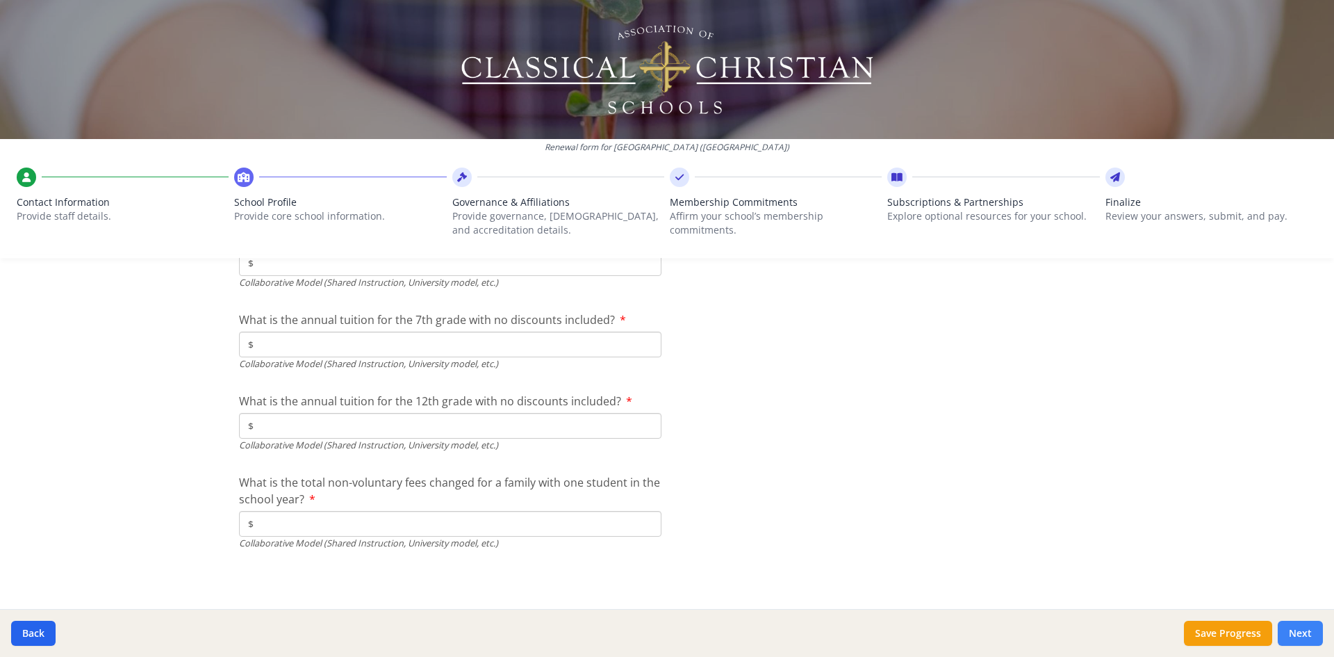
click at [1308, 630] on button "Next" at bounding box center [1300, 633] width 45 height 25
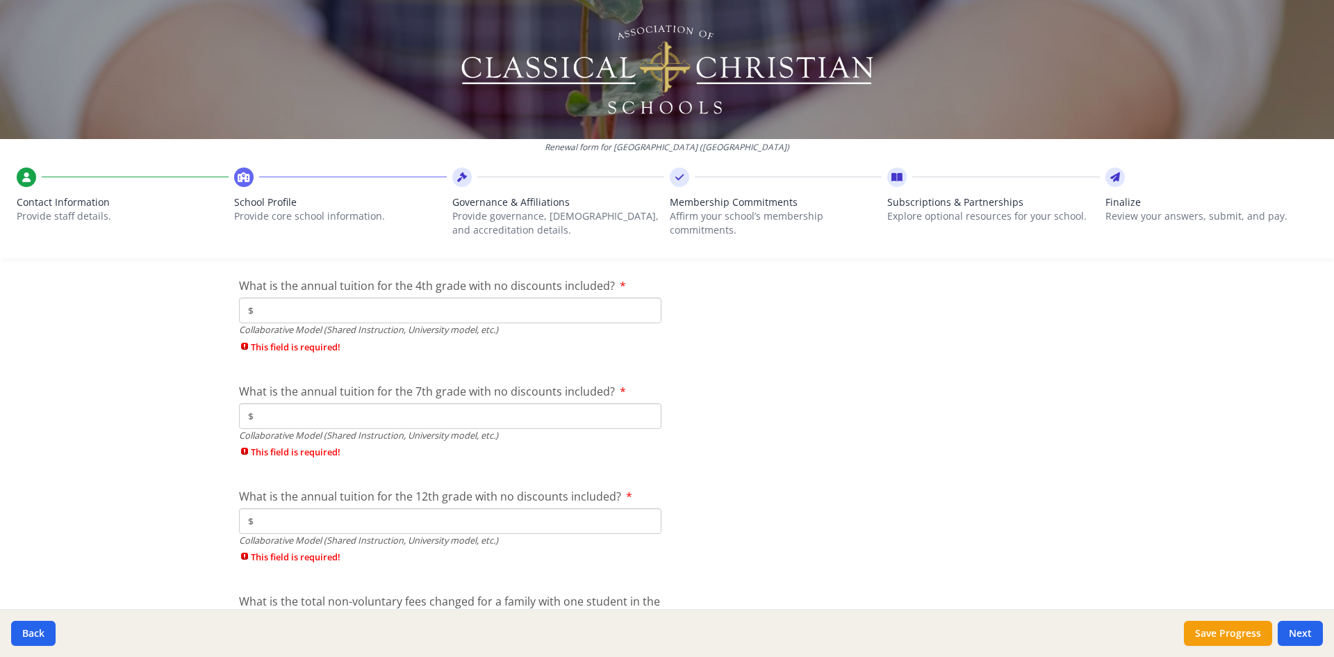
scroll to position [5216, 0]
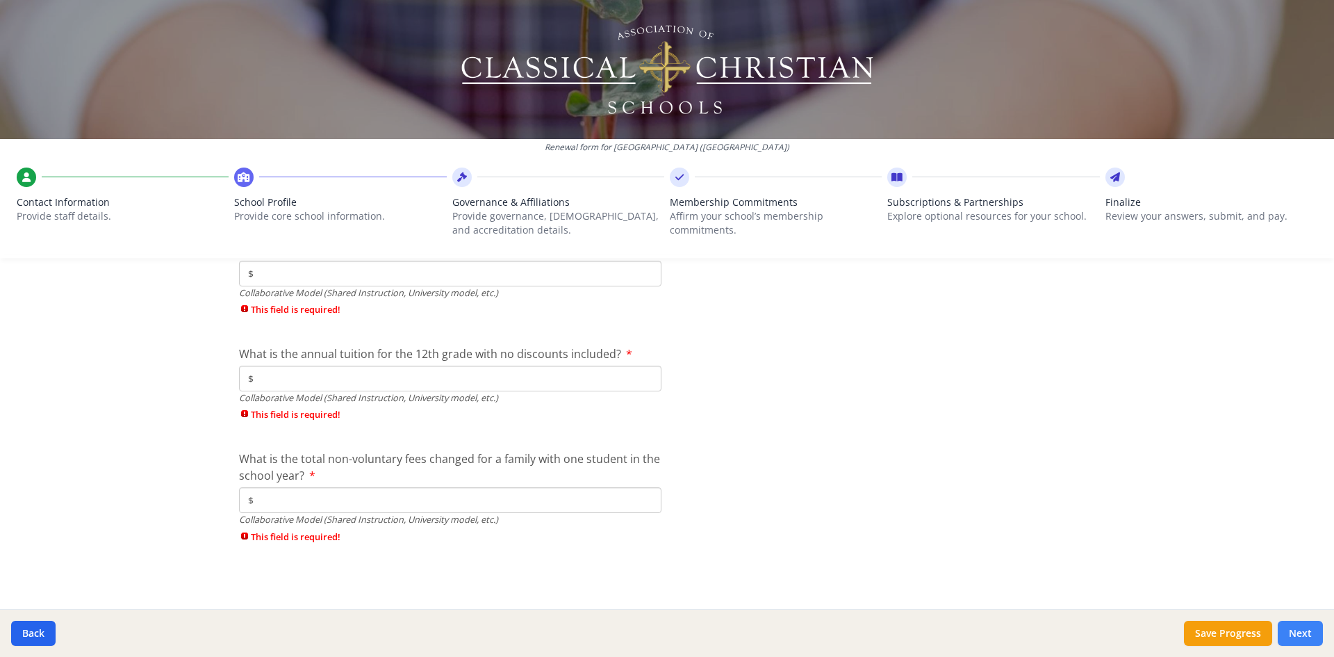
click at [1304, 636] on button "Next" at bounding box center [1300, 633] width 45 height 25
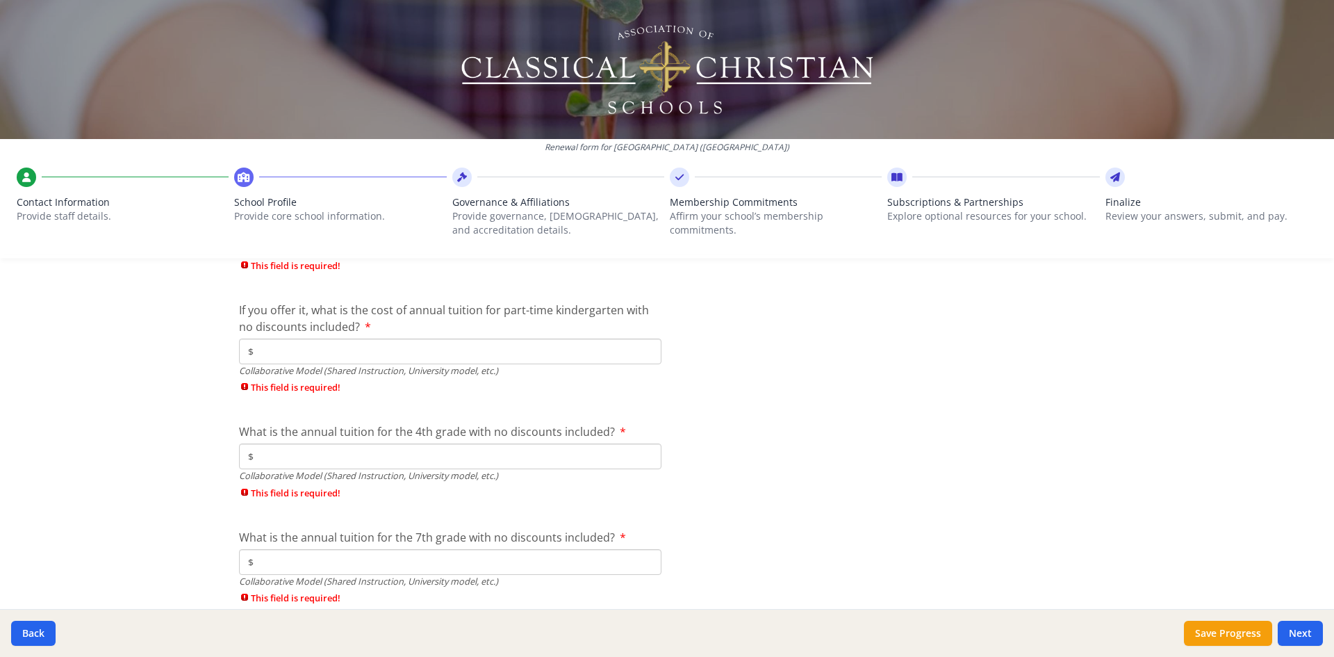
scroll to position [5004, 0]
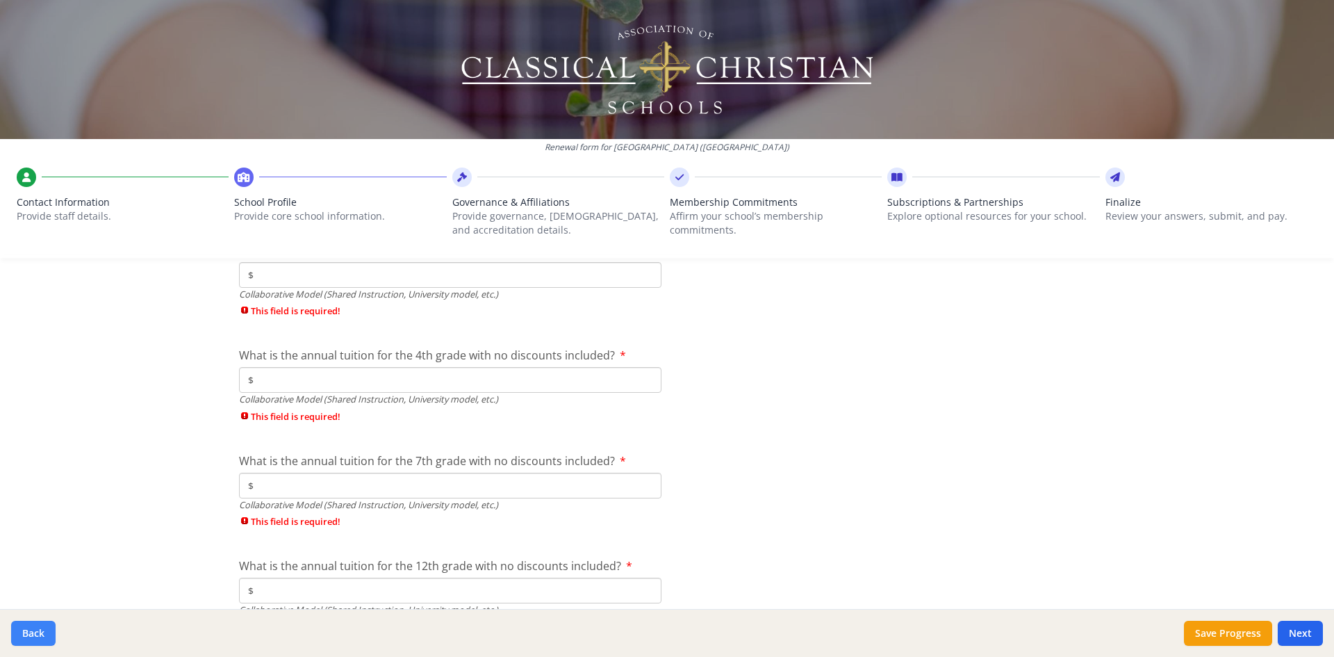
click at [45, 630] on button "Back" at bounding box center [33, 633] width 44 height 25
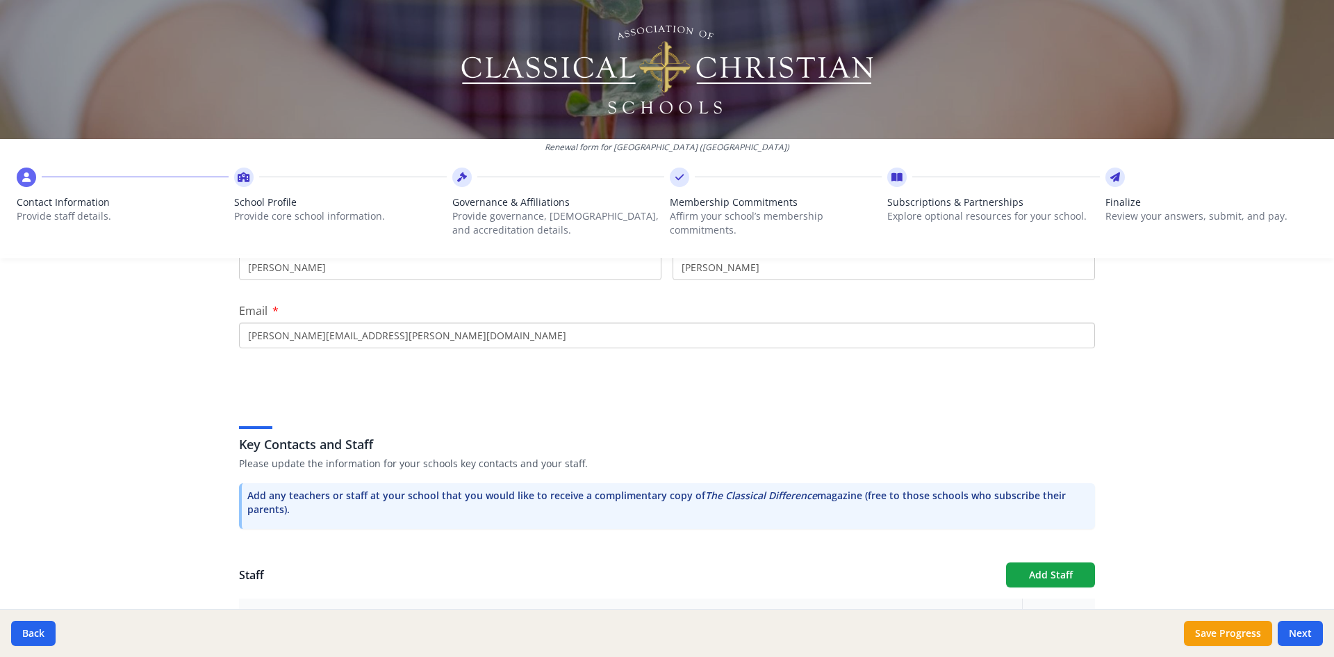
scroll to position [417, 0]
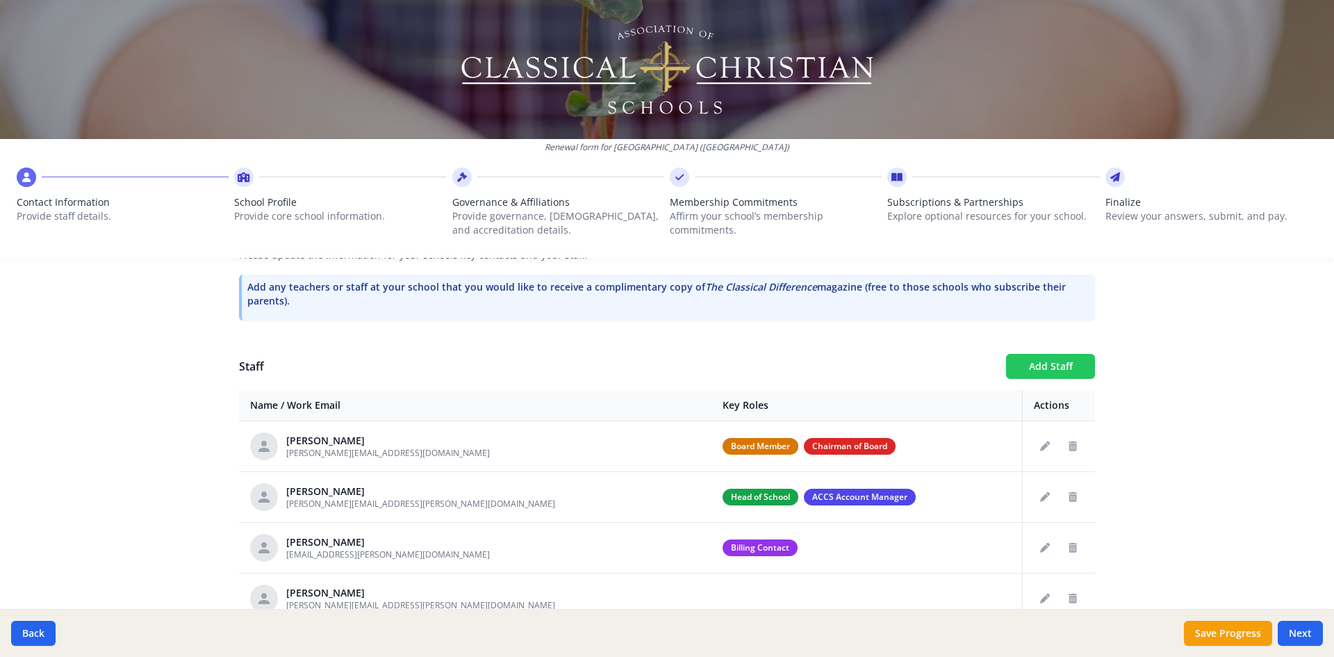
click at [1067, 361] on button "Add Staff" at bounding box center [1050, 366] width 89 height 25
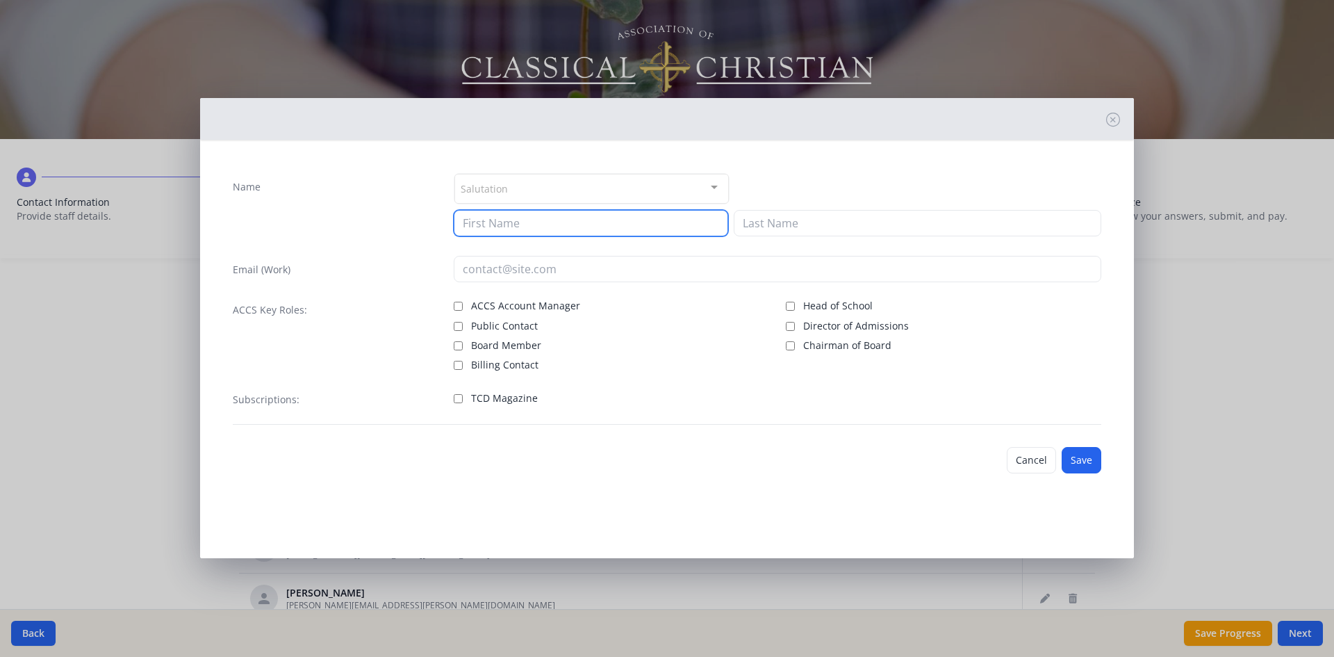
click at [482, 227] on input at bounding box center [591, 223] width 275 height 26
type input "[PERSON_NAME]"
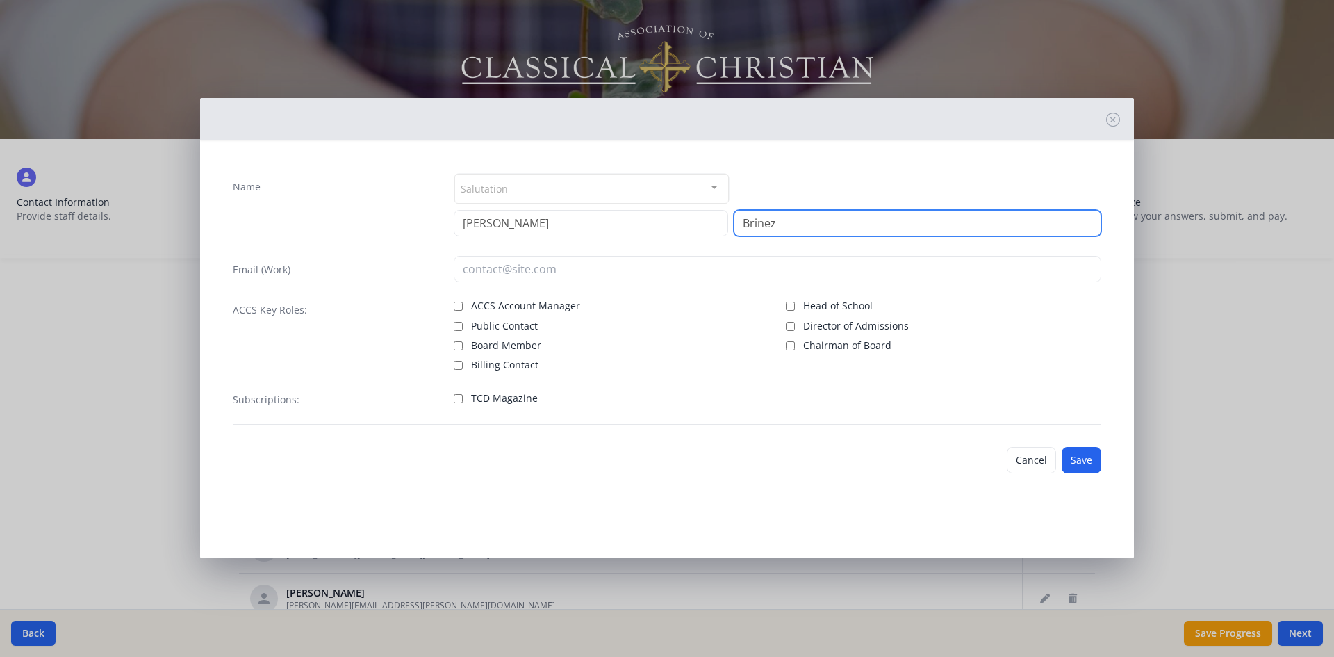
type input "Brinez"
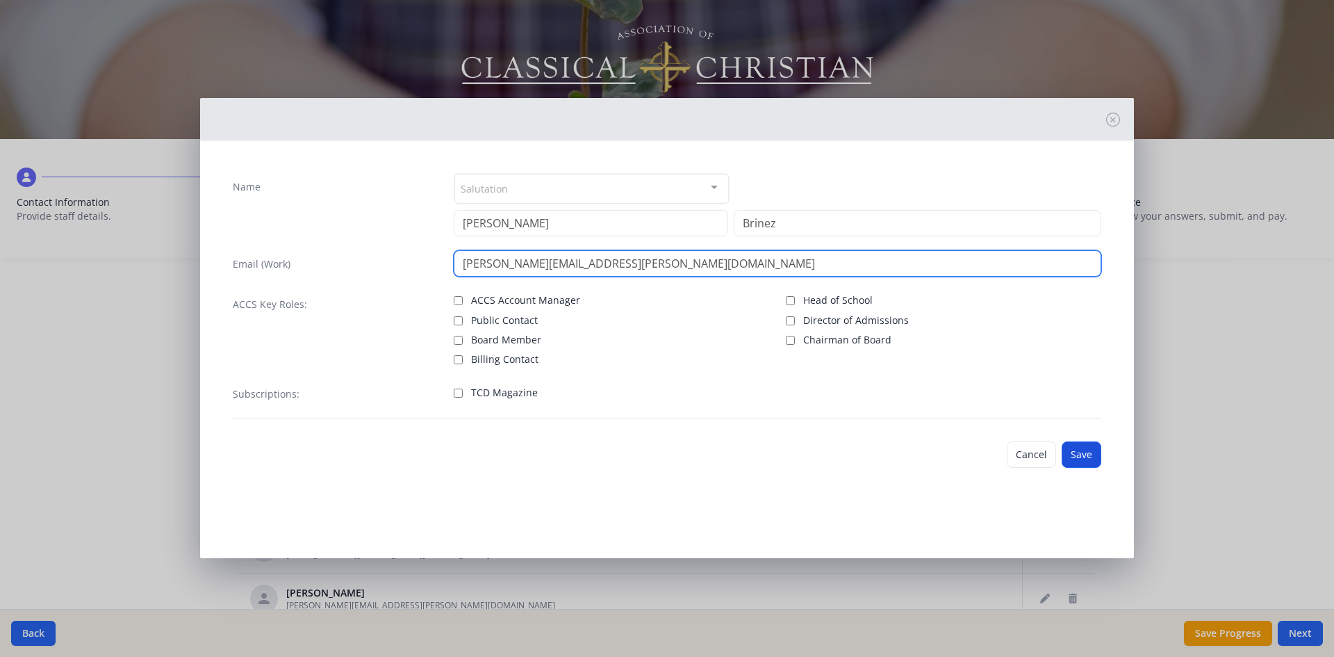
type input "[PERSON_NAME][EMAIL_ADDRESS][PERSON_NAME][DOMAIN_NAME]"
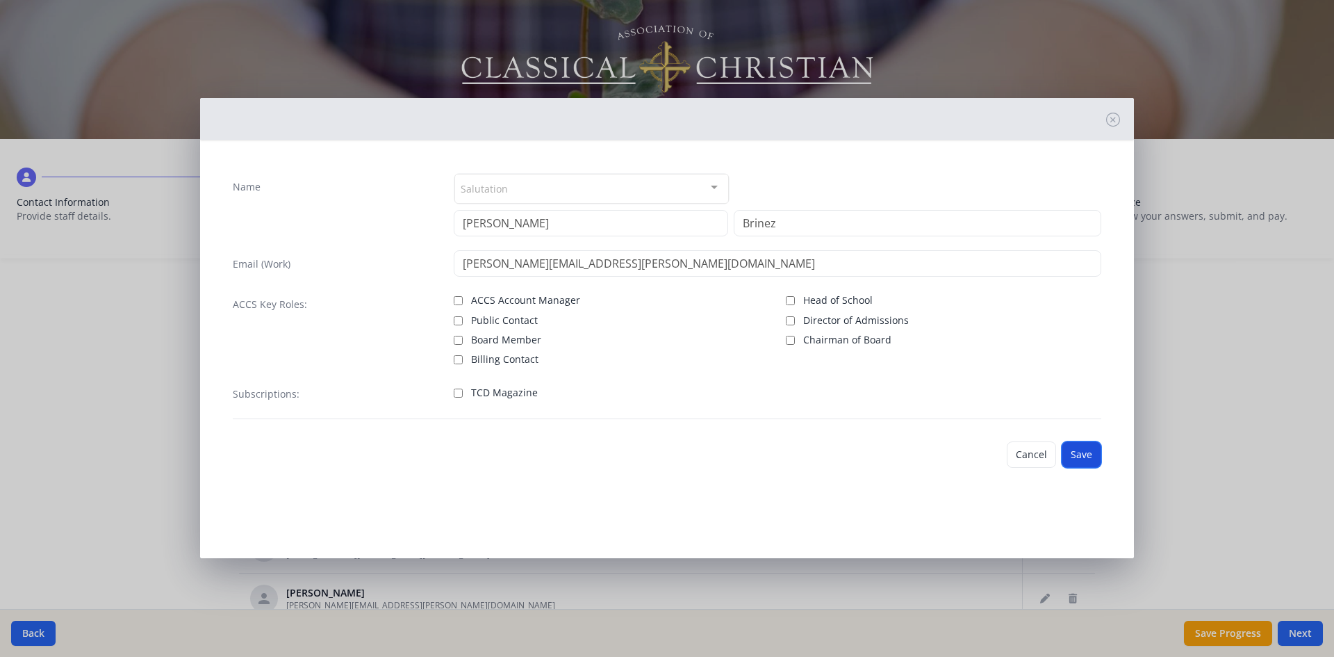
click at [1083, 457] on button "Save" at bounding box center [1082, 454] width 40 height 26
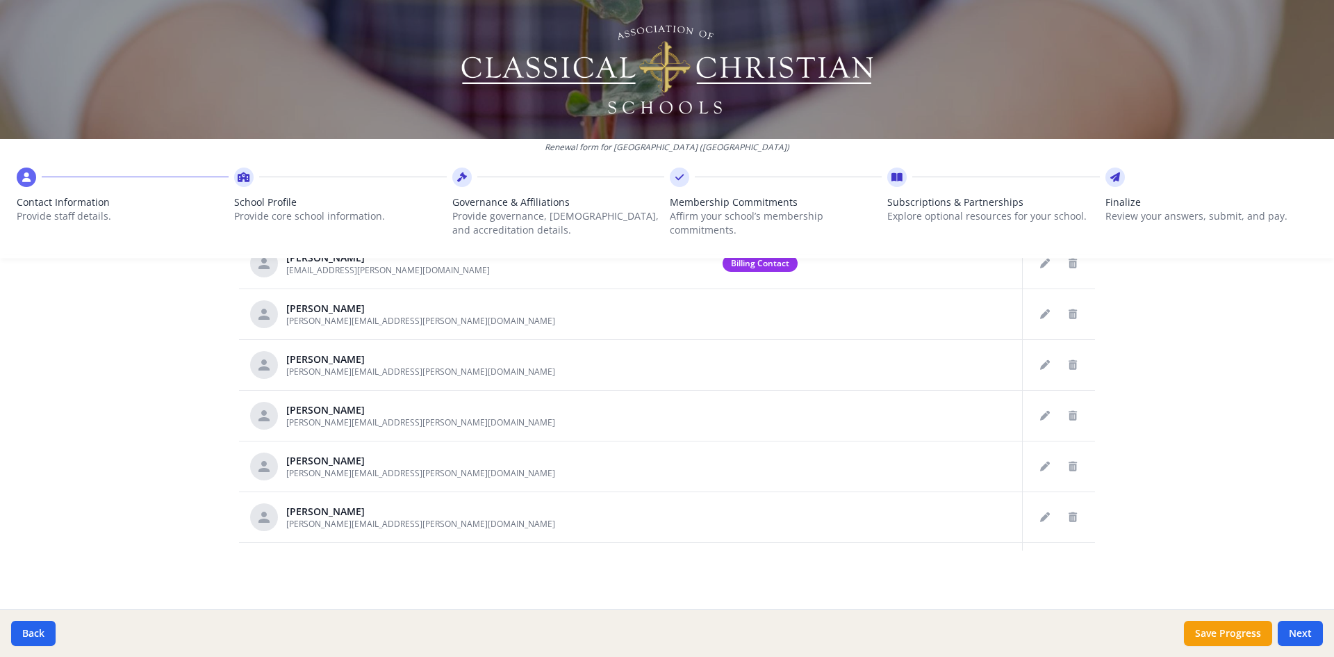
scroll to position [284, 0]
